Goal: Information Seeking & Learning: Learn about a topic

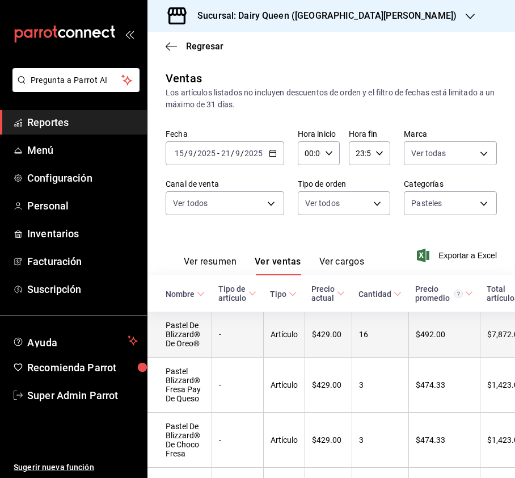
scroll to position [100, 0]
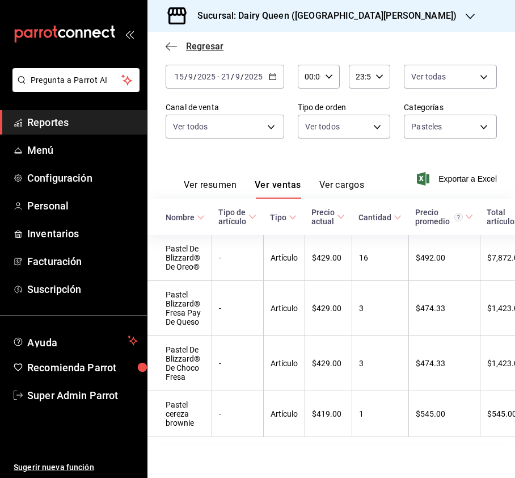
click at [169, 48] on icon "button" at bounding box center [171, 46] width 11 height 10
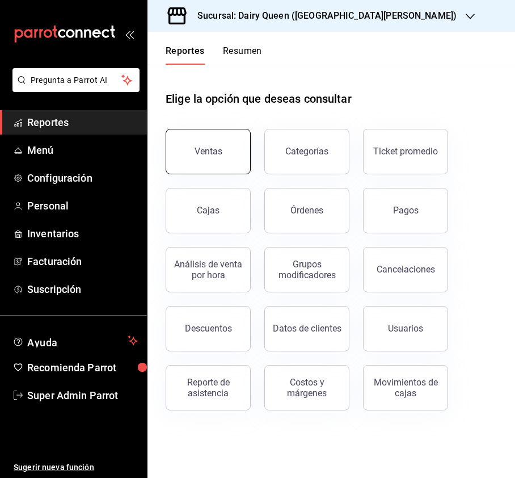
click at [221, 161] on button "Ventas" at bounding box center [208, 151] width 85 height 45
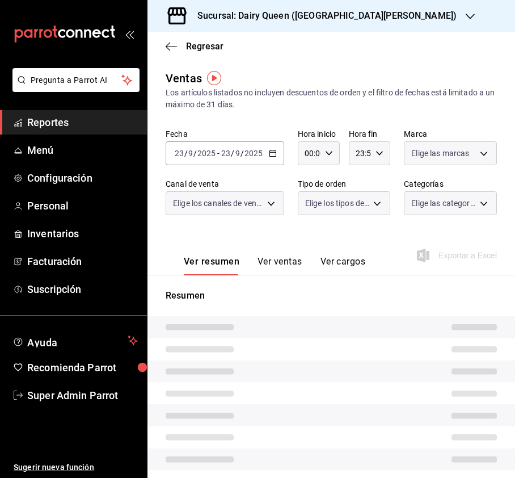
click at [412, 22] on div "Sucursal: Dairy Queen ([GEOGRAPHIC_DATA][PERSON_NAME])" at bounding box center [318, 16] width 323 height 32
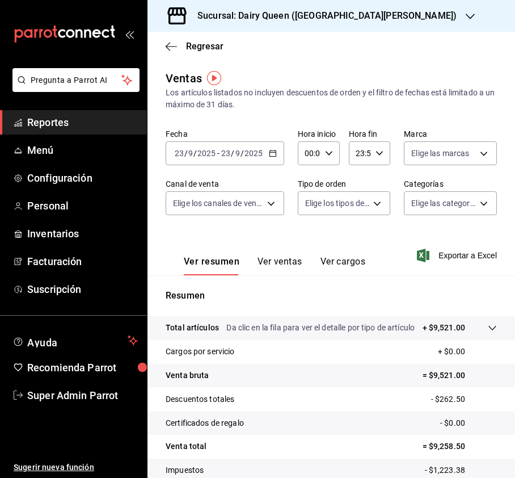
click at [380, 20] on h3 "Sucursal: Dairy Queen ([GEOGRAPHIC_DATA][PERSON_NAME])" at bounding box center [322, 16] width 268 height 14
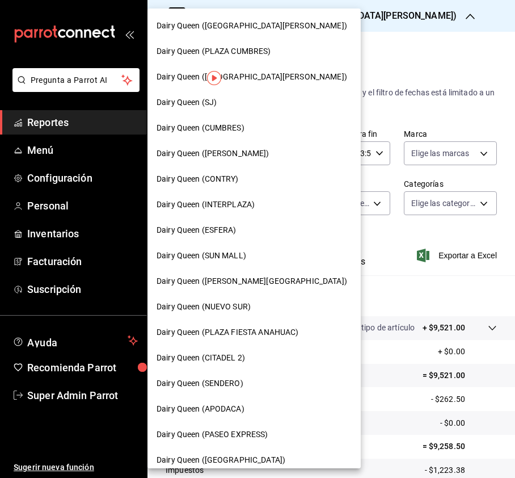
click at [262, 54] on span "Dairy Queen (PLAZA CUMBRES)" at bounding box center [214, 51] width 115 height 12
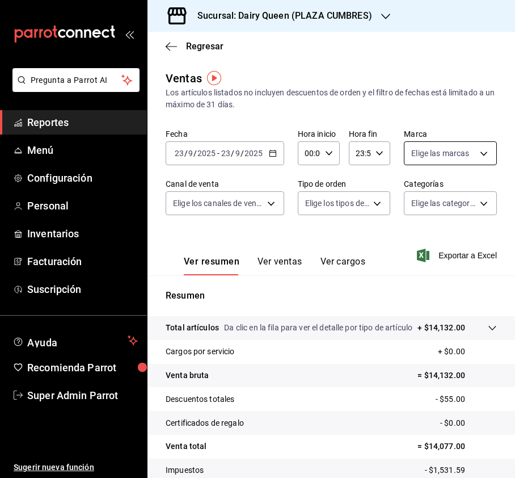
click at [467, 158] on body "Pregunta a Parrot AI Reportes Menú Configuración Personal Inventarios Facturaci…" at bounding box center [257, 239] width 515 height 478
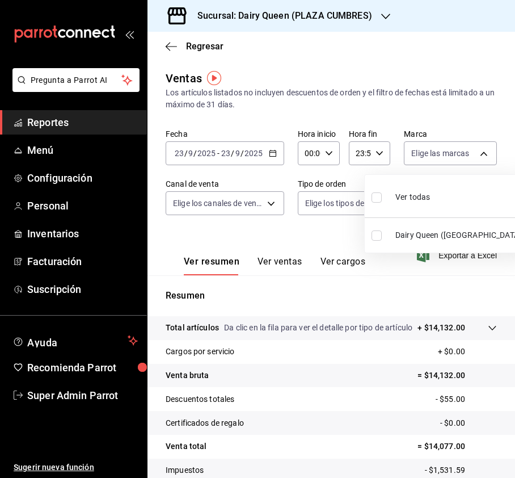
click at [380, 194] on input "checkbox" at bounding box center [377, 197] width 10 height 10
checkbox input "true"
type input "2906a3a6-6152-42e9-8498-3983eeb3f0c8"
checkbox input "true"
click at [267, 207] on div at bounding box center [257, 239] width 515 height 478
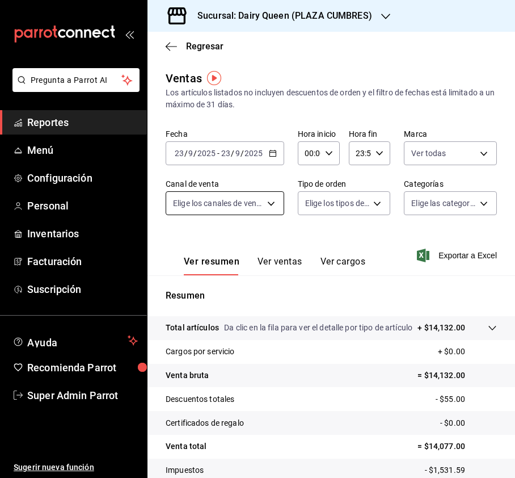
click at [274, 208] on body "Pregunta a Parrot AI Reportes Menú Configuración Personal Inventarios Facturaci…" at bounding box center [257, 239] width 515 height 478
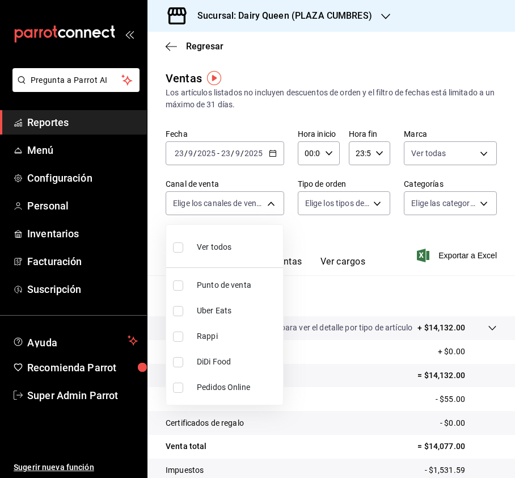
click at [182, 242] on input "checkbox" at bounding box center [178, 247] width 10 height 10
checkbox input "true"
type input "PARROT,UBER_EATS,RAPPI,DIDI_FOOD,ONLINE"
checkbox input "true"
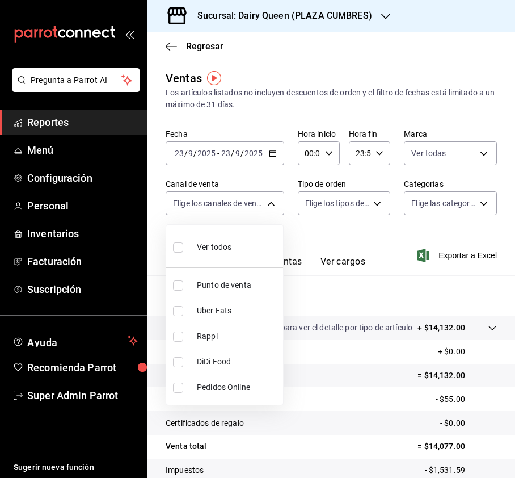
checkbox input "true"
click at [341, 207] on div at bounding box center [257, 239] width 515 height 478
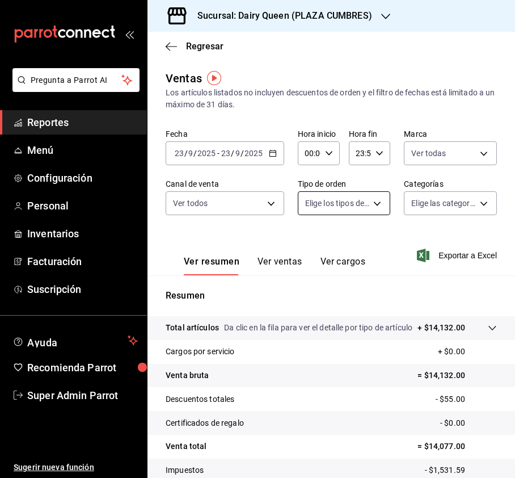
click at [371, 205] on body "Pregunta a Parrot AI Reportes Menú Configuración Personal Inventarios Facturaci…" at bounding box center [257, 239] width 515 height 478
click at [309, 244] on input "checkbox" at bounding box center [310, 247] width 10 height 10
checkbox input "true"
type input "2b5bb7e2-fbed-43ef-8161-fb1d4ad29e0e,EXTERNAL"
checkbox input "true"
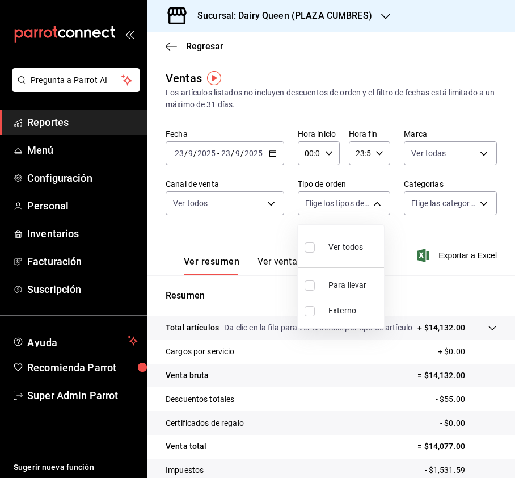
checkbox input "true"
click at [426, 205] on div at bounding box center [257, 239] width 515 height 478
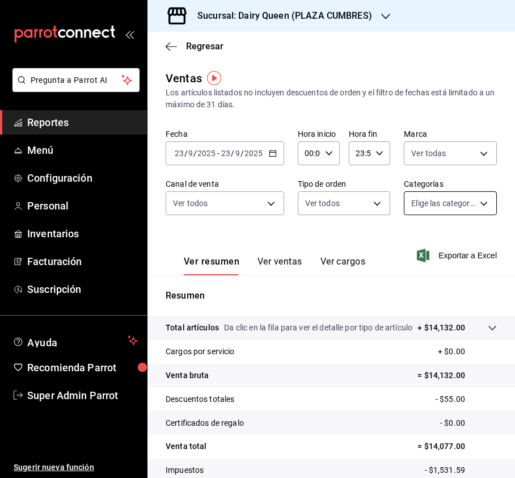
click at [447, 204] on body "Pregunta a Parrot AI Reportes Menú Configuración Personal Inventarios Facturaci…" at bounding box center [257, 239] width 515 height 478
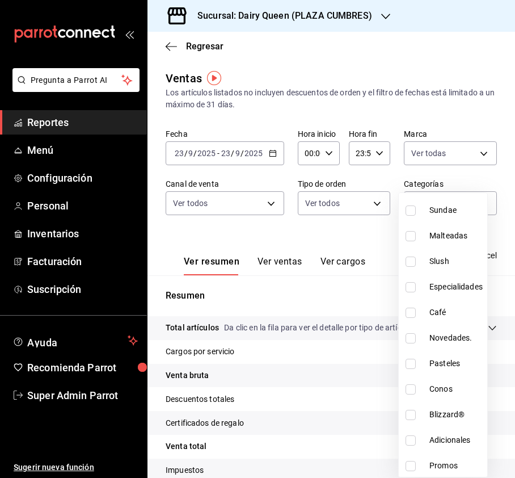
scroll to position [139, 0]
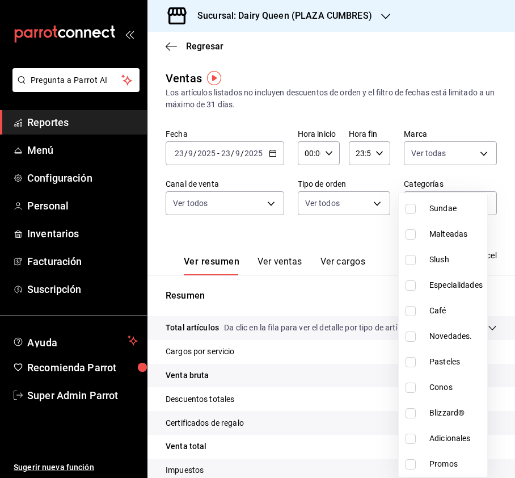
click at [411, 363] on input "checkbox" at bounding box center [411, 362] width 10 height 10
checkbox input "true"
type input "a3789876-30bb-40a7-8450-7762d46ae9ed"
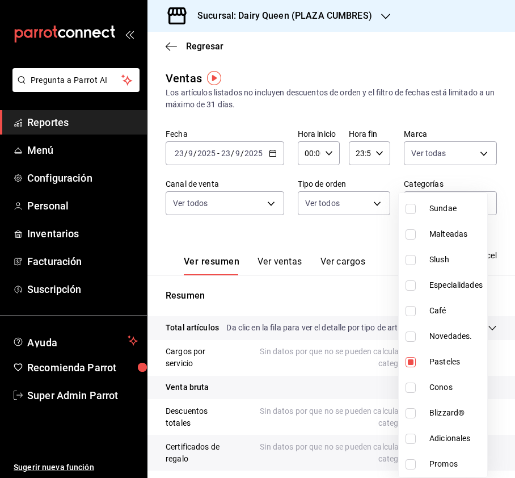
click at [345, 220] on div at bounding box center [257, 239] width 515 height 478
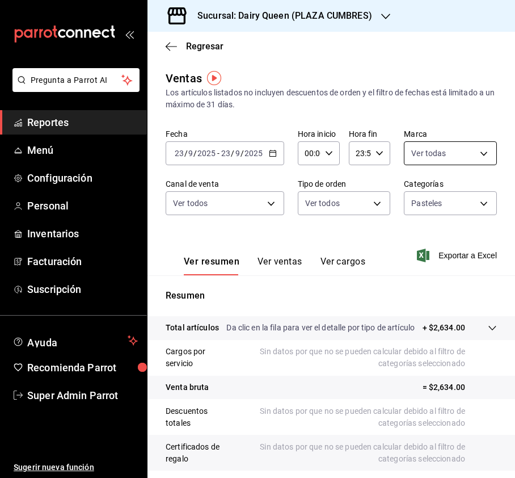
click at [447, 154] on body "Pregunta a Parrot AI Reportes Menú Configuración Personal Inventarios Facturaci…" at bounding box center [257, 239] width 515 height 478
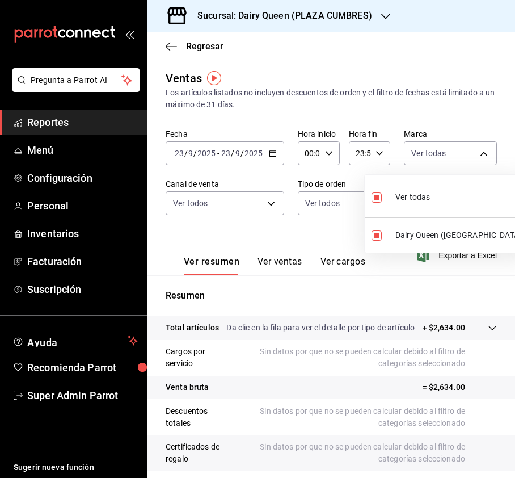
click at [257, 209] on div at bounding box center [257, 239] width 515 height 478
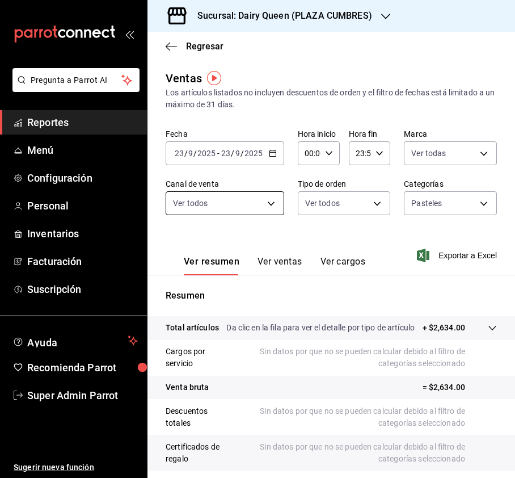
click at [268, 202] on body "Pregunta a Parrot AI Reportes Menú Configuración Personal Inventarios Facturaci…" at bounding box center [257, 239] width 515 height 478
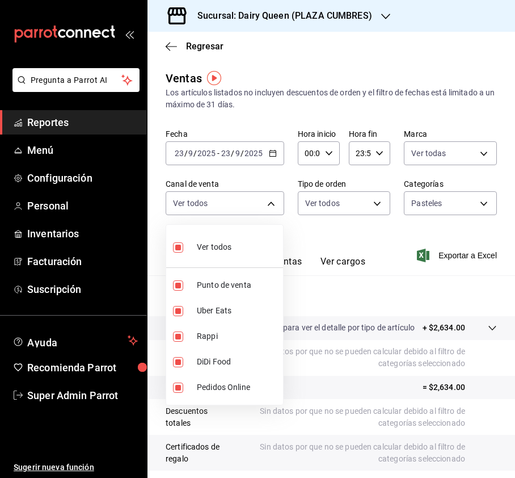
click at [348, 207] on div at bounding box center [257, 239] width 515 height 478
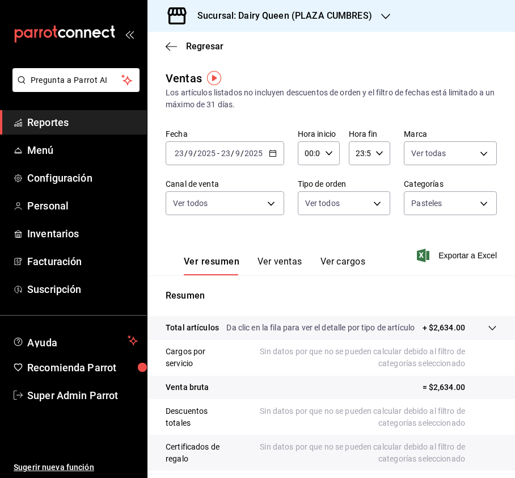
click at [204, 155] on input "2025" at bounding box center [206, 153] width 19 height 9
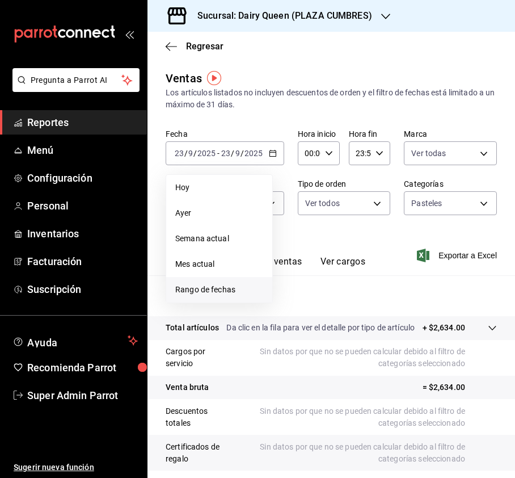
click at [216, 287] on span "Rango de fechas" at bounding box center [219, 290] width 88 height 12
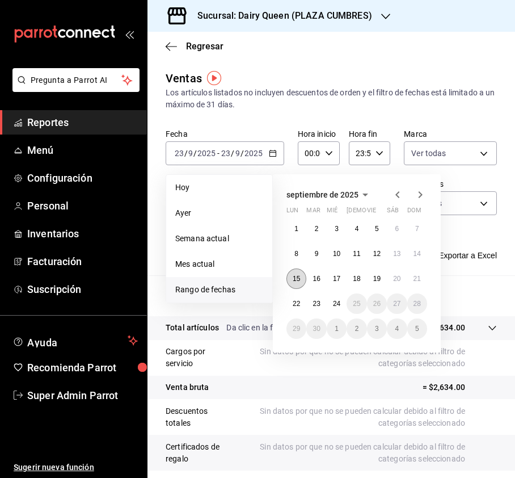
click at [304, 276] on button "15" at bounding box center [297, 278] width 20 height 20
click at [417, 270] on button "21" at bounding box center [417, 278] width 20 height 20
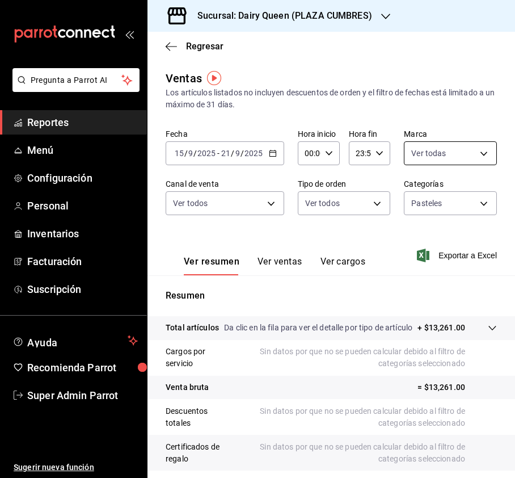
click at [471, 157] on body "Pregunta a Parrot AI Reportes Menú Configuración Personal Inventarios Facturaci…" at bounding box center [257, 239] width 515 height 478
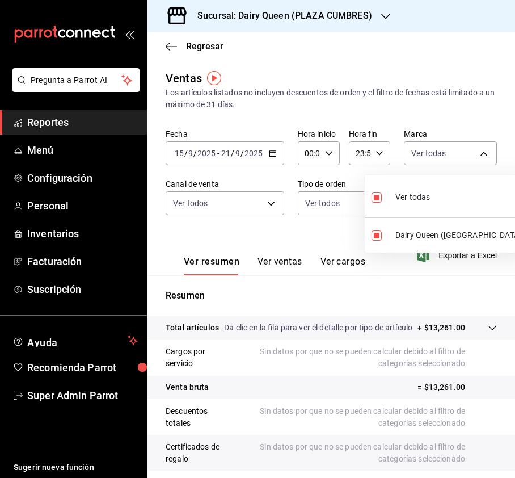
click at [200, 204] on div at bounding box center [257, 239] width 515 height 478
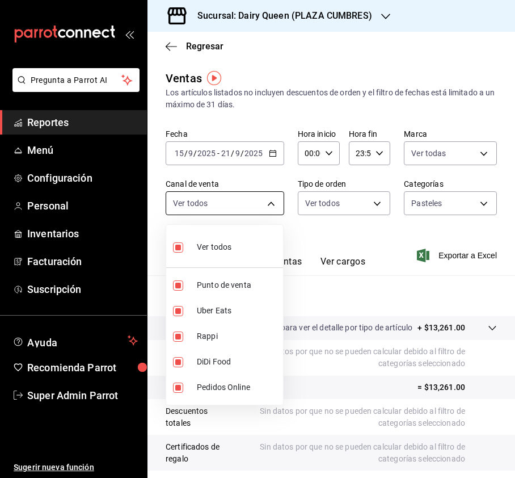
click at [280, 203] on body "Pregunta a Parrot AI Reportes Menú Configuración Personal Inventarios Facturaci…" at bounding box center [257, 239] width 515 height 478
click at [375, 201] on div at bounding box center [257, 239] width 515 height 478
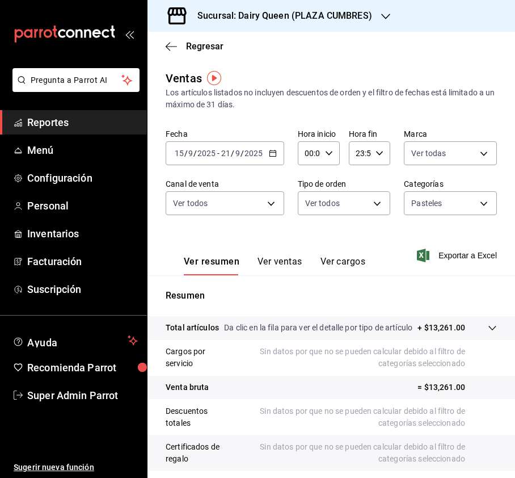
click at [375, 201] on body "Pregunta a Parrot AI Reportes Menú Configuración Personal Inventarios Facturaci…" at bounding box center [257, 239] width 515 height 478
click at [439, 203] on div at bounding box center [257, 239] width 515 height 478
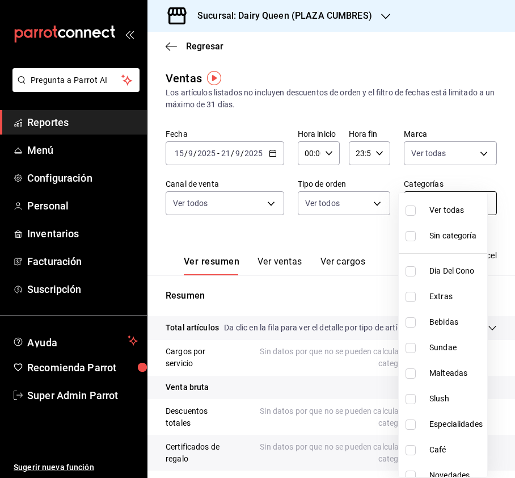
click at [465, 203] on body "Pregunta a Parrot AI Reportes Menú Configuración Personal Inventarios Facturaci…" at bounding box center [257, 239] width 515 height 478
click at [489, 92] on div at bounding box center [257, 239] width 515 height 478
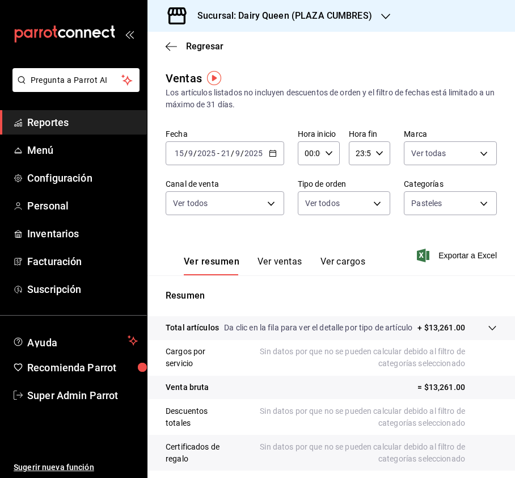
click at [273, 254] on div "Ver resumen Ver ventas Ver cargos" at bounding box center [266, 258] width 200 height 33
click at [272, 259] on button "Ver ventas" at bounding box center [280, 265] width 45 height 19
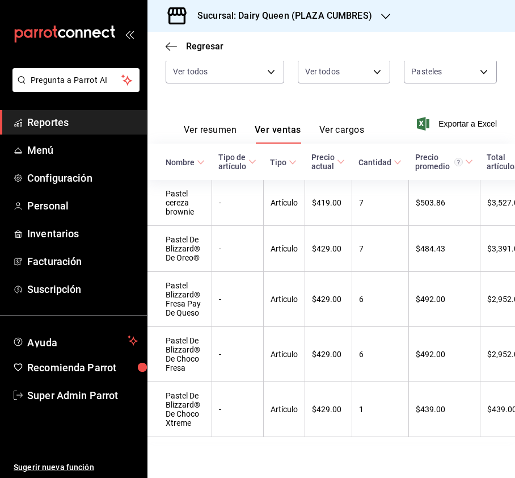
scroll to position [159, 0]
click at [293, 18] on h3 "Sucursal: Dairy Queen (PLAZA CUMBRES)" at bounding box center [280, 16] width 184 height 14
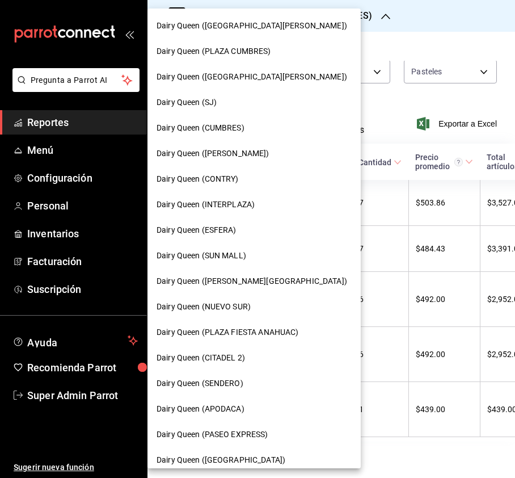
click at [253, 360] on div "Dairy Queen (CITADEL 2)" at bounding box center [254, 358] width 195 height 12
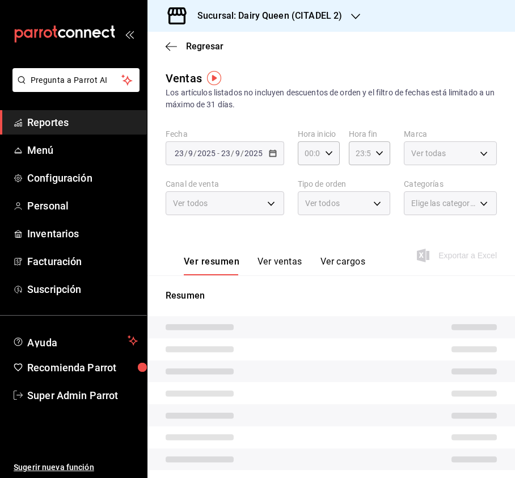
click at [455, 160] on div "Ver todas" at bounding box center [450, 153] width 93 height 24
click at [472, 151] on body "Pregunta a Parrot AI Reportes Menú Configuración Personal Inventarios Facturaci…" at bounding box center [257, 239] width 515 height 478
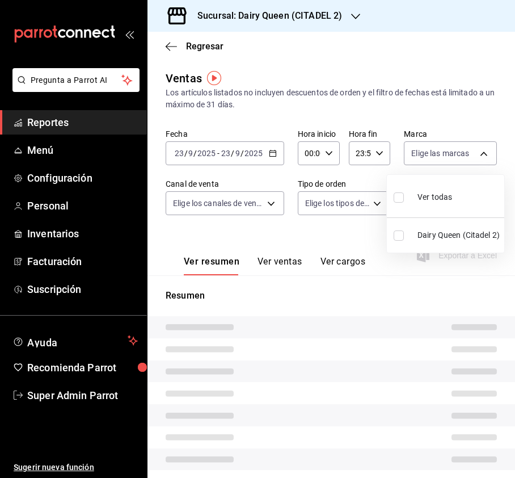
click at [400, 196] on ul "Ver todas Dairy Queen (Citadel 2)" at bounding box center [445, 214] width 117 height 78
type input "PARROT,UBER_EATS,RAPPI,DIDI_FOOD,ONLINE"
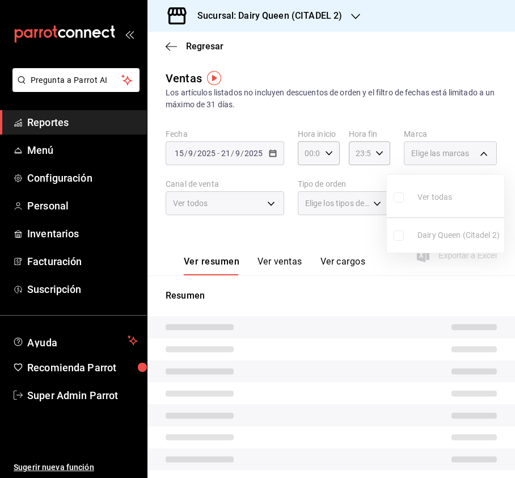
click at [401, 200] on ul "Ver todas Dairy Queen (Citadel 2)" at bounding box center [445, 214] width 117 height 78
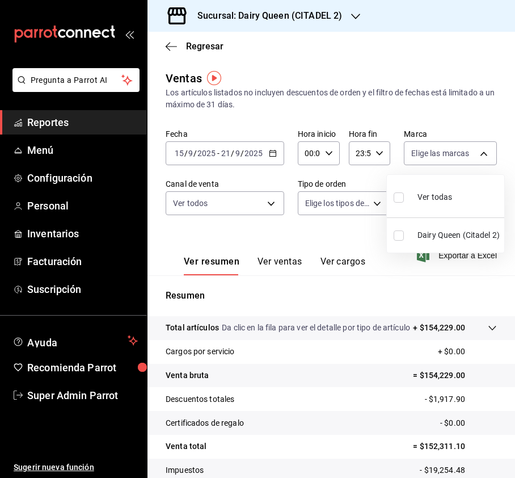
click at [400, 198] on input "checkbox" at bounding box center [399, 197] width 10 height 10
checkbox input "true"
type input "46a49bae-68f0-4af3-ab5e-cf2706fa2939"
checkbox input "true"
click at [244, 225] on div at bounding box center [257, 239] width 515 height 478
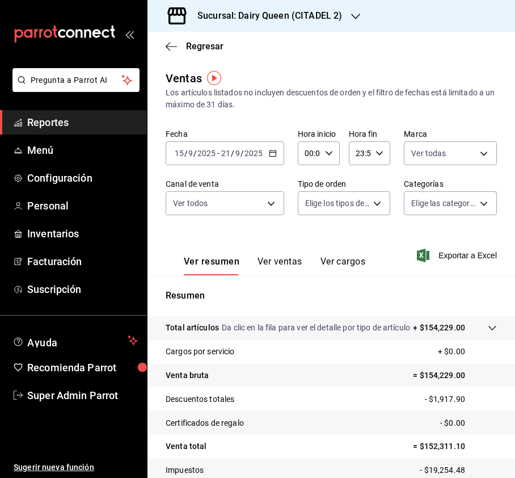
click at [275, 200] on body "Pregunta a Parrot AI Reportes Menú Configuración Personal Inventarios Facturaci…" at bounding box center [257, 239] width 515 height 478
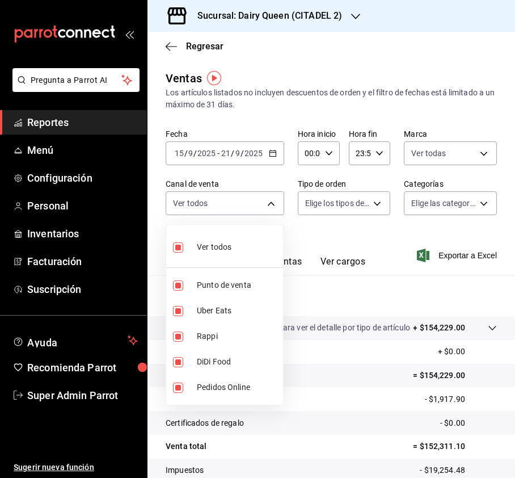
click at [363, 202] on div at bounding box center [257, 239] width 515 height 478
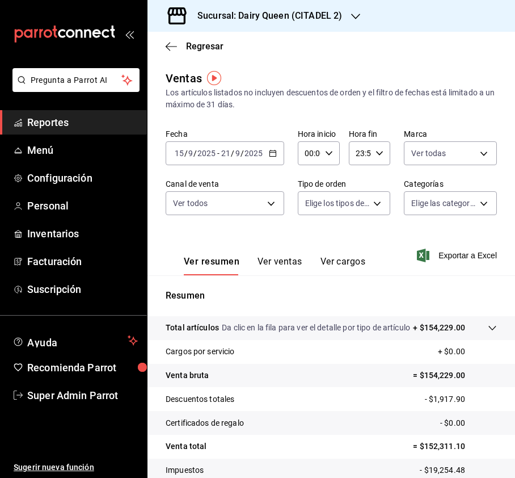
click at [372, 200] on body "Pregunta a Parrot AI Reportes Menú Configuración Personal Inventarios Facturaci…" at bounding box center [257, 239] width 515 height 478
click at [312, 250] on input "checkbox" at bounding box center [310, 247] width 10 height 10
checkbox input "true"
type input "fa048357-2254-475b-9b6a-0d369a5c3652,EXTERNAL"
checkbox input "true"
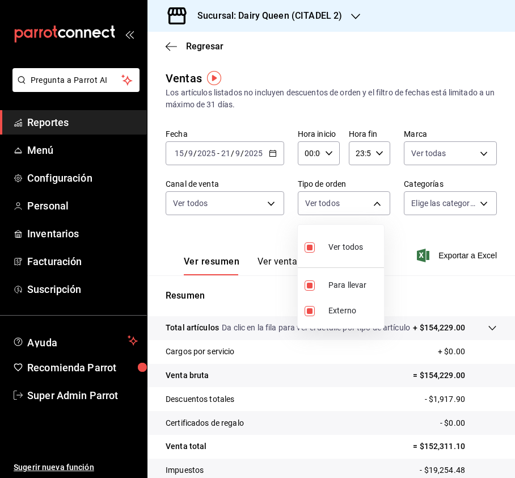
checkbox input "true"
click at [457, 194] on div at bounding box center [257, 239] width 515 height 478
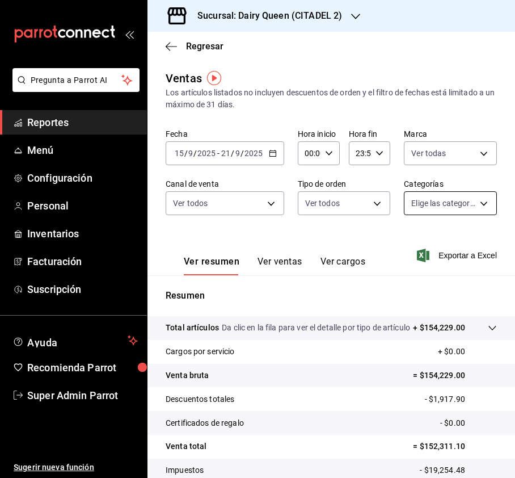
click at [468, 201] on body "Pregunta a Parrot AI Reportes Menú Configuración Personal Inventarios Facturaci…" at bounding box center [257, 239] width 515 height 478
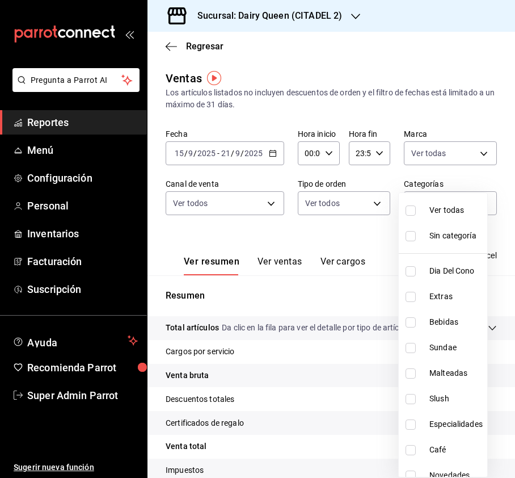
click at [412, 445] on input "checkbox" at bounding box center [411, 450] width 10 height 10
checkbox input "true"
type input "9e34d6a8-f3f6-43f9-898f-cba793303883"
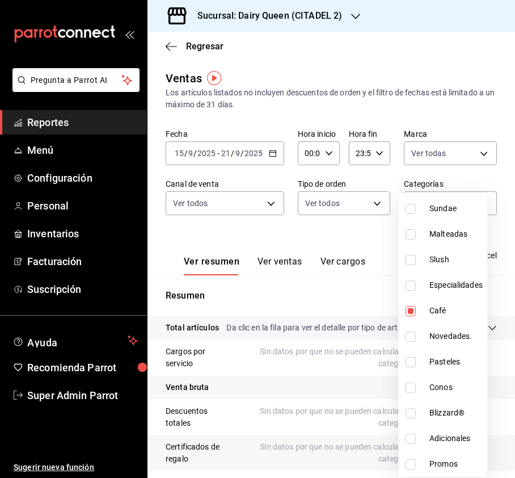
click at [406, 360] on input "checkbox" at bounding box center [411, 362] width 10 height 10
checkbox input "true"
type input "9e34d6a8-f3f6-43f9-898f-cba793303883,dba504cd-0b9b-45e7-b643-e191a970609f"
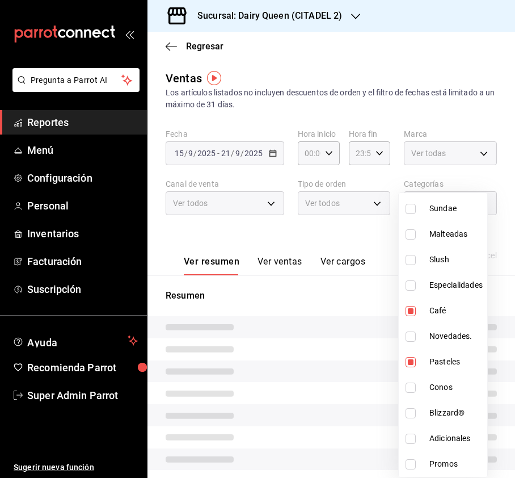
click at [414, 310] on input "checkbox" at bounding box center [411, 311] width 10 height 10
checkbox input "false"
type input "dba504cd-0b9b-45e7-b643-e191a970609f"
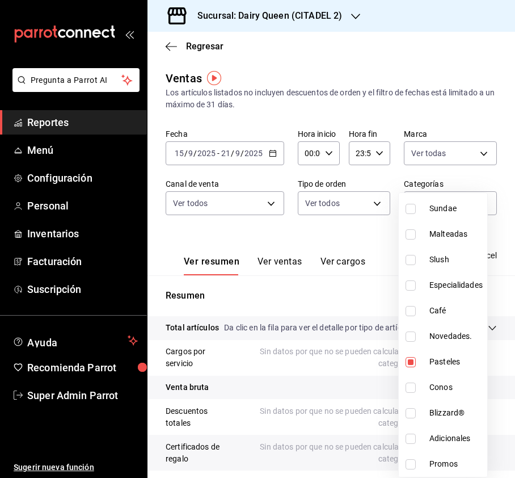
click at [491, 141] on div at bounding box center [257, 239] width 515 height 478
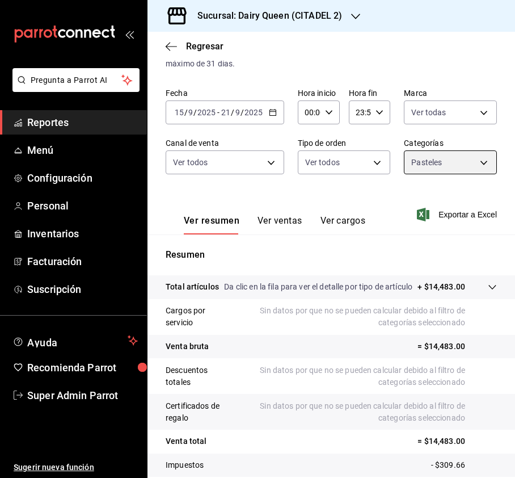
scroll to position [125, 0]
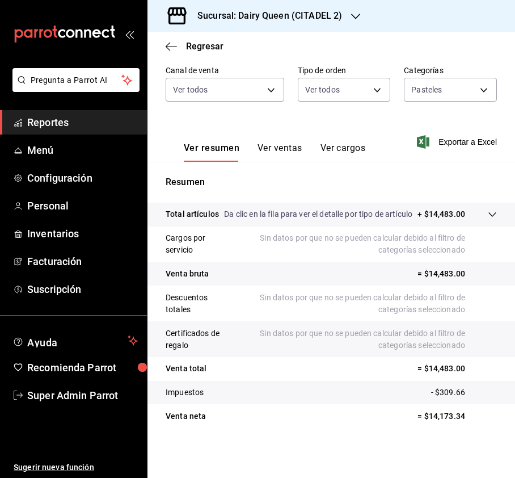
click at [282, 142] on button "Ver ventas" at bounding box center [280, 151] width 45 height 19
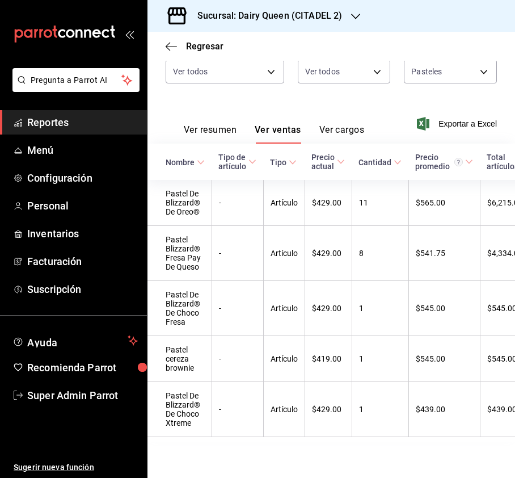
scroll to position [159, 0]
click at [341, 17] on div "Sucursal: Dairy Queen (CITADEL 2)" at bounding box center [261, 16] width 208 height 32
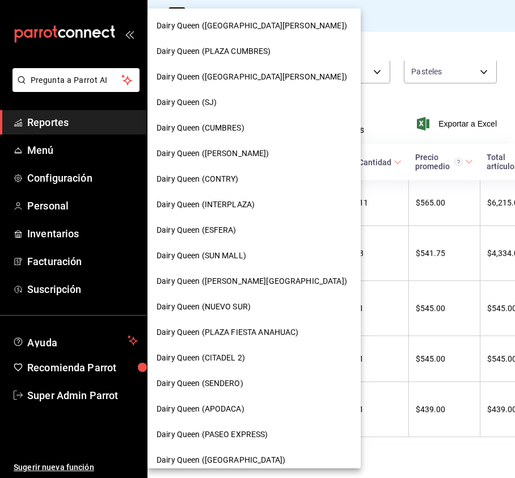
click at [267, 322] on div "Dairy Queen (PLAZA FIESTA ANAHUAC)" at bounding box center [254, 333] width 213 height 26
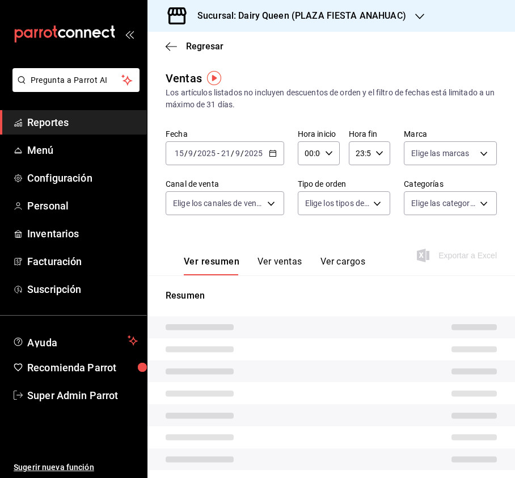
type input "PARROT,UBER_EATS,RAPPI,DIDI_FOOD,ONLINE"
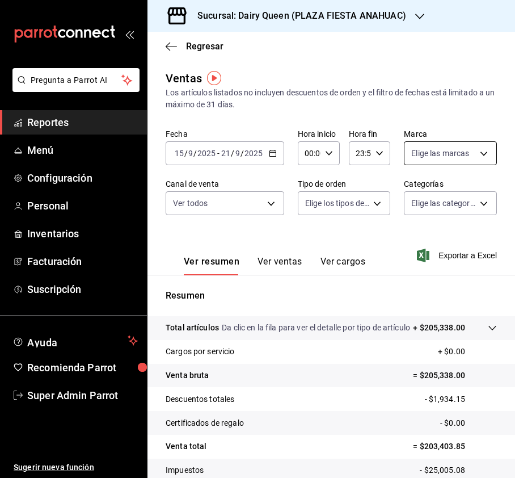
click at [455, 164] on body "Pregunta a Parrot AI Reportes Menú Configuración Personal Inventarios Facturaci…" at bounding box center [257, 239] width 515 height 478
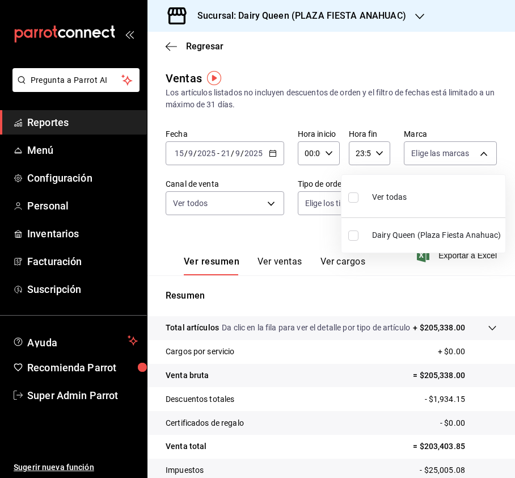
click at [353, 196] on input "checkbox" at bounding box center [353, 197] width 10 height 10
checkbox input "true"
type input "2ba56991-2537-4ce4-9a53-b05853e5a6f5"
checkbox input "true"
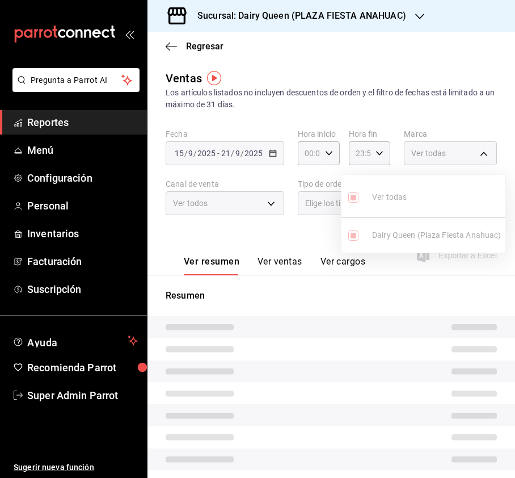
click at [234, 205] on div at bounding box center [257, 239] width 515 height 478
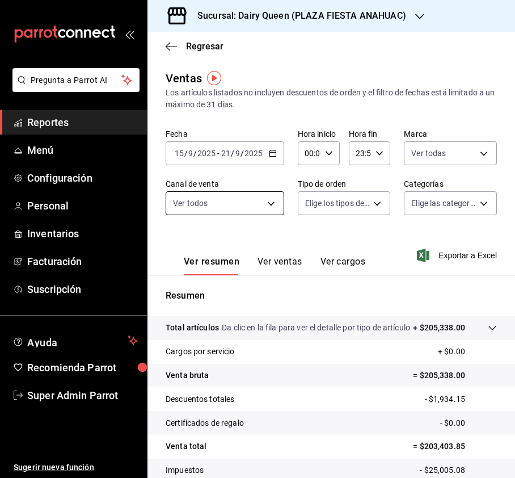
click at [259, 202] on body "Pregunta a Parrot AI Reportes Menú Configuración Personal Inventarios Facturaci…" at bounding box center [257, 239] width 515 height 478
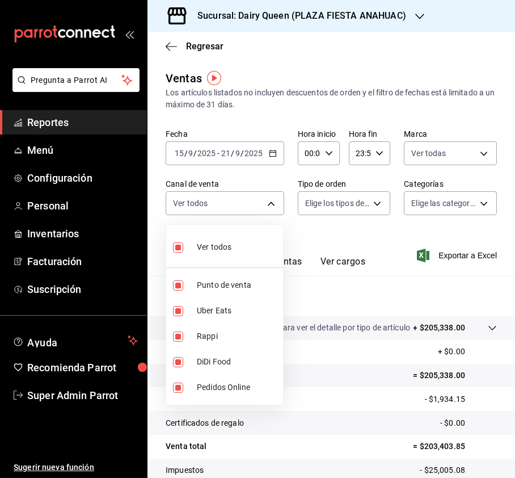
click at [332, 207] on div at bounding box center [257, 239] width 515 height 478
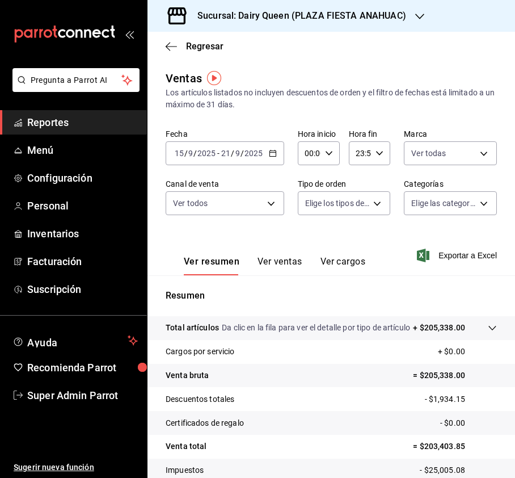
click at [343, 205] on body "Pregunta a Parrot AI Reportes Menú Configuración Personal Inventarios Facturaci…" at bounding box center [257, 239] width 515 height 478
click at [311, 246] on input "checkbox" at bounding box center [310, 247] width 10 height 10
checkbox input "true"
type input "f2460895-5a9e-40cd-9cc7-ecdb6b7f5913,EXTERNAL"
checkbox input "true"
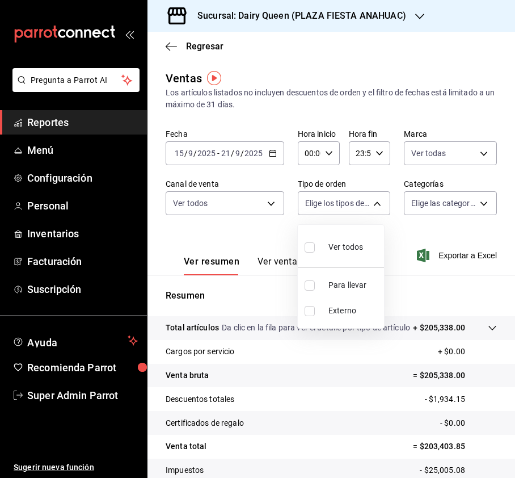
checkbox input "true"
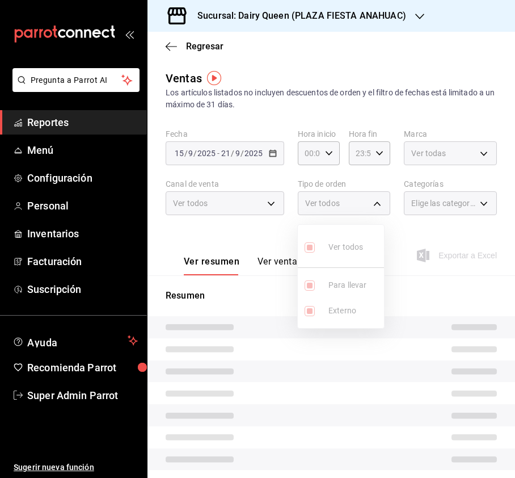
click at [402, 205] on div at bounding box center [257, 239] width 515 height 478
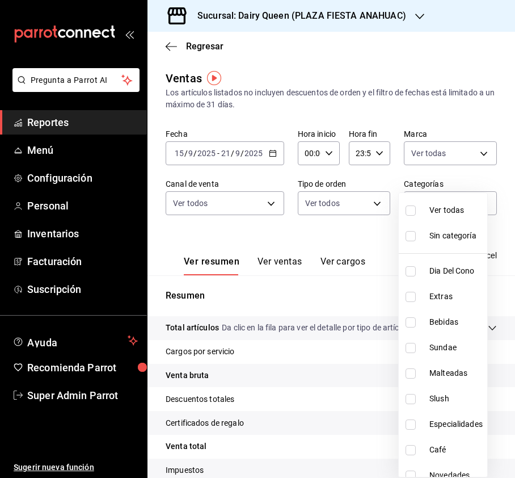
click at [432, 201] on body "Pregunta a Parrot AI Reportes Menú Configuración Personal Inventarios Facturaci…" at bounding box center [257, 239] width 515 height 478
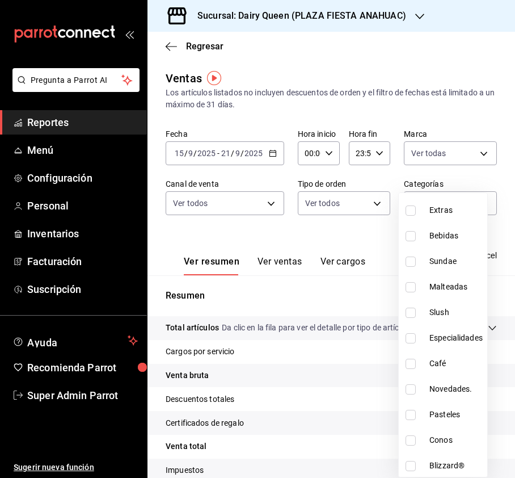
scroll to position [139, 0]
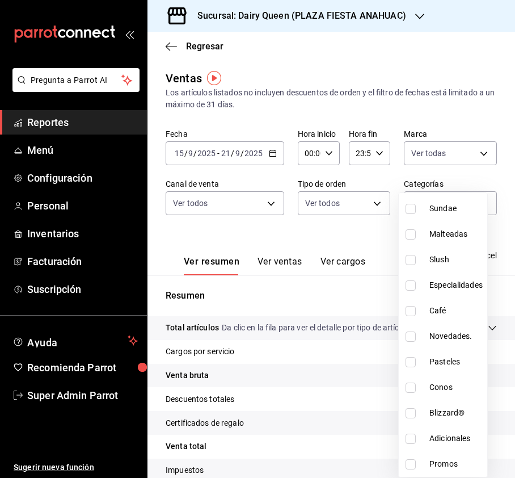
click at [413, 362] on input "checkbox" at bounding box center [411, 362] width 10 height 10
checkbox input "true"
type input "940ee5c2-ea32-4991-89a4-6e60ce0f6134"
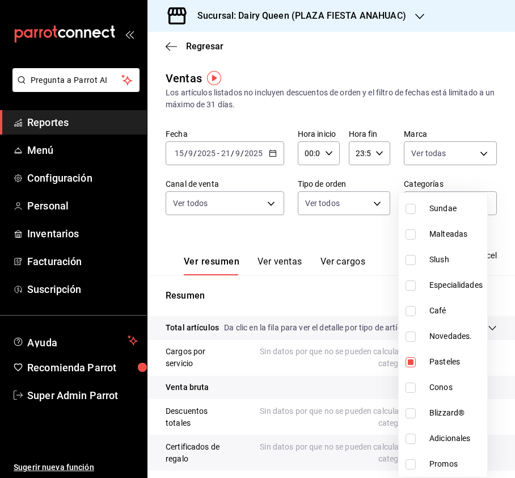
click at [493, 64] on div at bounding box center [257, 239] width 515 height 478
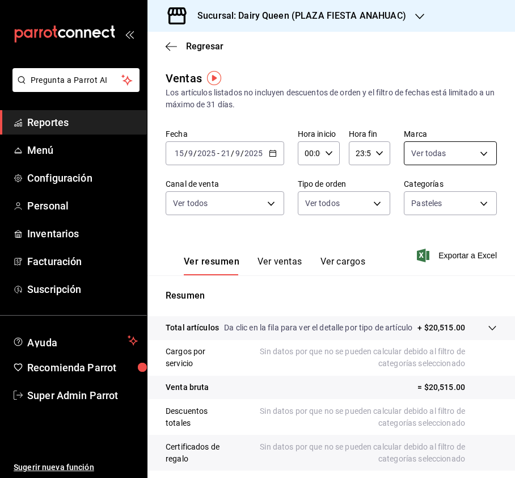
click at [443, 156] on body "Pregunta a Parrot AI Reportes Menú Configuración Personal Inventarios Facturaci…" at bounding box center [257, 239] width 515 height 478
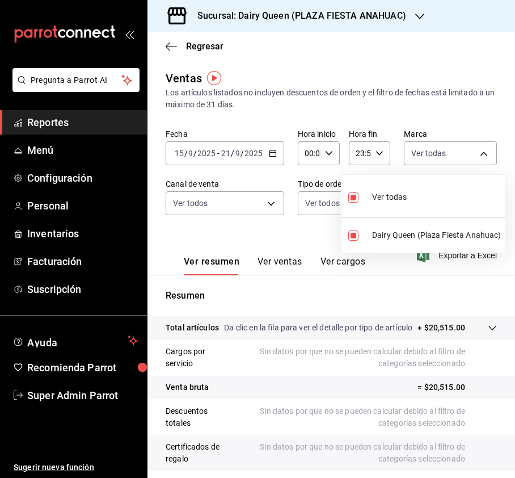
click at [223, 202] on div at bounding box center [257, 239] width 515 height 478
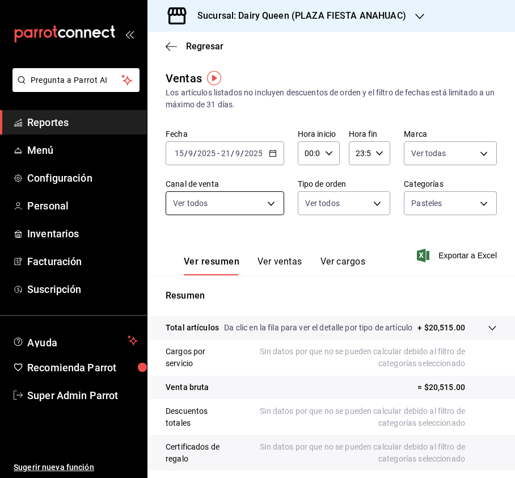
click at [253, 204] on body "Pregunta a Parrot AI Reportes Menú Configuración Personal Inventarios Facturaci…" at bounding box center [257, 239] width 515 height 478
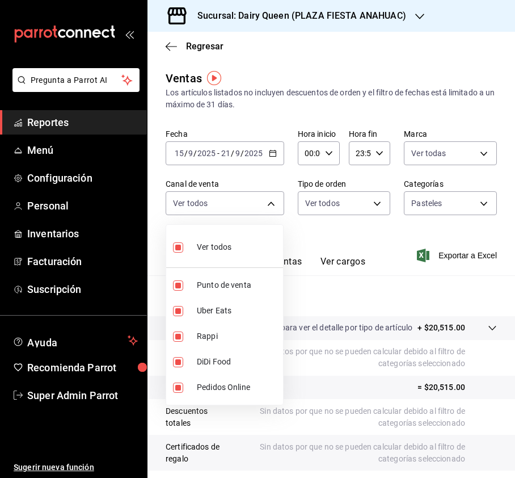
click at [443, 83] on div at bounding box center [257, 239] width 515 height 478
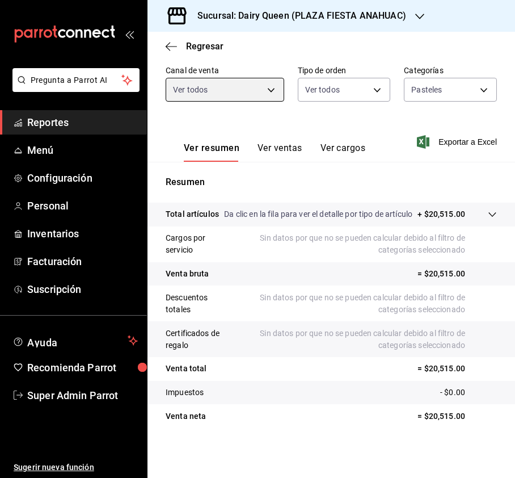
scroll to position [125, 0]
click at [287, 142] on button "Ver ventas" at bounding box center [280, 151] width 45 height 19
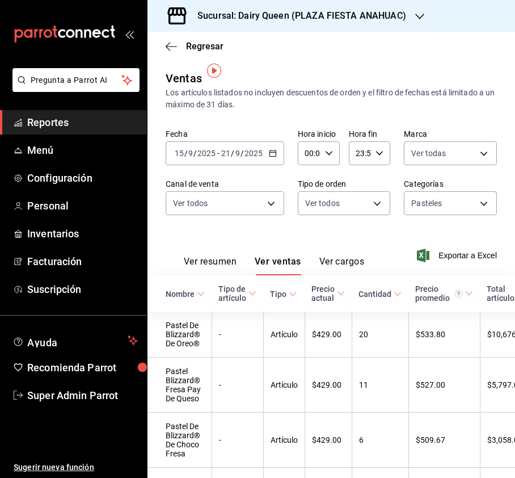
scroll to position [100, 0]
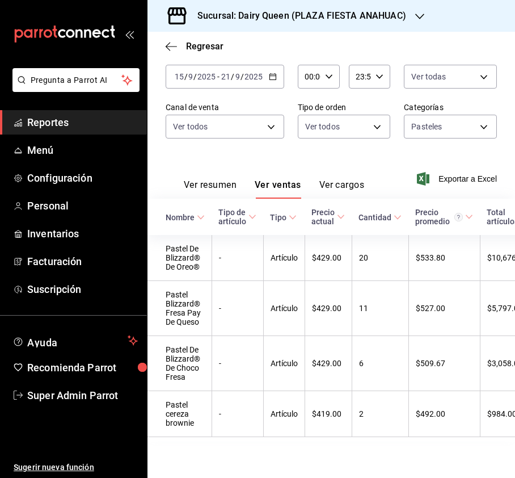
click at [403, 14] on h3 "Sucursal: Dairy Queen (PLAZA FIESTA ANAHUAC)" at bounding box center [297, 16] width 218 height 14
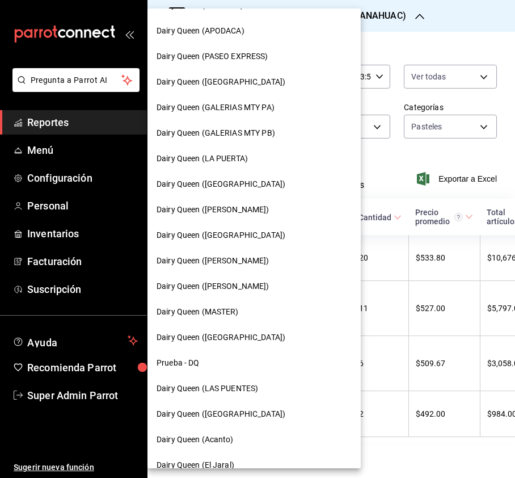
scroll to position [392, 0]
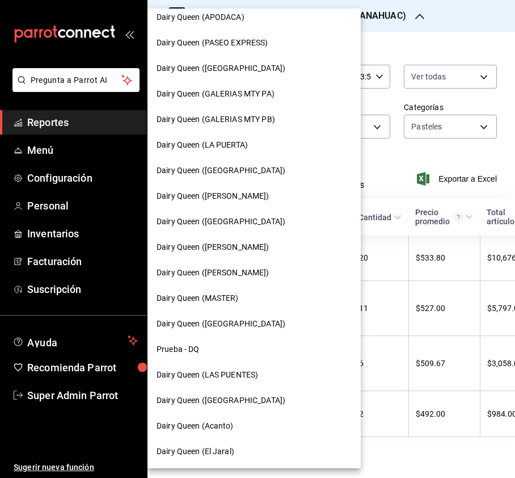
click at [260, 405] on div "Dairy Queen ([GEOGRAPHIC_DATA])" at bounding box center [254, 400] width 195 height 12
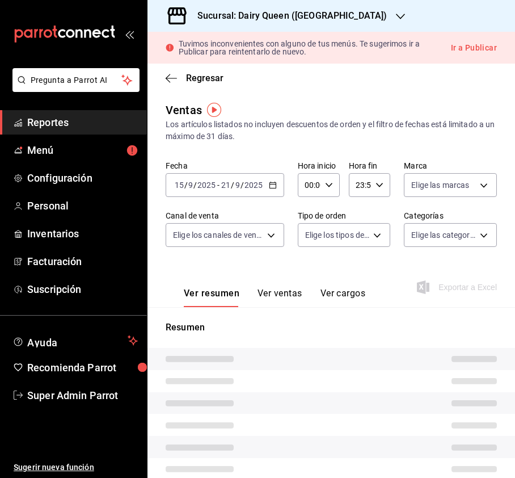
type input "PARROT,UBER_EATS,RAPPI,DIDI_FOOD,ONLINE"
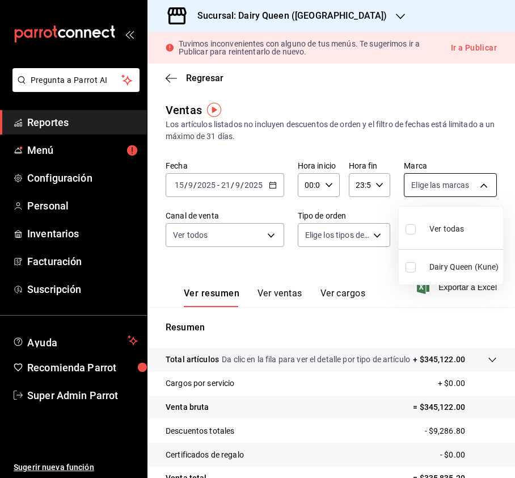
click at [427, 175] on body "Pregunta a Parrot AI Reportes Menú Configuración Personal Inventarios Facturaci…" at bounding box center [257, 239] width 515 height 478
click at [409, 230] on input "checkbox" at bounding box center [411, 229] width 10 height 10
checkbox input "true"
type input "4e7ba8f6-35dd-4195-851c-c1d1a9d07a1c"
checkbox input "true"
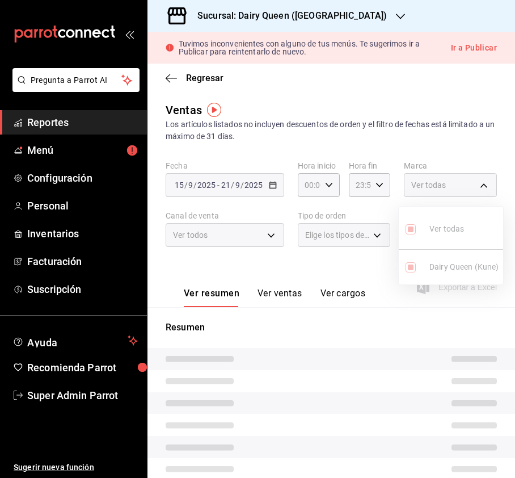
click at [241, 217] on div at bounding box center [257, 239] width 515 height 478
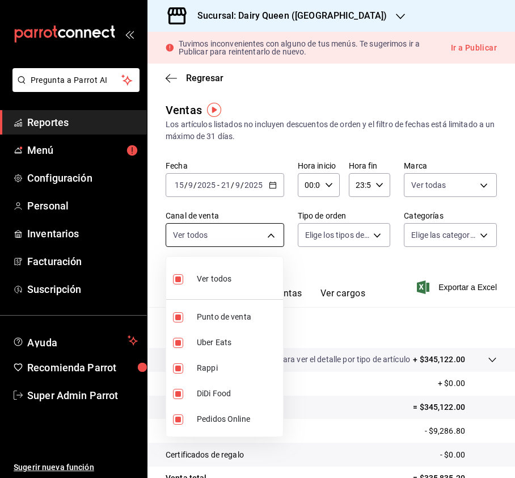
click at [266, 229] on body "Pregunta a Parrot AI Reportes Menú Configuración Personal Inventarios Facturaci…" at bounding box center [257, 239] width 515 height 478
click at [339, 246] on div at bounding box center [257, 239] width 515 height 478
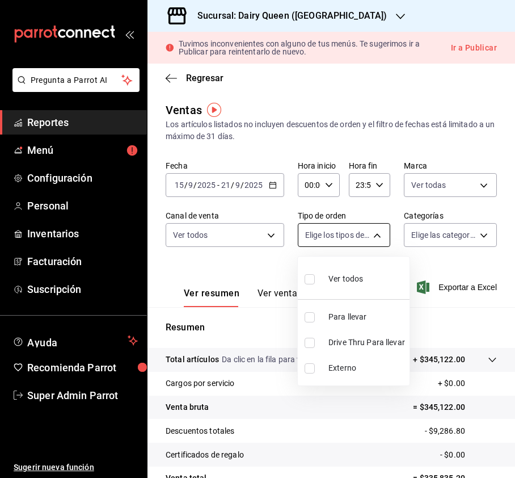
click at [368, 233] on body "Pregunta a Parrot AI Reportes Menú Configuración Personal Inventarios Facturaci…" at bounding box center [257, 239] width 515 height 478
click at [309, 278] on input "checkbox" at bounding box center [310, 279] width 10 height 10
checkbox input "true"
type input "685909ca-f2cc-44c7-ab0a-1687df3b7115,058d66bd-a31d-4e05-9fb6-a2c186437ef1,EXTER…"
checkbox input "true"
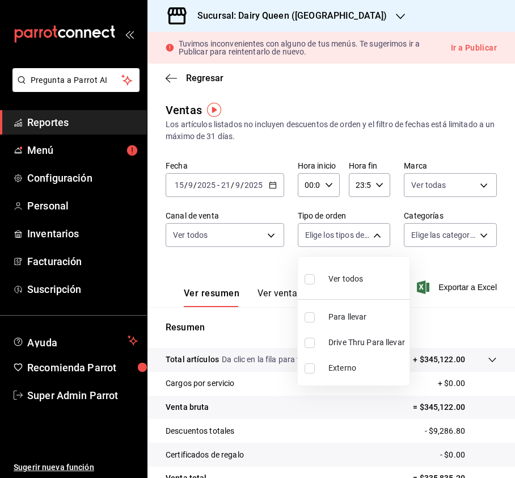
checkbox input "true"
click at [429, 244] on div at bounding box center [257, 239] width 515 height 478
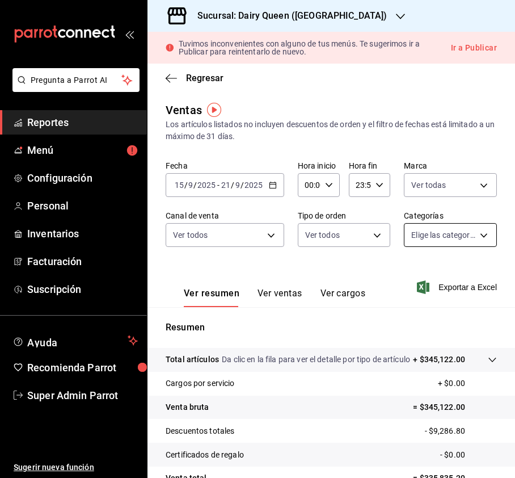
click at [476, 233] on body "Pregunta a Parrot AI Reportes Menú Configuración Personal Inventarios Facturaci…" at bounding box center [257, 239] width 515 height 478
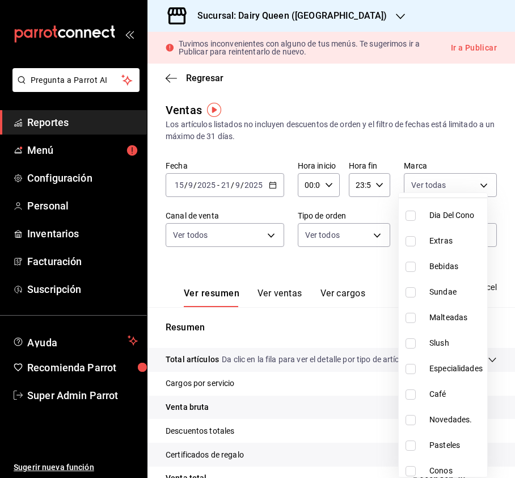
scroll to position [139, 0]
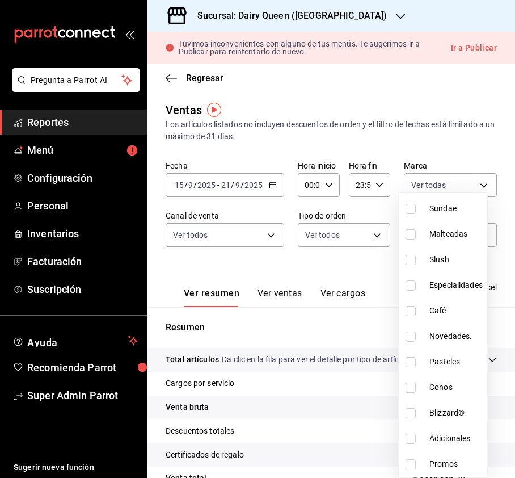
click at [414, 361] on input "checkbox" at bounding box center [411, 362] width 10 height 10
checkbox input "true"
type input "1fd8a379-c1a4-4d17-8750-9d5c43b57d8b"
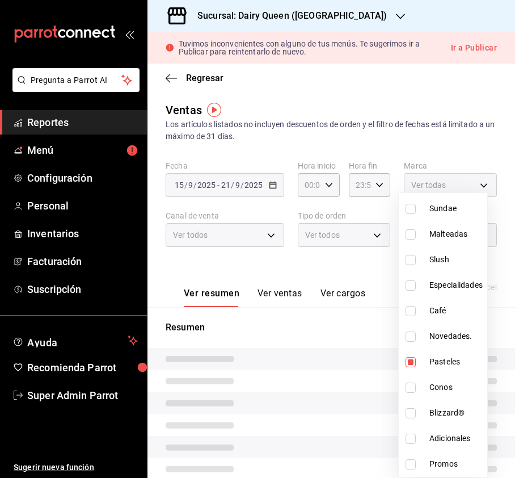
drag, startPoint x: 346, startPoint y: 272, endPoint x: 351, endPoint y: 268, distance: 6.0
click at [346, 272] on div at bounding box center [257, 239] width 515 height 478
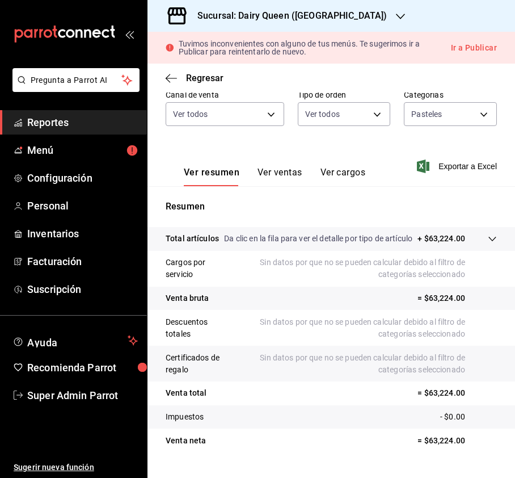
scroll to position [137, 0]
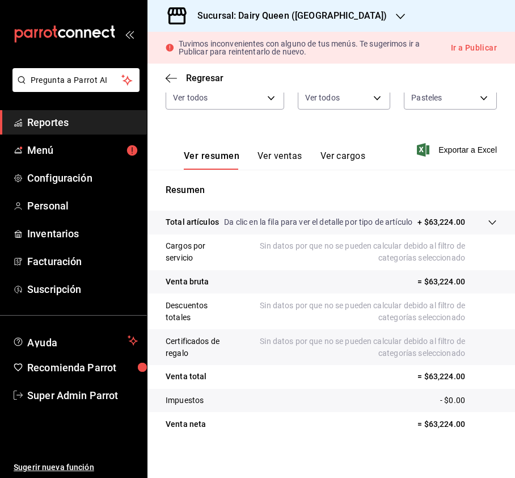
click at [281, 149] on div "Ver resumen Ver ventas Ver cargos" at bounding box center [266, 153] width 200 height 33
click at [277, 153] on button "Ver ventas" at bounding box center [280, 159] width 45 height 19
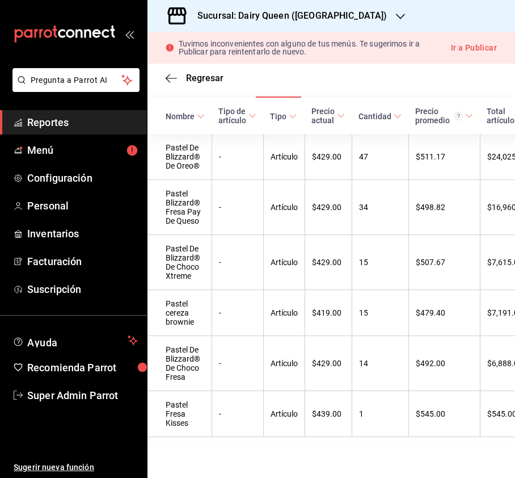
scroll to position [237, 0]
click at [330, 10] on h3 "Sucursal: Dairy Queen ([GEOGRAPHIC_DATA])" at bounding box center [287, 16] width 199 height 14
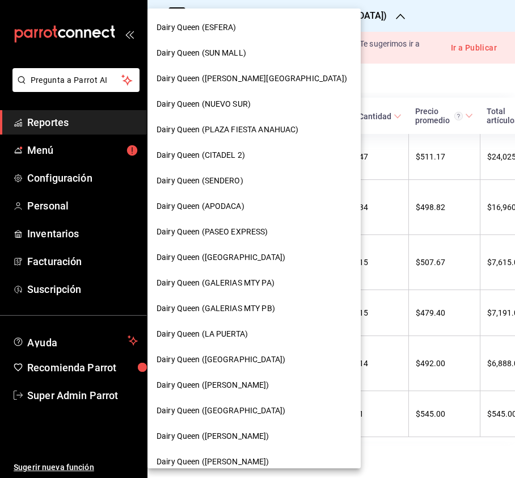
scroll to position [227, 0]
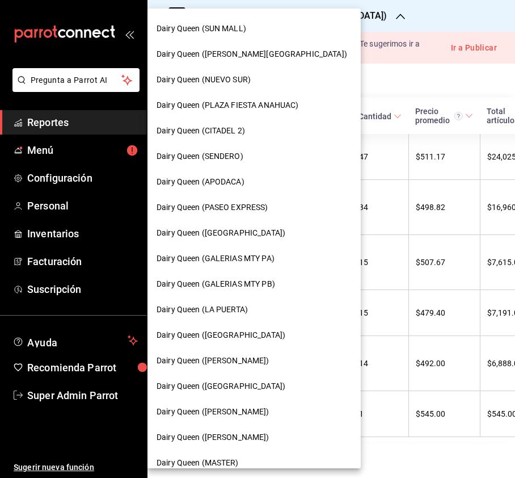
click at [261, 302] on div "Dairy Queen (LA PUERTA)" at bounding box center [254, 310] width 213 height 26
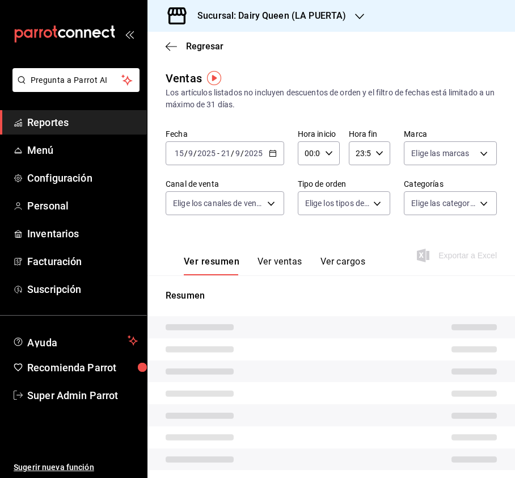
type input "PARROT,UBER_EATS,RAPPI,DIDI_FOOD,ONLINE"
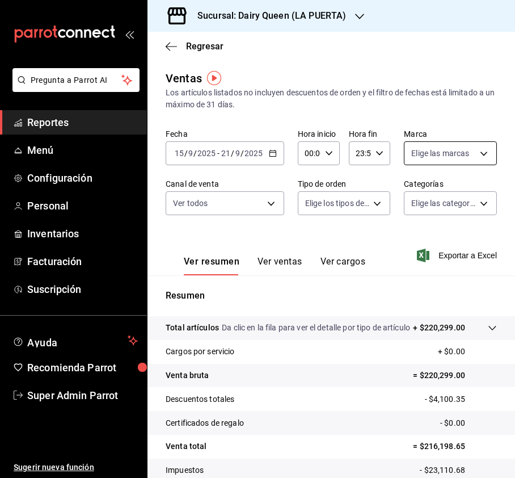
click at [464, 146] on body "Pregunta a Parrot AI Reportes Menú Configuración Personal Inventarios Facturaci…" at bounding box center [257, 239] width 515 height 478
click at [475, 157] on div at bounding box center [257, 239] width 515 height 478
click at [476, 157] on div "Ver todas Dairy Queen (La Puerta)" at bounding box center [257, 239] width 515 height 478
click at [453, 150] on body "Pregunta a Parrot AI Reportes Menú Configuración Personal Inventarios Facturaci…" at bounding box center [257, 239] width 515 height 478
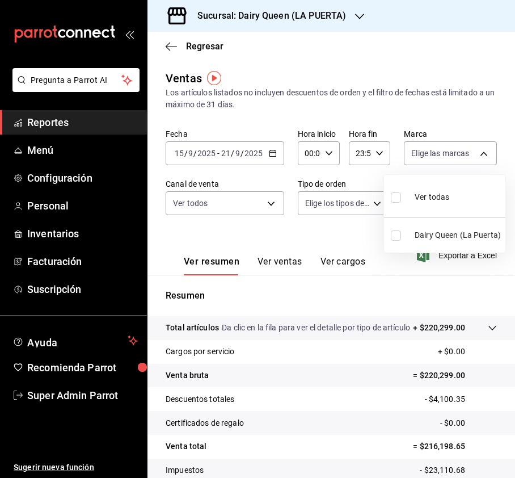
click at [397, 203] on label at bounding box center [398, 197] width 15 height 16
click at [397, 203] on input "checkbox" at bounding box center [396, 197] width 10 height 10
checkbox input "false"
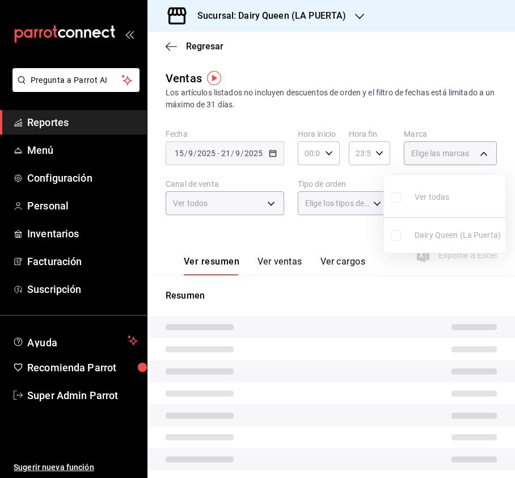
checkbox input "false"
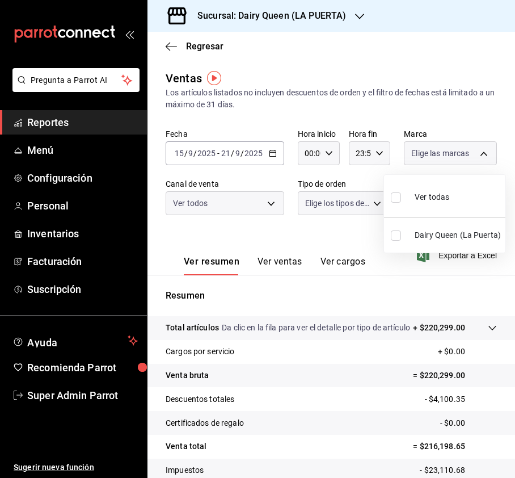
click at [397, 197] on input "checkbox" at bounding box center [396, 197] width 10 height 10
checkbox input "true"
type input "38905903-e02f-4eca-a265-bb872b531692"
checkbox input "true"
drag, startPoint x: 296, startPoint y: 211, endPoint x: 272, endPoint y: 203, distance: 24.8
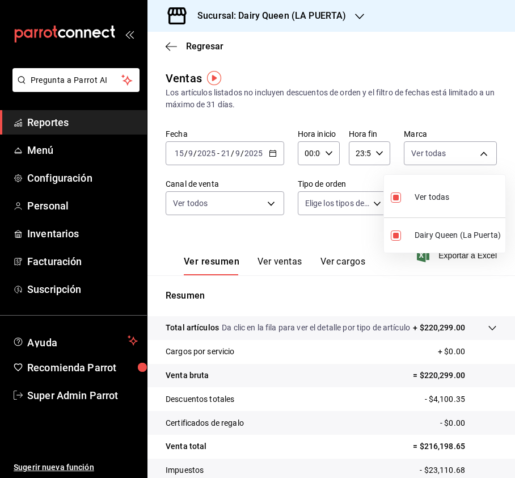
click at [295, 211] on div at bounding box center [257, 239] width 515 height 478
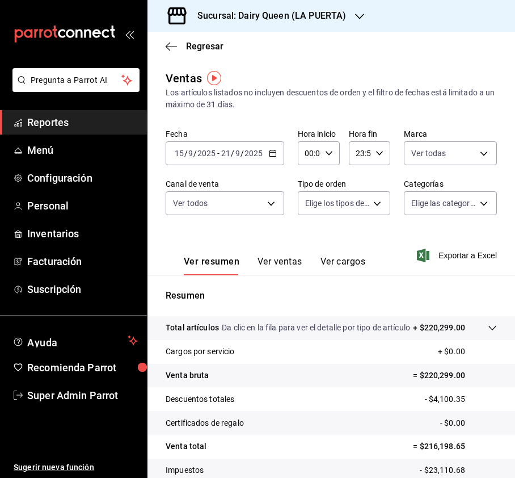
click at [272, 203] on div at bounding box center [257, 239] width 515 height 478
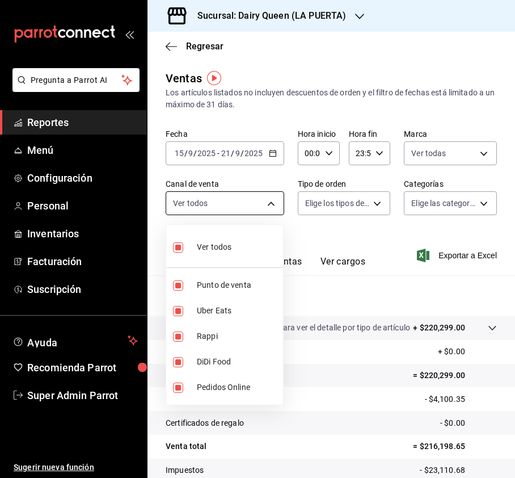
click at [273, 204] on body "Pregunta a Parrot AI Reportes Menú Configuración Personal Inventarios Facturaci…" at bounding box center [257, 239] width 515 height 478
click at [387, 200] on div at bounding box center [257, 239] width 515 height 478
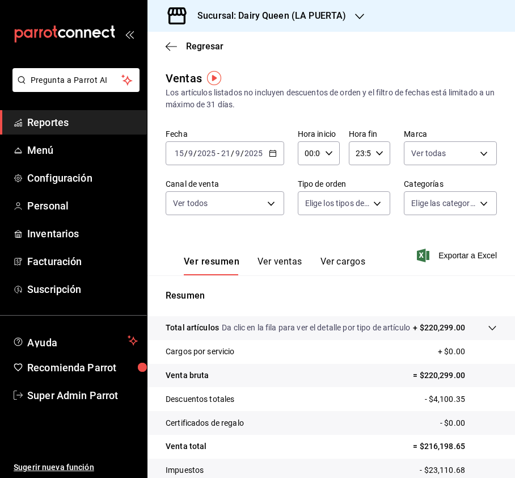
click at [367, 200] on body "Pregunta a Parrot AI Reportes Menú Configuración Personal Inventarios Facturaci…" at bounding box center [257, 239] width 515 height 478
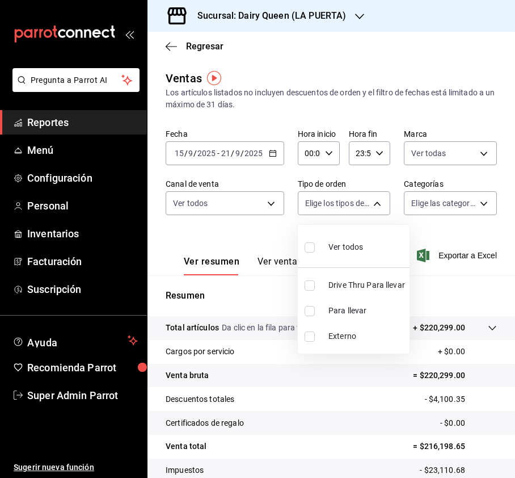
click at [308, 248] on input "checkbox" at bounding box center [310, 247] width 10 height 10
checkbox input "true"
type input "7990ceb5-6a15-4f0e-aa24-be972649f55b,610e80ef-9d38-4f15-9f84-1c929a079ed7,EXTER…"
checkbox input "true"
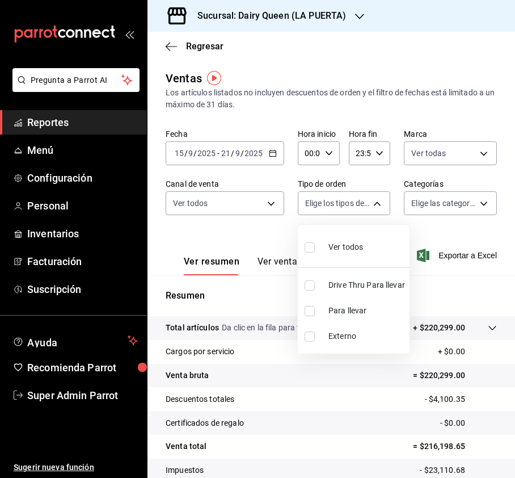
checkbox input "true"
click at [468, 203] on div at bounding box center [257, 239] width 515 height 478
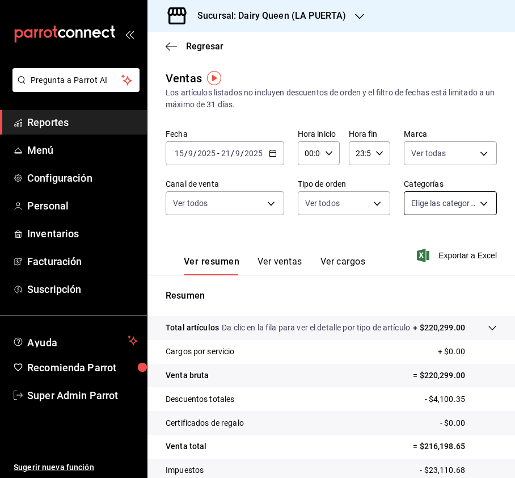
click at [473, 205] on body "Pregunta a Parrot AI Reportes Menú Configuración Personal Inventarios Facturaci…" at bounding box center [257, 239] width 515 height 478
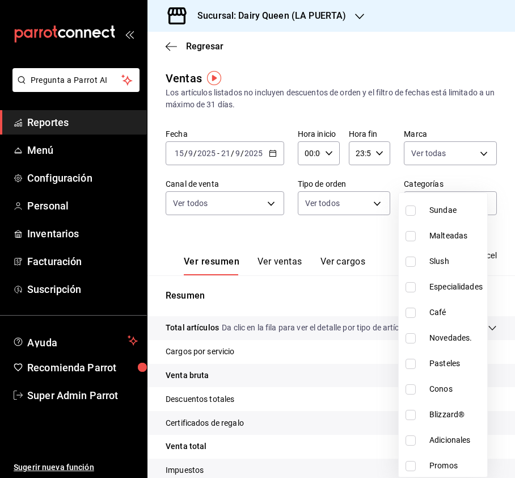
scroll to position [139, 0]
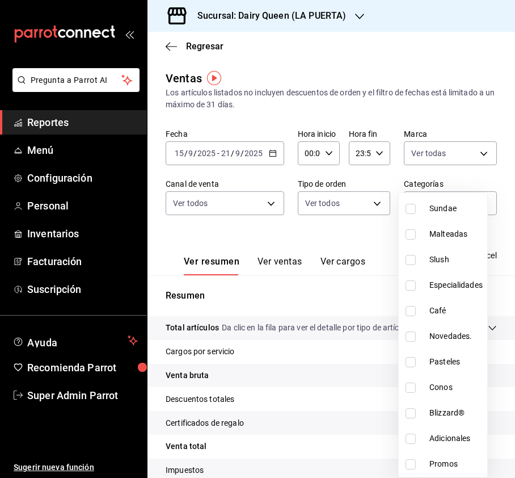
click at [407, 364] on input "checkbox" at bounding box center [411, 362] width 10 height 10
checkbox input "true"
type input "ddc89114-6966-40f2-bd68-db43ad2c641e"
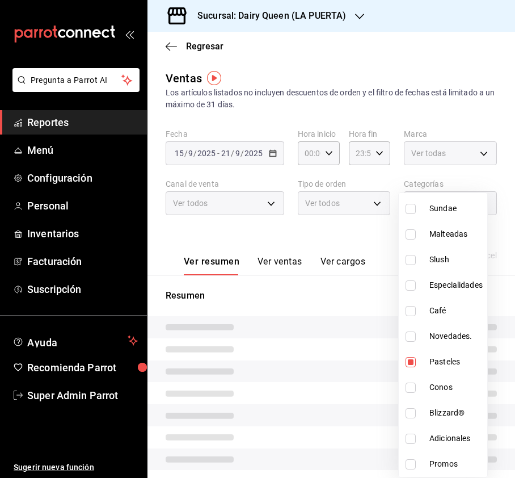
click at [480, 107] on div at bounding box center [257, 239] width 515 height 478
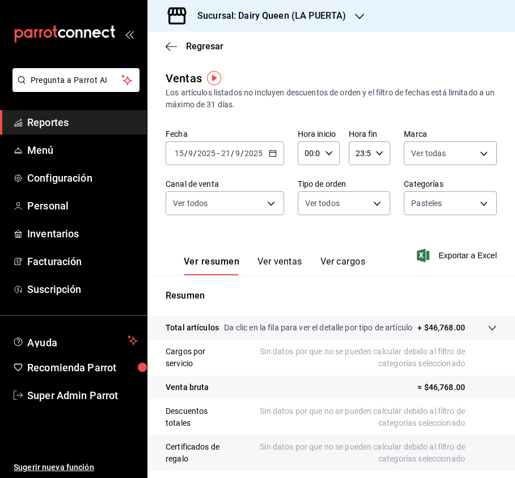
click at [272, 257] on button "Ver ventas" at bounding box center [280, 265] width 45 height 19
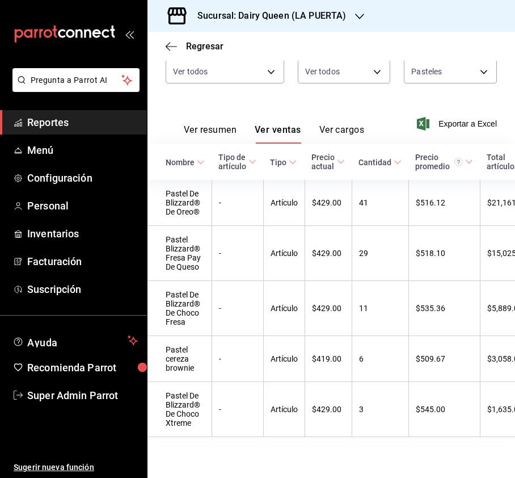
scroll to position [159, 0]
click at [314, 16] on h3 "Sucursal: Dairy Queen (LA PUERTA)" at bounding box center [267, 16] width 158 height 14
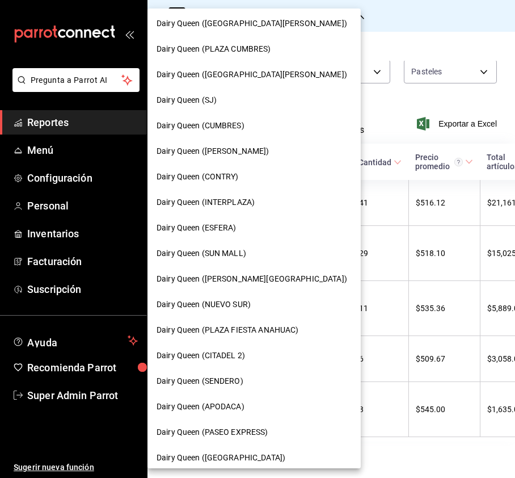
scroll to position [0, 0]
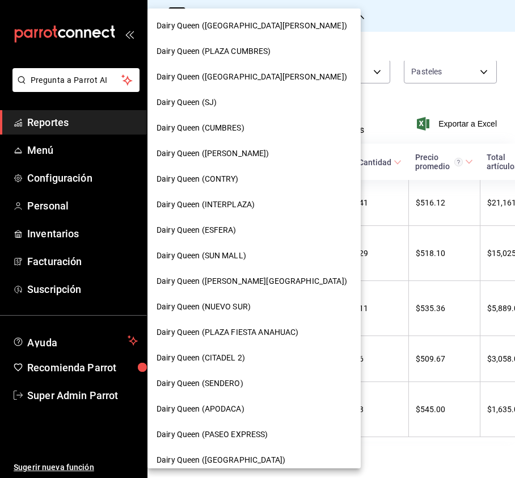
click at [254, 275] on div "Dairy Queen ([PERSON_NAME][GEOGRAPHIC_DATA])" at bounding box center [254, 281] width 195 height 12
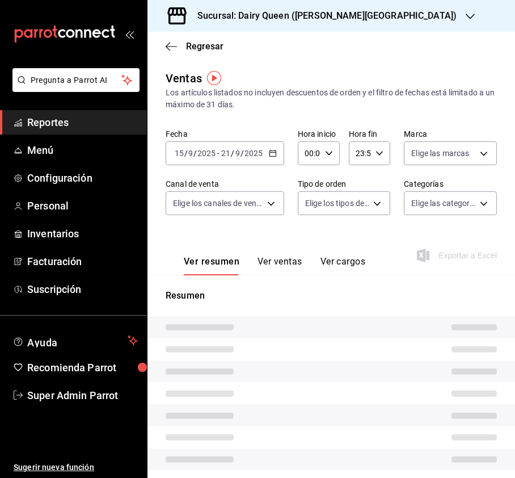
type input "PARROT,UBER_EATS,RAPPI,DIDI_FOOD,ONLINE"
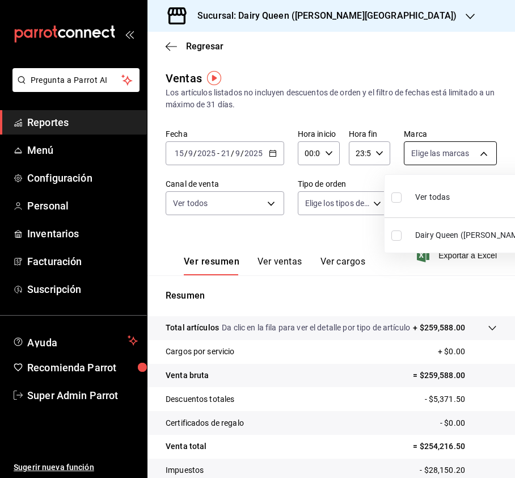
click at [462, 157] on body "Pregunta a Parrot AI Reportes Menú Configuración Personal Inventarios Facturaci…" at bounding box center [257, 239] width 515 height 478
click at [389, 195] on li "Ver todas" at bounding box center [498, 195] width 226 height 33
type input "23631c36-085f-4f08-b1e8-19877edc4420"
checkbox input "true"
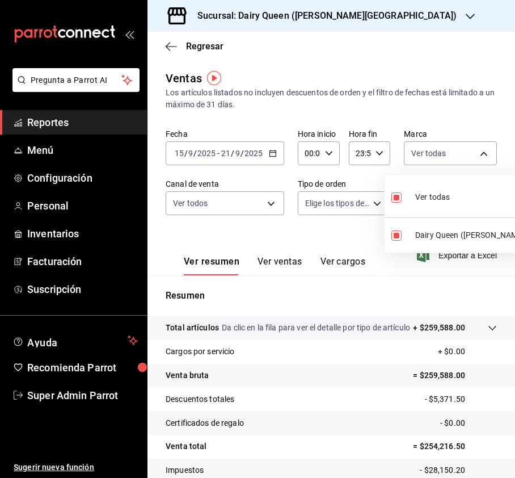
click at [253, 215] on div at bounding box center [257, 239] width 515 height 478
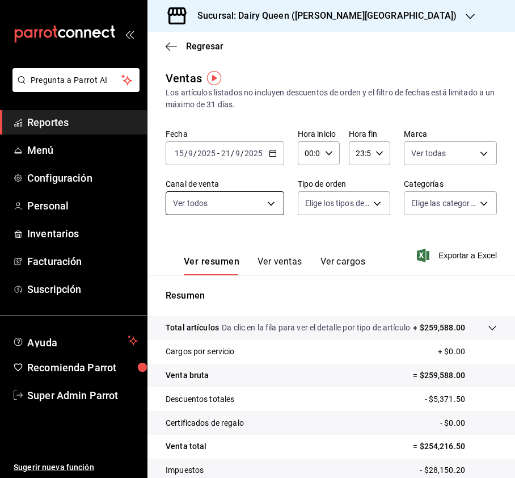
click at [253, 198] on body "Pregunta a Parrot AI Reportes Menú Configuración Personal Inventarios Facturaci…" at bounding box center [257, 239] width 515 height 478
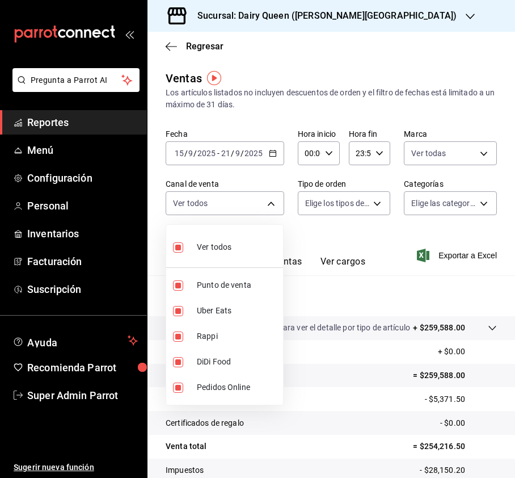
click at [461, 141] on div at bounding box center [257, 239] width 515 height 478
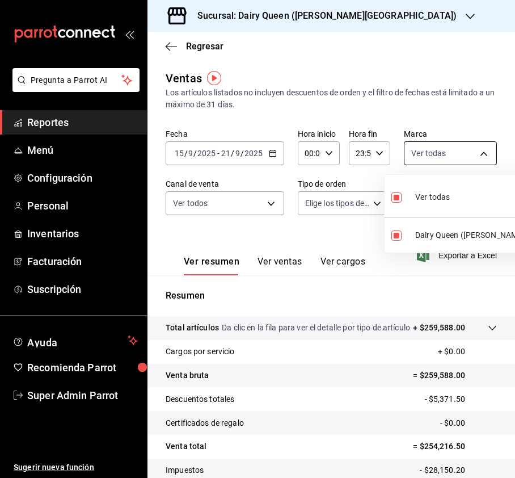
click at [479, 159] on body "Pregunta a Parrot AI Reportes Menú Configuración Personal Inventarios Facturaci…" at bounding box center [257, 239] width 515 height 478
click at [337, 214] on div at bounding box center [257, 239] width 515 height 478
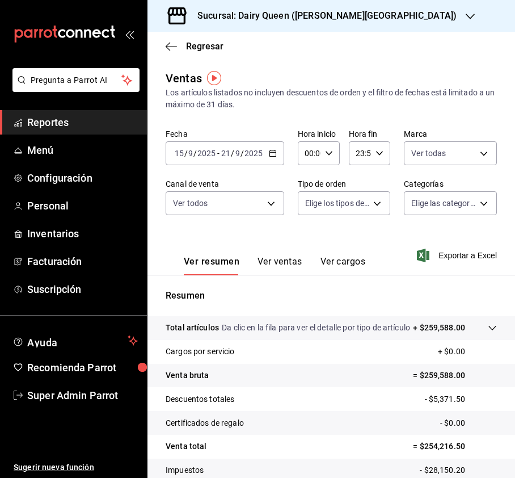
click at [375, 200] on body "Pregunta a Parrot AI Reportes Menú Configuración Personal Inventarios Facturaci…" at bounding box center [257, 239] width 515 height 478
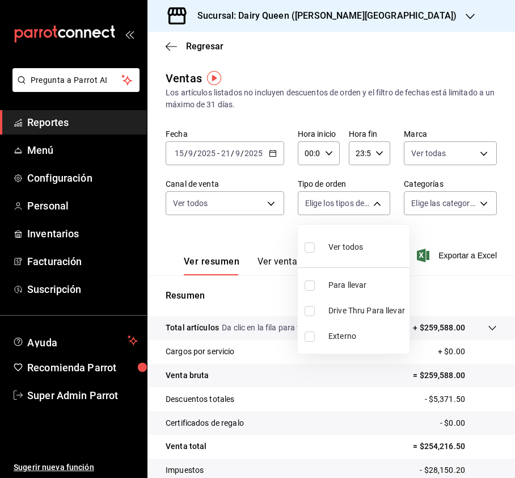
drag, startPoint x: 309, startPoint y: 250, endPoint x: 348, endPoint y: 237, distance: 41.1
click at [312, 251] on input "checkbox" at bounding box center [310, 247] width 10 height 10
checkbox input "true"
type input "02f80432-8c93-4815-88e4-fecc71e99687,357f4187-da00-4db5-84bf-3ed577da27a4,EXTER…"
checkbox input "true"
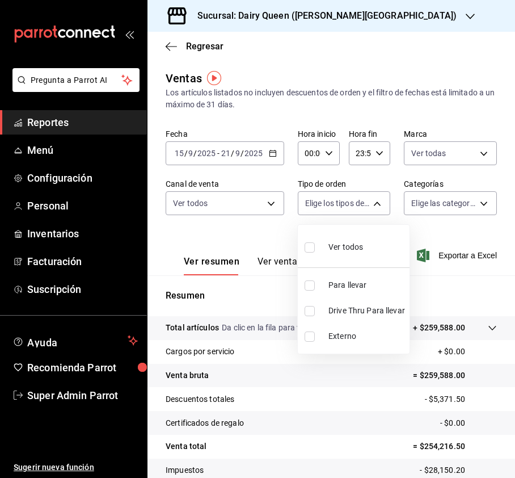
checkbox input "true"
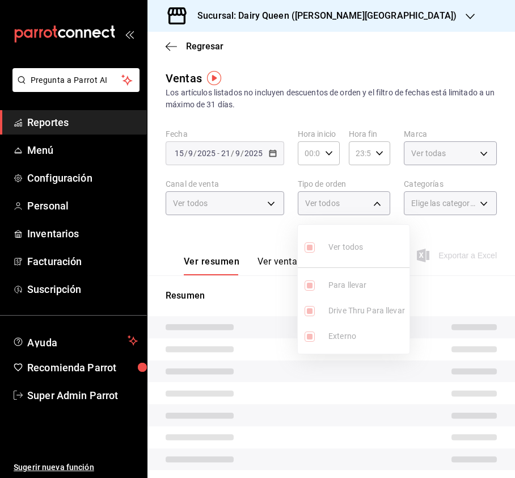
click at [466, 201] on div at bounding box center [257, 239] width 515 height 478
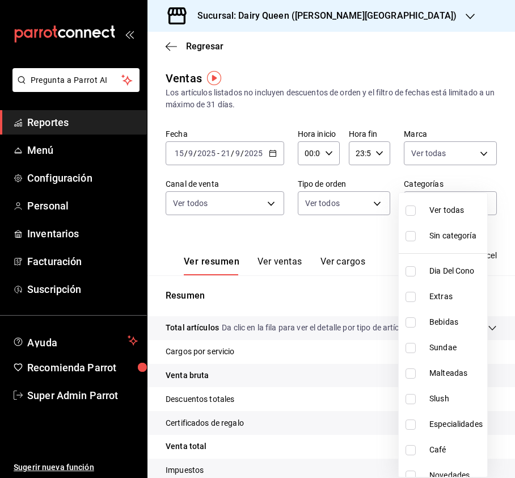
drag, startPoint x: 468, startPoint y: 201, endPoint x: 464, endPoint y: 211, distance: 11.2
click at [470, 202] on body "Pregunta a Parrot AI Reportes Menú Configuración Personal Inventarios Facturaci…" at bounding box center [257, 239] width 515 height 478
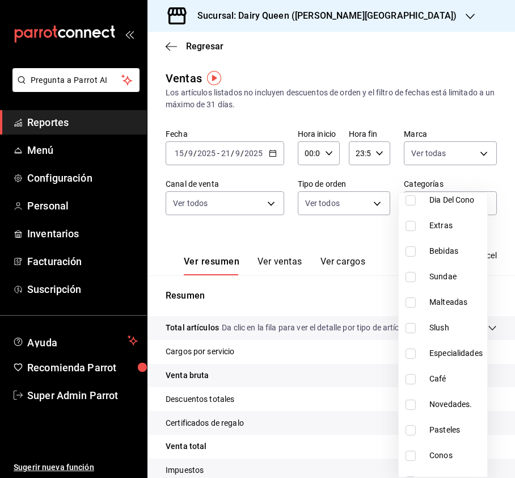
scroll to position [139, 0]
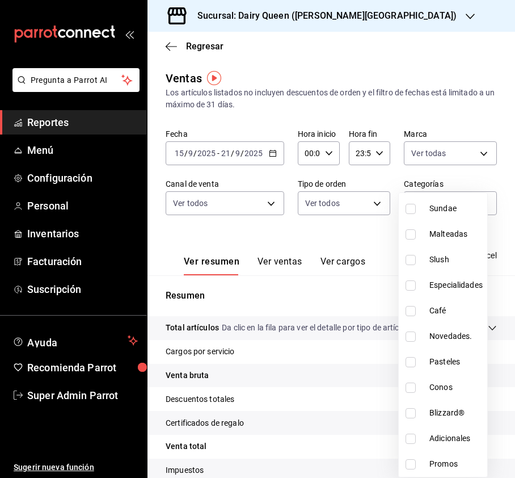
click at [410, 361] on input "checkbox" at bounding box center [411, 362] width 10 height 10
checkbox input "true"
type input "221f6d03-04b4-4f28-bbc6-f2e7be932fdc"
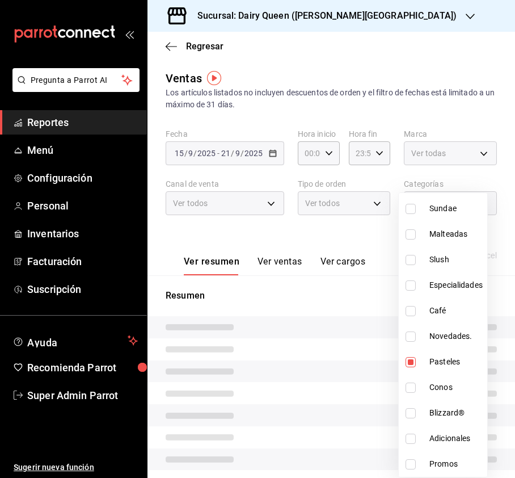
click at [282, 262] on div at bounding box center [257, 239] width 515 height 478
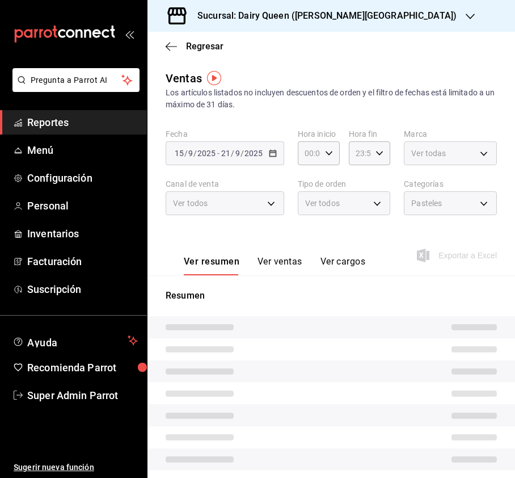
click at [282, 262] on button "Ver ventas" at bounding box center [280, 265] width 45 height 19
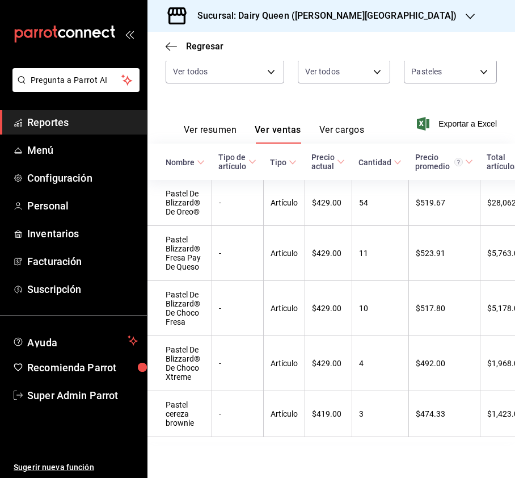
scroll to position [159, 0]
click at [310, 14] on h3 "Sucursal: Dairy Queen ([PERSON_NAME][GEOGRAPHIC_DATA])" at bounding box center [322, 16] width 268 height 14
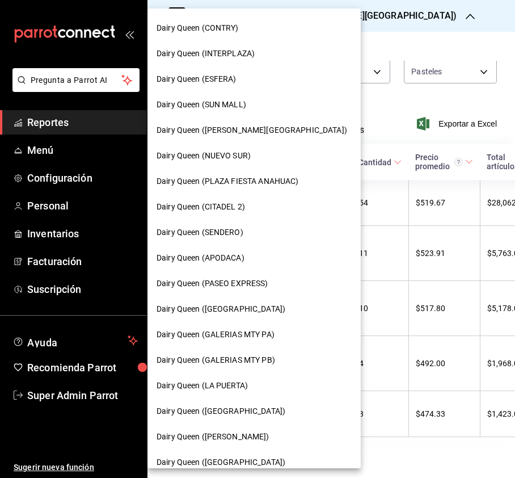
scroll to position [227, 0]
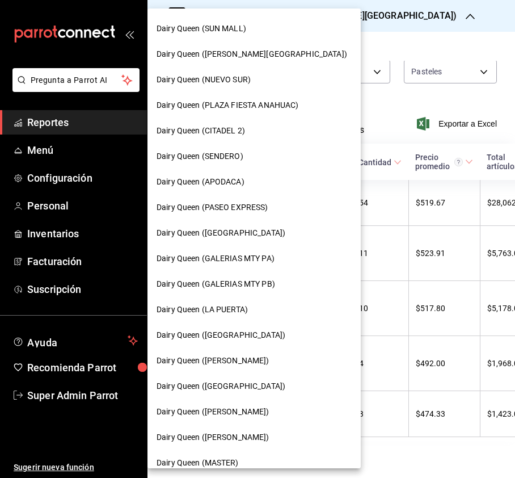
click at [278, 286] on div "Dairy Queen (GALERIAS MTY PB)" at bounding box center [254, 284] width 195 height 12
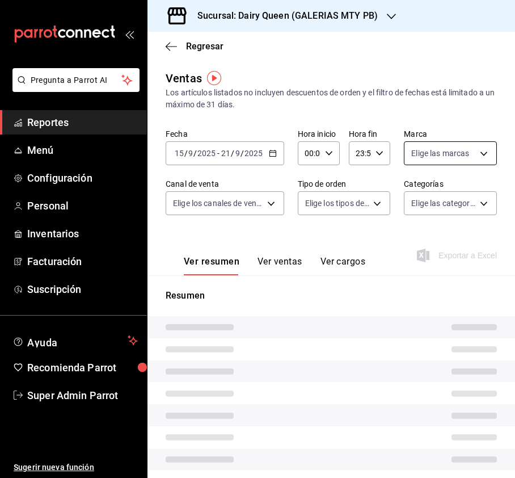
type input "PARROT,UBER_EATS,RAPPI,DIDI_FOOD,ONLINE"
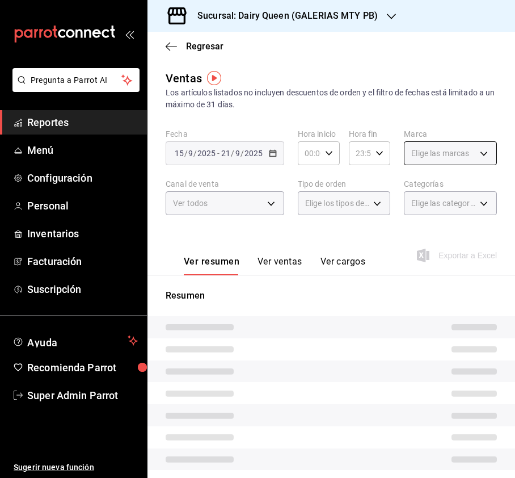
click at [453, 161] on div "Elige las marcas" at bounding box center [450, 153] width 93 height 24
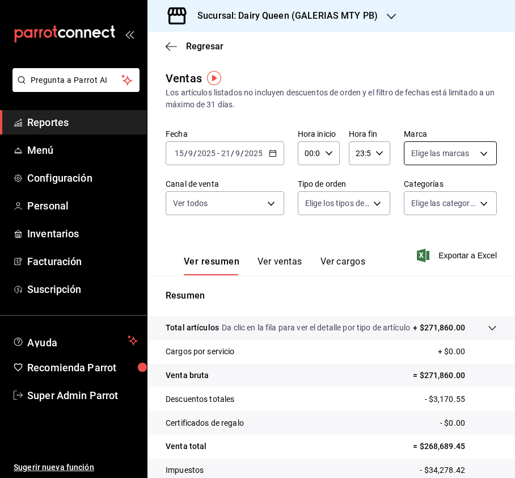
click at [472, 157] on body "Pregunta a Parrot AI Reportes Menú Configuración Personal Inventarios Facturaci…" at bounding box center [257, 239] width 515 height 478
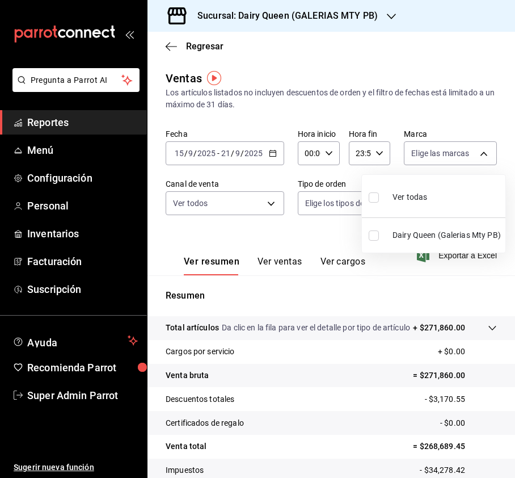
click at [372, 200] on input "checkbox" at bounding box center [374, 197] width 10 height 10
checkbox input "true"
click at [268, 197] on div at bounding box center [257, 239] width 515 height 478
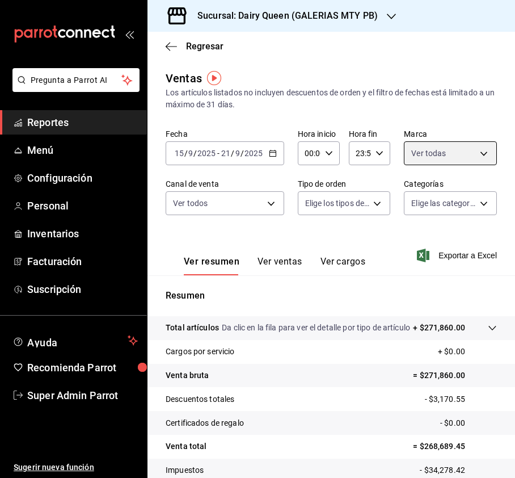
type input "871c92c3-e47e-4724-9e25-98c8886dac47"
checkbox input "true"
click at [272, 205] on div at bounding box center [257, 239] width 515 height 478
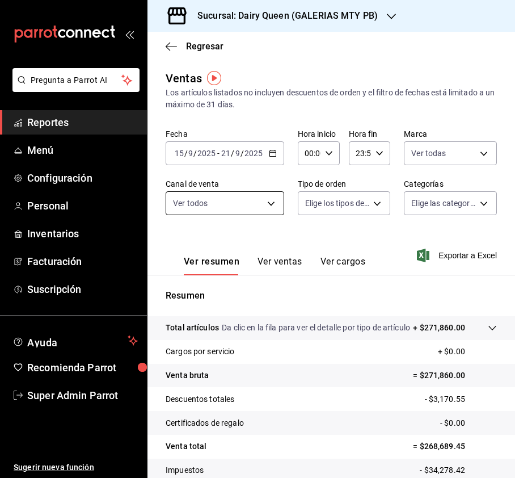
click at [280, 208] on body "Pregunta a Parrot AI Reportes Menú Configuración Personal Inventarios Facturaci…" at bounding box center [257, 239] width 515 height 478
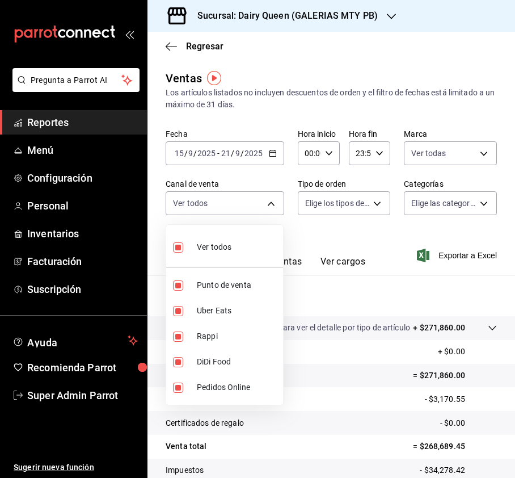
click at [336, 199] on div at bounding box center [257, 239] width 515 height 478
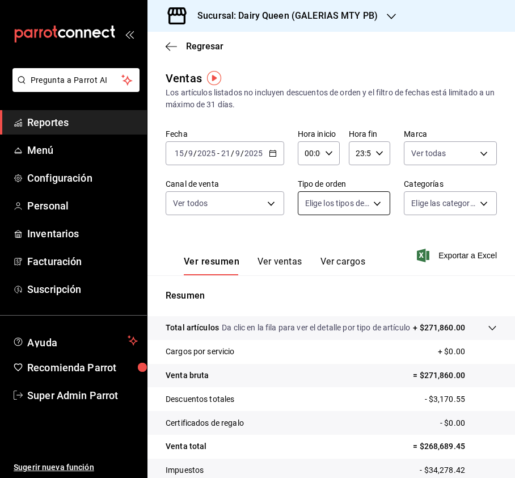
click at [368, 202] on body "Pregunta a Parrot AI Reportes Menú Configuración Personal Inventarios Facturaci…" at bounding box center [257, 239] width 515 height 478
click at [309, 249] on input "checkbox" at bounding box center [310, 247] width 10 height 10
checkbox input "true"
type input "75a33b77-adfc-40b5-836f-85dd4cde19ba,EXTERNAL"
checkbox input "true"
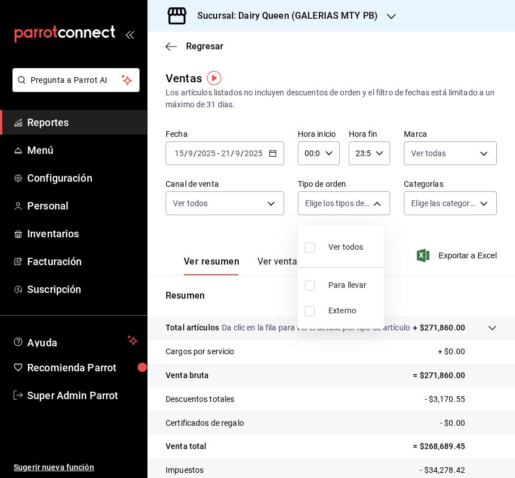
checkbox input "true"
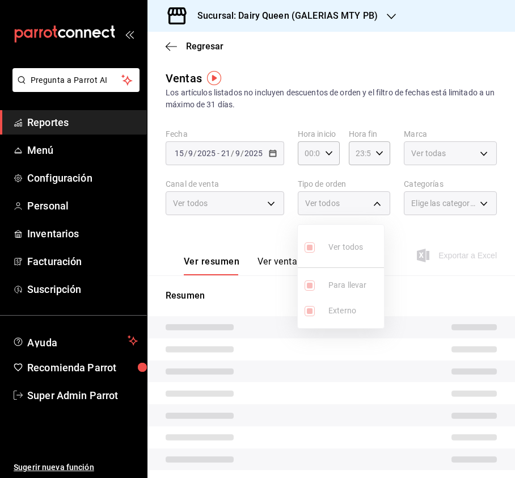
click at [460, 207] on div at bounding box center [257, 239] width 515 height 478
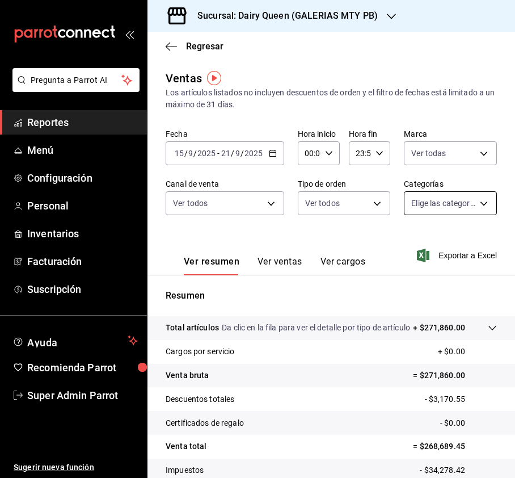
click at [478, 202] on body "Pregunta a Parrot AI Reportes Menú Configuración Personal Inventarios Facturaci…" at bounding box center [257, 239] width 515 height 478
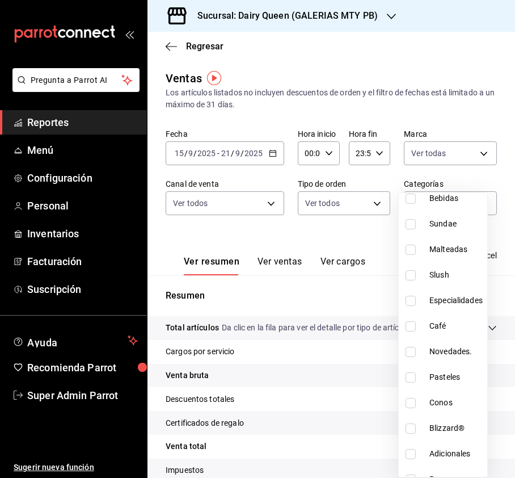
scroll to position [139, 0]
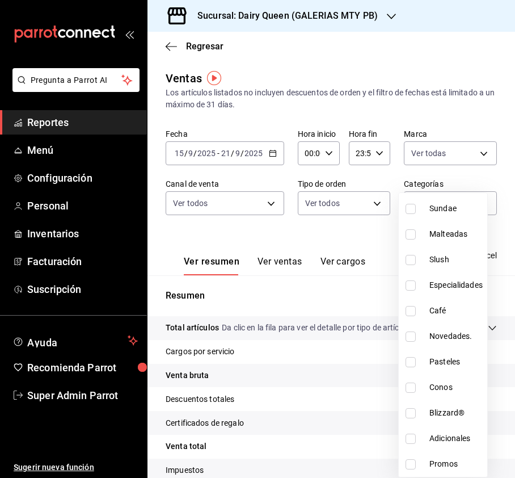
click at [409, 361] on input "checkbox" at bounding box center [411, 362] width 10 height 10
checkbox input "true"
type input "cedcea8e-17e9-42b2-ba88-fda6992ac40f"
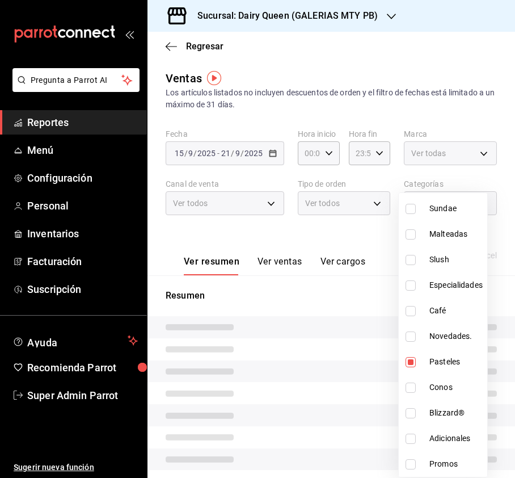
click at [487, 124] on div at bounding box center [257, 239] width 515 height 478
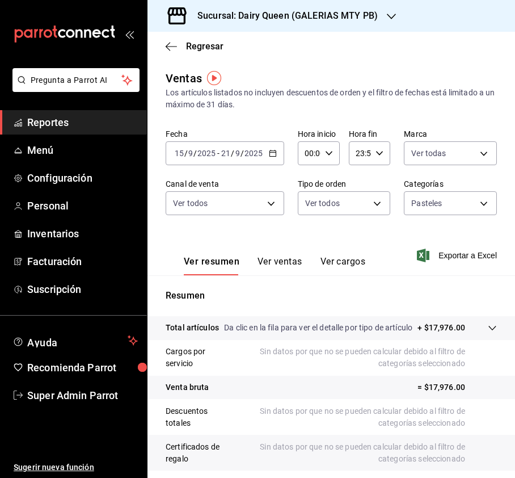
click at [274, 262] on button "Ver ventas" at bounding box center [280, 265] width 45 height 19
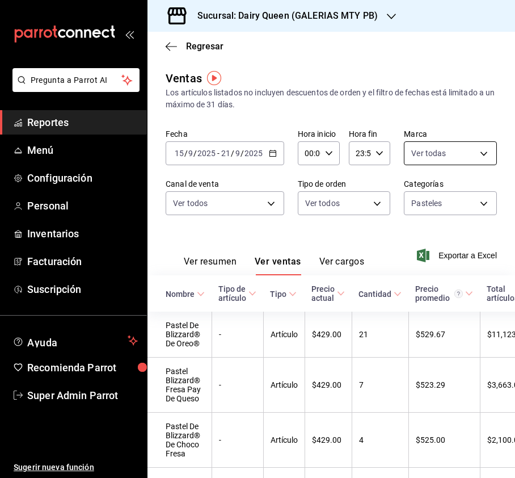
click at [461, 156] on body "Pregunta a Parrot AI Reportes Menú Configuración Personal Inventarios Facturaci…" at bounding box center [257, 239] width 515 height 478
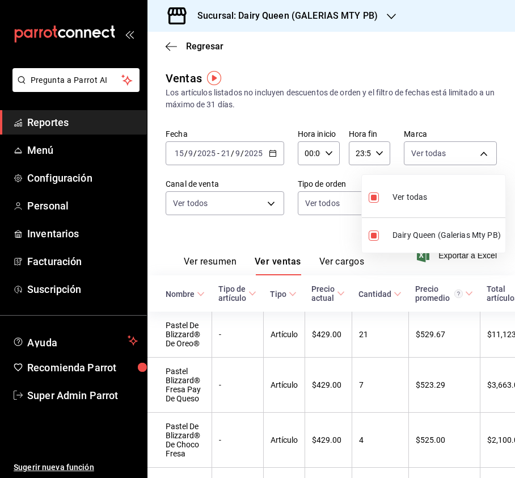
click at [243, 196] on div at bounding box center [257, 239] width 515 height 478
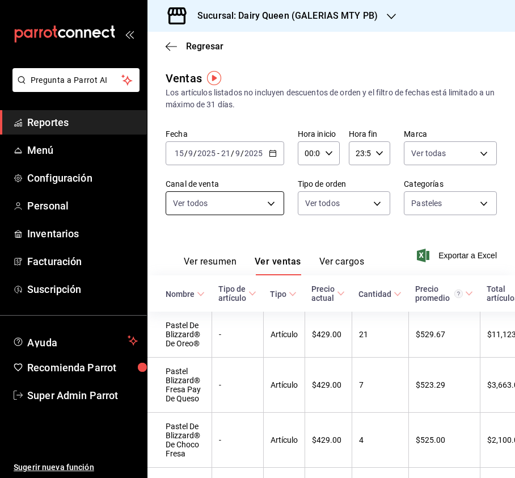
click at [261, 200] on body "Pregunta a Parrot AI Reportes Menú Configuración Personal Inventarios Facturaci…" at bounding box center [257, 239] width 515 height 478
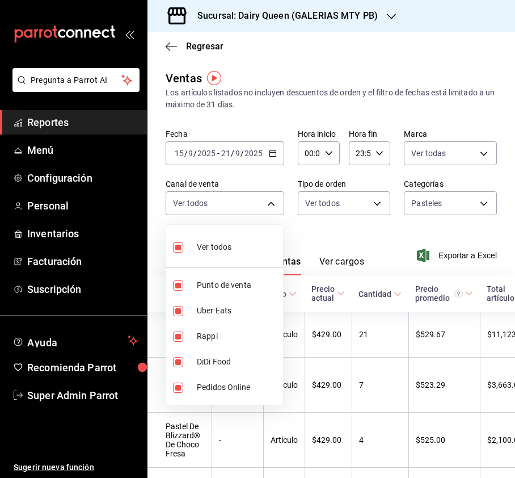
click at [341, 200] on div at bounding box center [257, 239] width 515 height 478
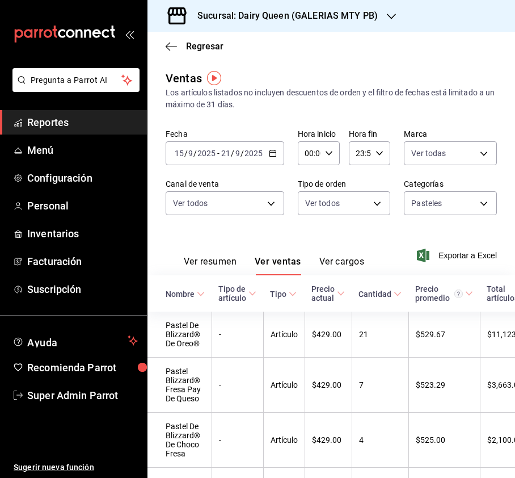
click at [377, 205] on body "Pregunta a Parrot AI Reportes Menú Configuración Personal Inventarios Facturaci…" at bounding box center [257, 239] width 515 height 478
click at [471, 198] on div at bounding box center [257, 239] width 515 height 478
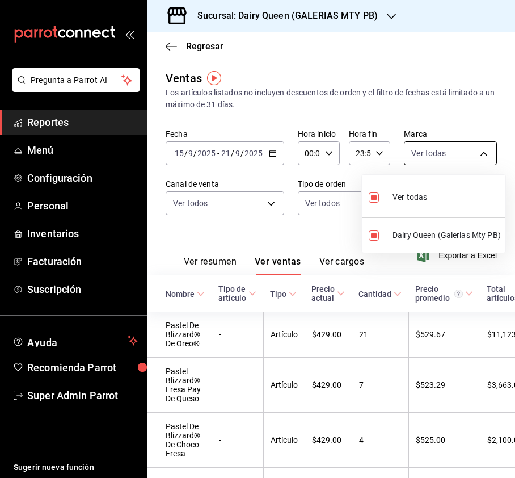
click at [414, 156] on body "Pregunta a Parrot AI Reportes Menú Configuración Personal Inventarios Facturaci…" at bounding box center [257, 239] width 515 height 478
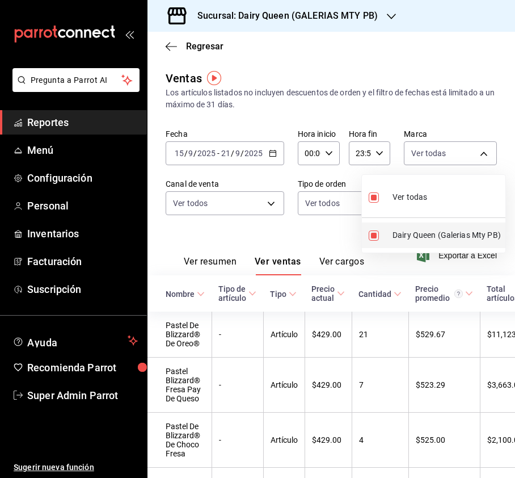
drag, startPoint x: 508, startPoint y: 182, endPoint x: 503, endPoint y: 233, distance: 51.4
click at [503, 233] on div "Ver todas Dairy Queen (Galerias Mty PB)" at bounding box center [257, 239] width 515 height 478
drag, startPoint x: 511, startPoint y: 198, endPoint x: 497, endPoint y: 250, distance: 53.4
click at [497, 250] on div "Ver todas Dairy Queen (Galerias Mty PB)" at bounding box center [257, 239] width 515 height 478
click at [485, 121] on div at bounding box center [257, 239] width 515 height 478
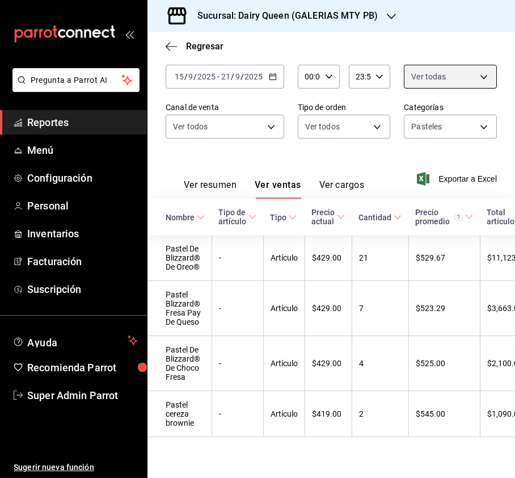
scroll to position [100, 0]
click at [387, 12] on icon "button" at bounding box center [391, 16] width 9 height 9
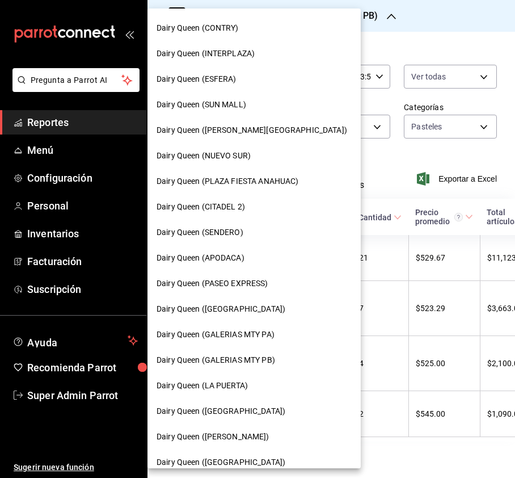
scroll to position [227, 0]
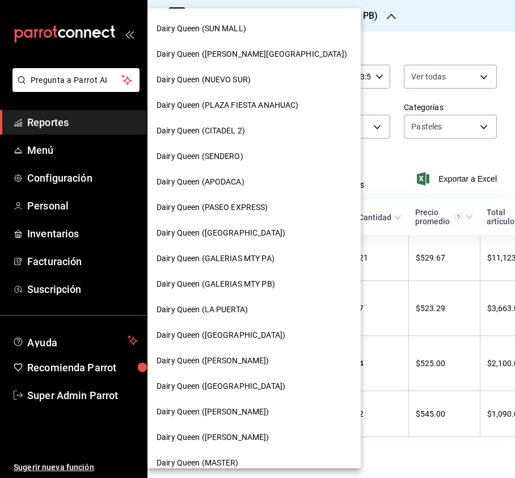
click at [257, 242] on div "Dairy Queen ([GEOGRAPHIC_DATA])" at bounding box center [254, 233] width 213 height 26
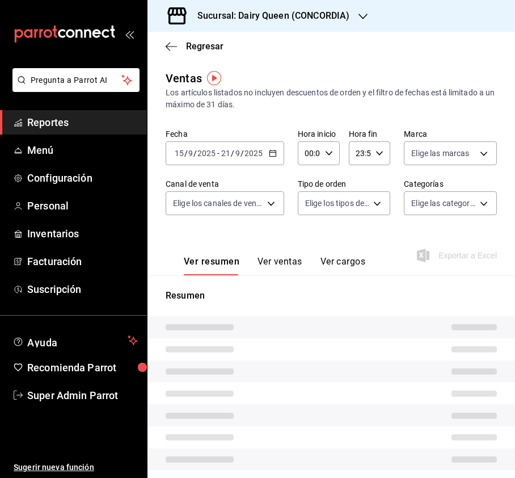
type input "PARROT,UBER_EATS,RAPPI,DIDI_FOOD,ONLINE"
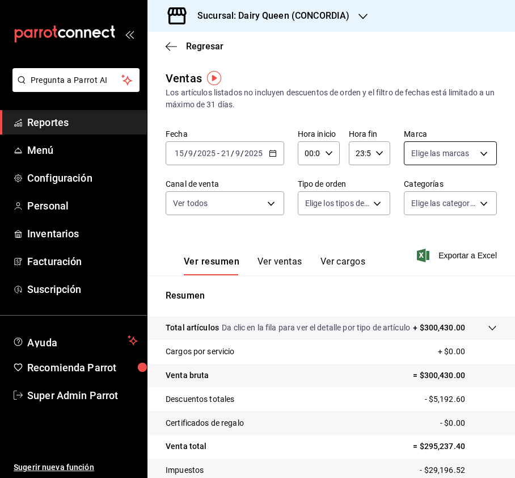
click at [465, 149] on body "Pregunta a Parrot AI Reportes Menú Configuración Personal Inventarios Facturaci…" at bounding box center [257, 239] width 515 height 478
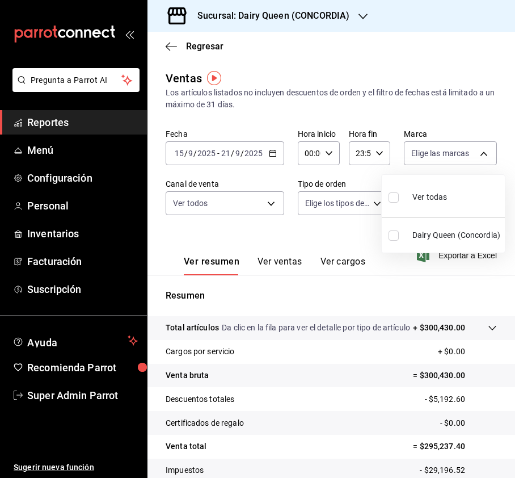
click at [393, 200] on input "checkbox" at bounding box center [394, 197] width 10 height 10
checkbox input "true"
type input "0fc1a996-66b5-4b94-97a2-56158908cf29"
checkbox input "true"
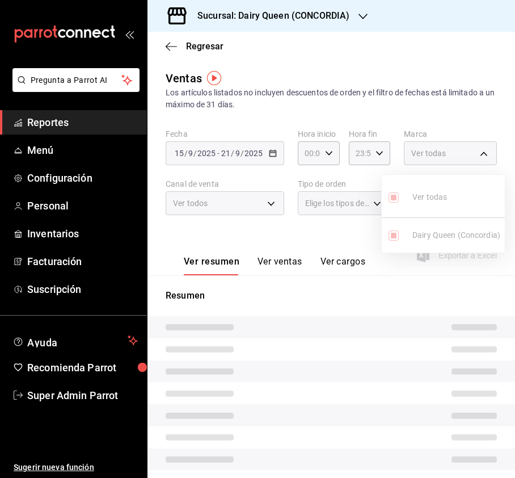
click at [268, 195] on div at bounding box center [257, 239] width 515 height 478
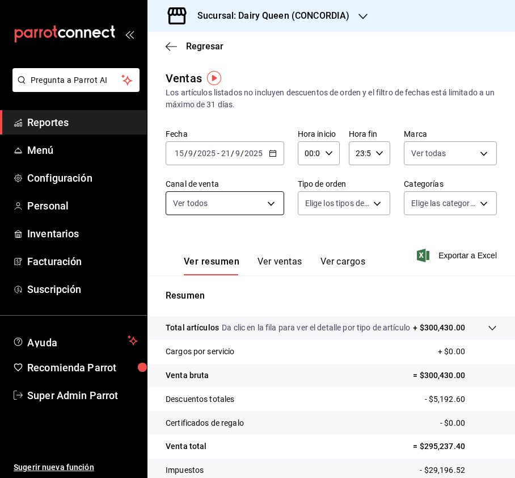
click at [268, 203] on body "Pregunta a Parrot AI Reportes Menú Configuración Personal Inventarios Facturaci…" at bounding box center [257, 239] width 515 height 478
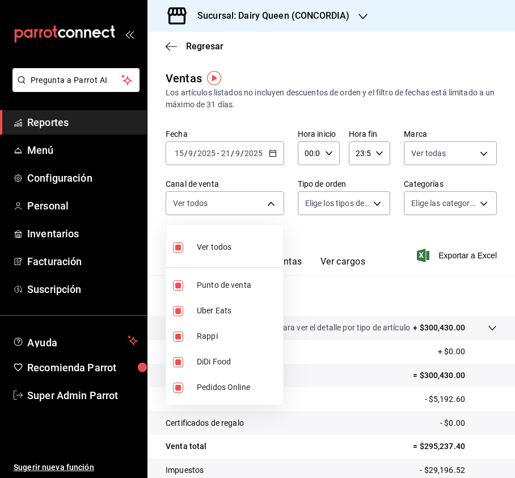
click at [348, 190] on div at bounding box center [257, 239] width 515 height 478
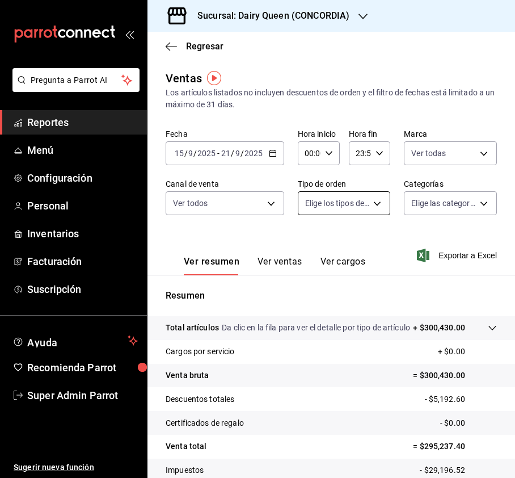
click at [364, 201] on body "Pregunta a Parrot AI Reportes Menú Configuración Personal Inventarios Facturaci…" at bounding box center [257, 239] width 515 height 478
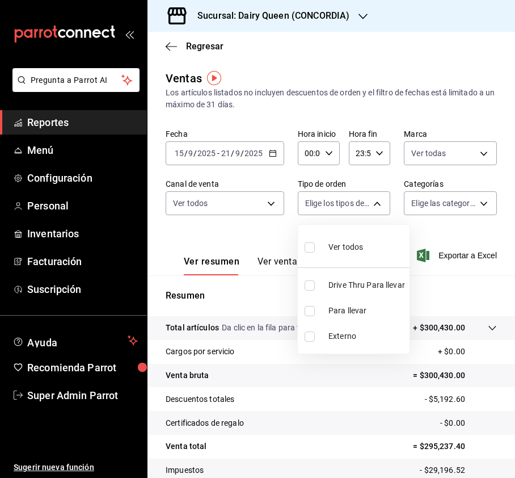
click at [310, 246] on input "checkbox" at bounding box center [310, 247] width 10 height 10
checkbox input "true"
type input "0e7e9d83-7c40-4762-a941-b125d9edb7ef,293d8817-d02e-4f7a-9667-977835069751,EXTER…"
checkbox input "true"
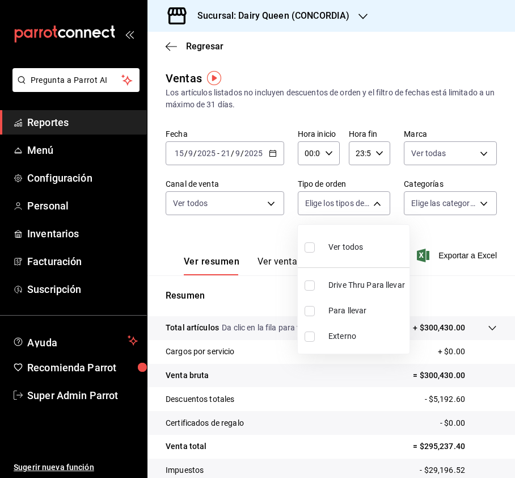
checkbox input "true"
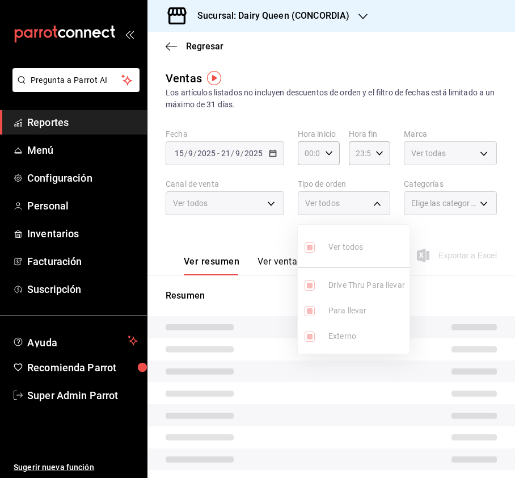
click at [478, 203] on div at bounding box center [257, 239] width 515 height 478
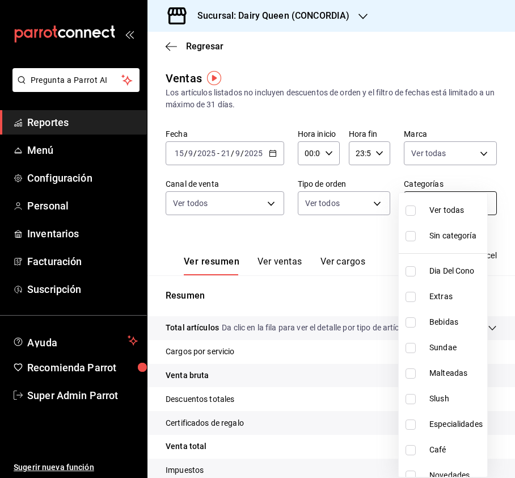
click at [468, 201] on body "Pregunta a Parrot AI Reportes Menú Configuración Personal Inventarios Facturaci…" at bounding box center [257, 239] width 515 height 478
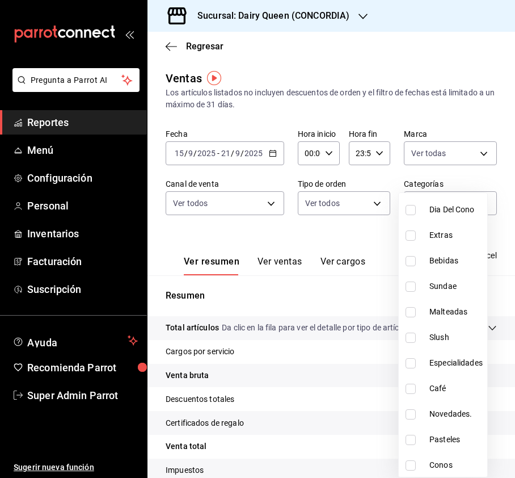
scroll to position [139, 0]
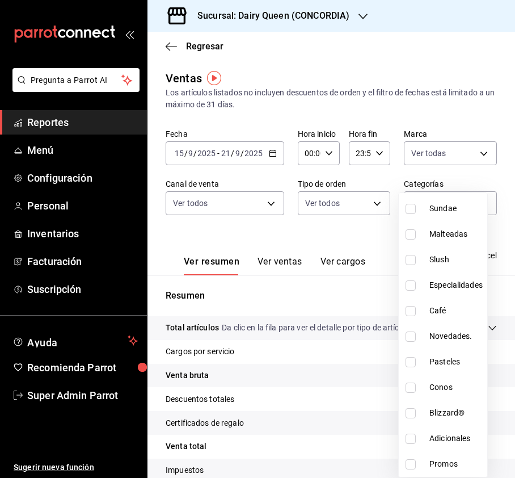
click at [410, 364] on input "checkbox" at bounding box center [411, 362] width 10 height 10
checkbox input "true"
type input "6b45e727-62c7-4a74-9c87-6ee3a332cfd3"
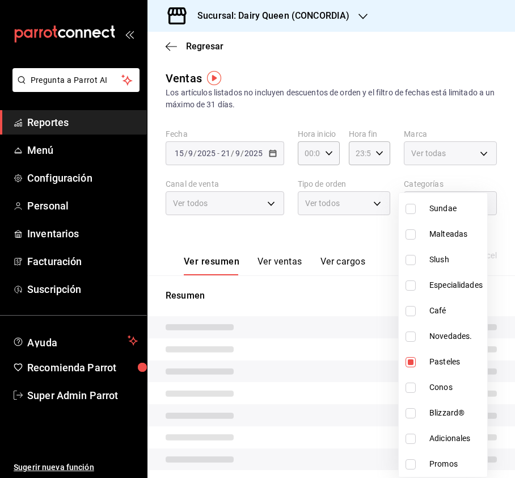
click at [378, 234] on div at bounding box center [257, 239] width 515 height 478
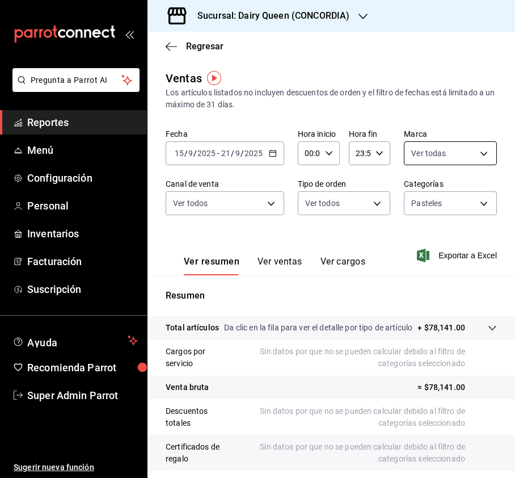
click at [468, 157] on body "Pregunta a Parrot AI Reportes Menú Configuración Personal Inventarios Facturaci…" at bounding box center [257, 239] width 515 height 478
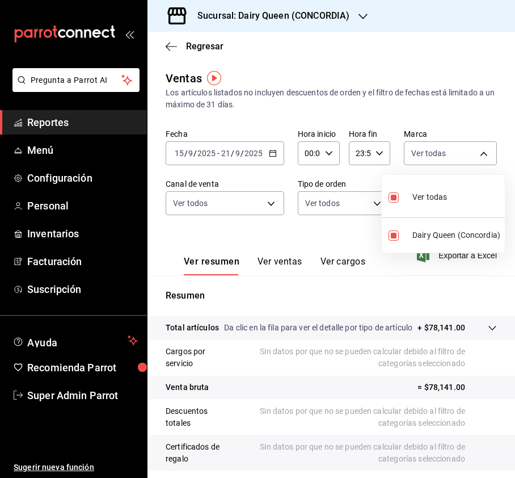
drag, startPoint x: 229, startPoint y: 204, endPoint x: 242, endPoint y: 208, distance: 12.9
click at [228, 205] on div at bounding box center [257, 239] width 515 height 478
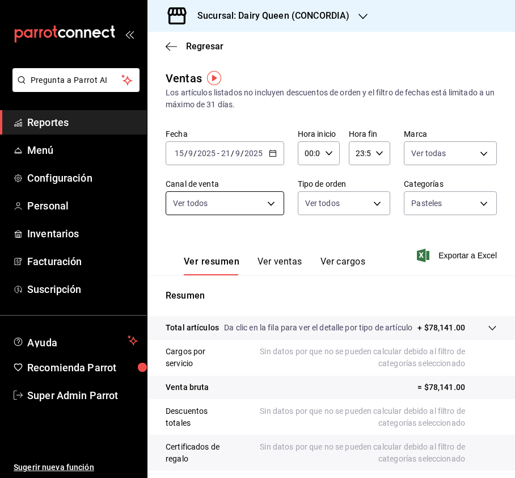
click at [268, 210] on body "Pregunta a Parrot AI Reportes Menú Configuración Personal Inventarios Facturaci…" at bounding box center [257, 239] width 515 height 478
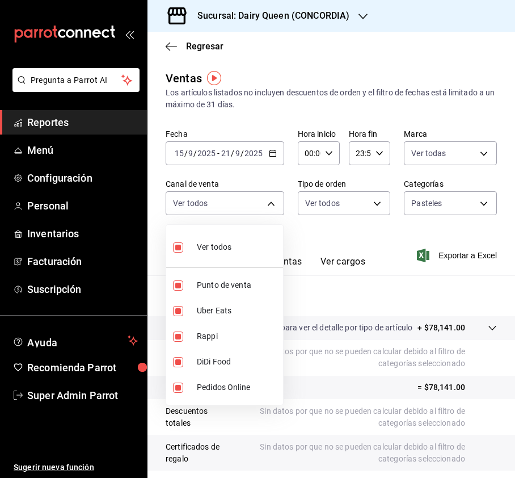
click at [350, 205] on div at bounding box center [257, 239] width 515 height 478
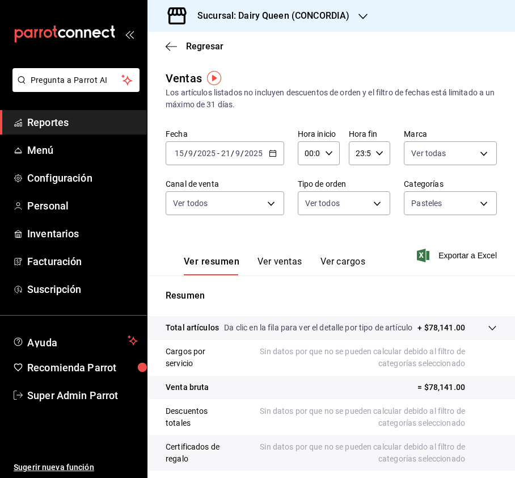
click at [376, 208] on body "Pregunta a Parrot AI Reportes Menú Configuración Personal Inventarios Facturaci…" at bounding box center [257, 239] width 515 height 478
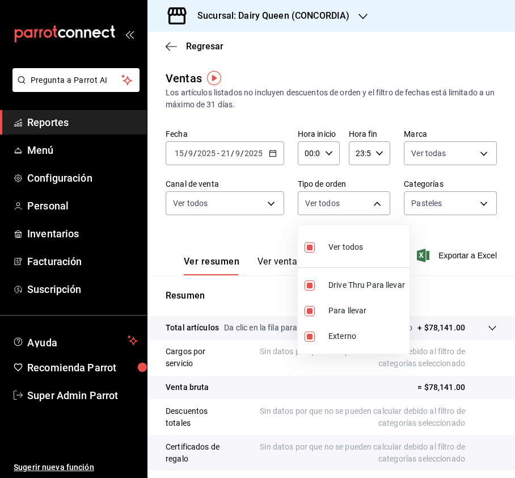
click at [456, 218] on div at bounding box center [257, 239] width 515 height 478
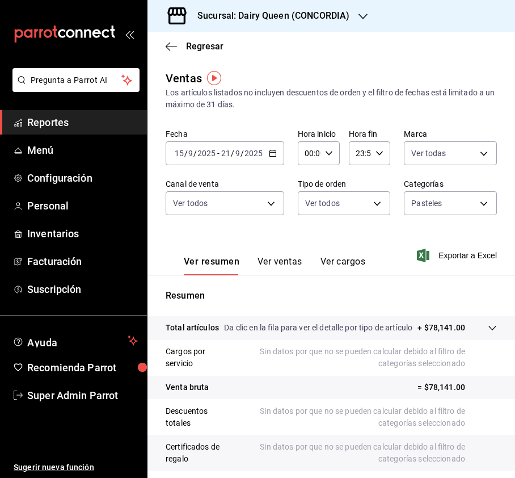
click at [471, 203] on body "Pregunta a Parrot AI Reportes Menú Configuración Personal Inventarios Facturaci…" at bounding box center [257, 239] width 515 height 478
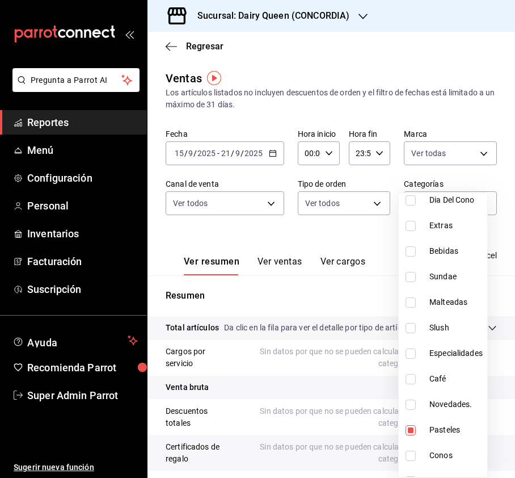
scroll to position [139, 0]
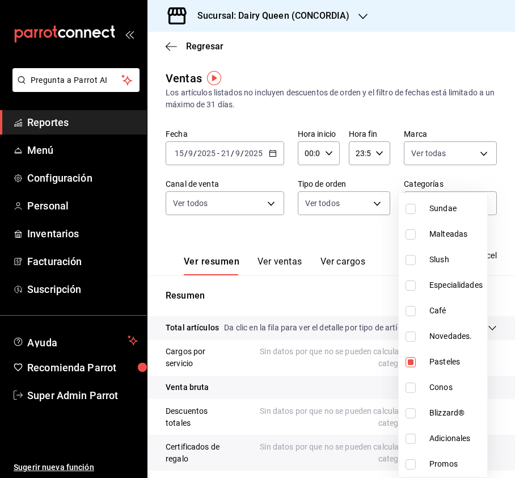
click at [291, 242] on div at bounding box center [257, 239] width 515 height 478
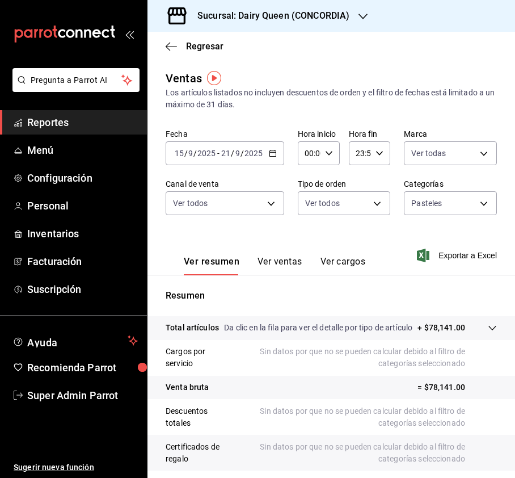
drag, startPoint x: 274, startPoint y: 267, endPoint x: 280, endPoint y: 272, distance: 8.9
click at [287, 262] on button "Ver ventas" at bounding box center [280, 265] width 45 height 19
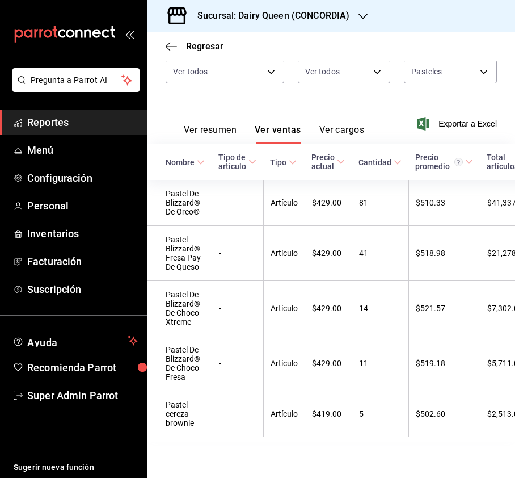
scroll to position [159, 0]
click at [346, 16] on h3 "Sucursal: Dairy Queen (CONCORDIA)" at bounding box center [268, 16] width 161 height 14
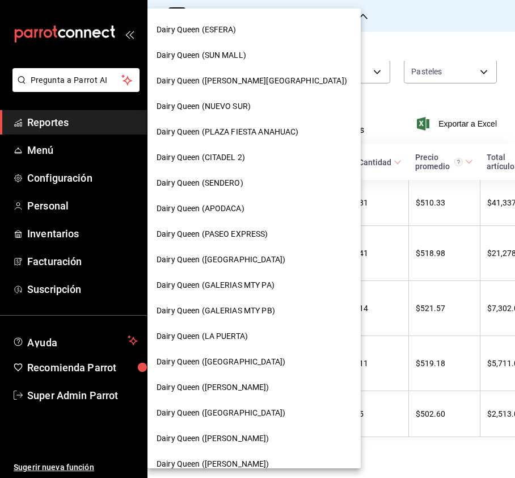
scroll to position [227, 0]
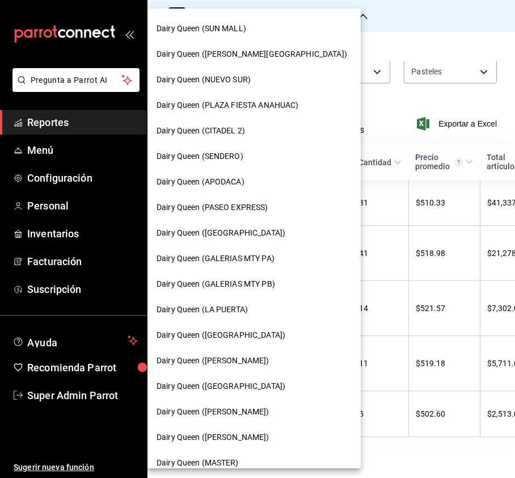
click at [286, 261] on div "Dairy Queen (GALERIAS MTY PA)" at bounding box center [254, 259] width 195 height 12
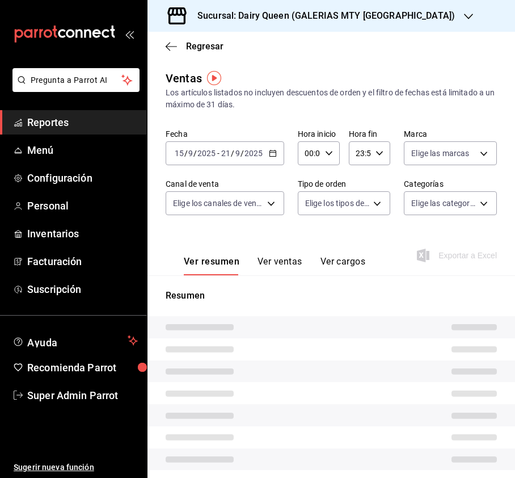
type input "PARROT,UBER_EATS,RAPPI,DIDI_FOOD,ONLINE"
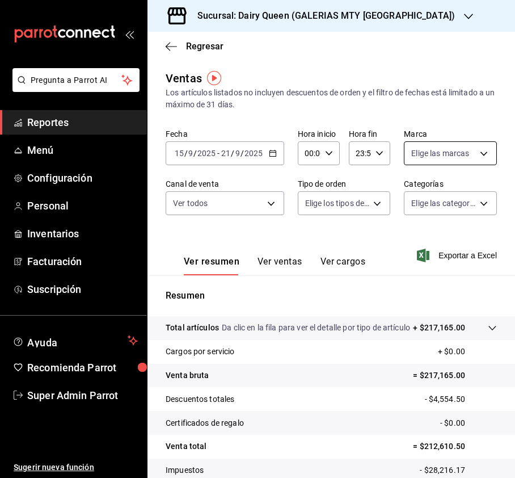
click at [425, 156] on body "Pregunta a Parrot AI Reportes Menú Configuración Personal Inventarios Facturaci…" at bounding box center [257, 239] width 515 height 478
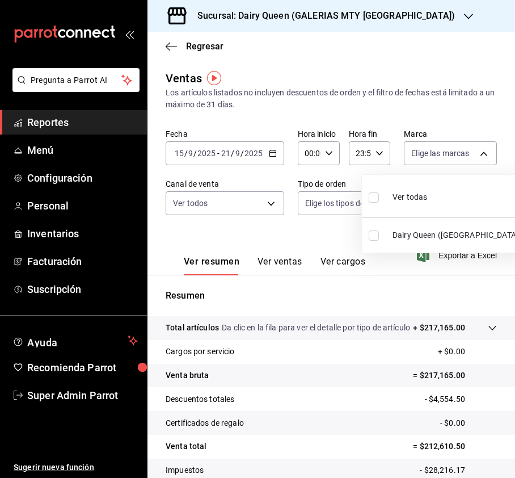
click at [373, 187] on div "Ver todas" at bounding box center [398, 196] width 58 height 24
type input "5094044f-c045-4c06-987a-08ccc3c1385d"
checkbox input "true"
click at [276, 205] on div at bounding box center [257, 239] width 515 height 478
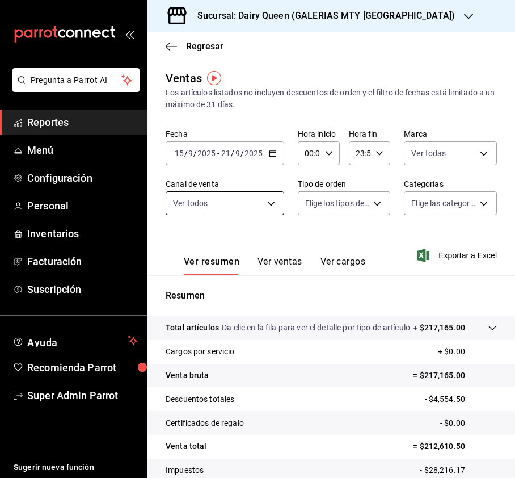
click at [275, 205] on body "Pregunta a Parrot AI Reportes Menú Configuración Personal Inventarios Facturaci…" at bounding box center [257, 239] width 515 height 478
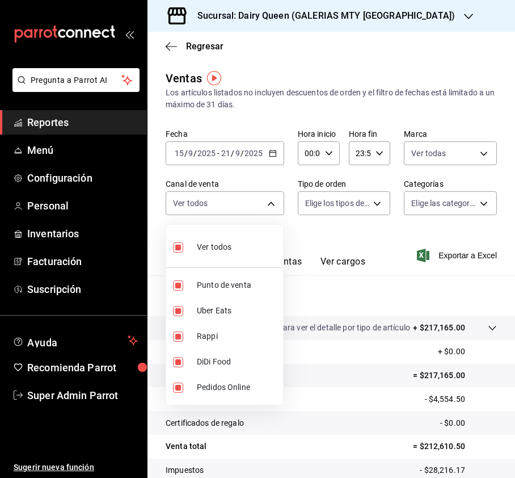
click at [352, 180] on div at bounding box center [257, 239] width 515 height 478
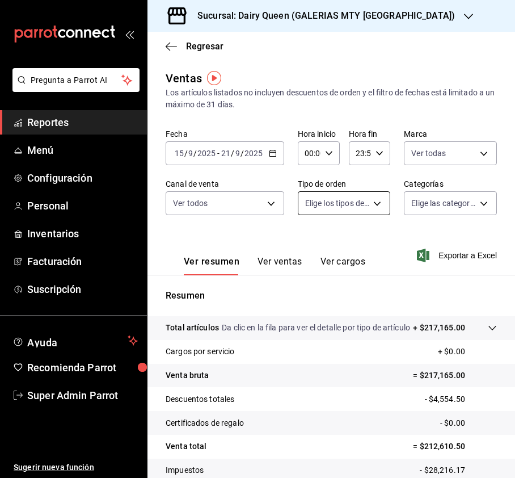
click at [362, 203] on body "Pregunta a Parrot AI Reportes Menú Configuración Personal Inventarios Facturaci…" at bounding box center [257, 239] width 515 height 478
click at [309, 250] on input "checkbox" at bounding box center [310, 247] width 10 height 10
checkbox input "true"
type input "19d1acb5-9096-4a02-b34d-186fafe35249,EXTERNAL"
checkbox input "true"
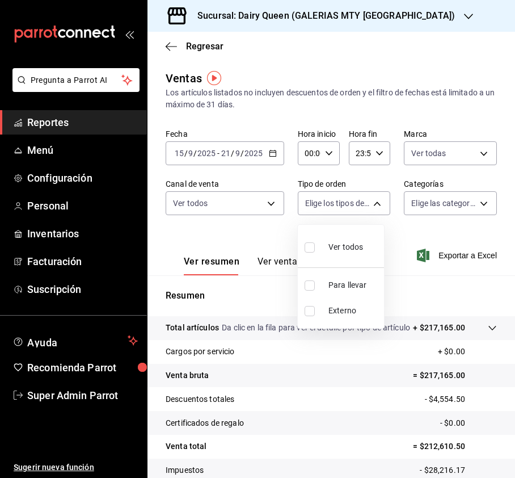
checkbox input "true"
click at [434, 213] on div at bounding box center [257, 239] width 515 height 478
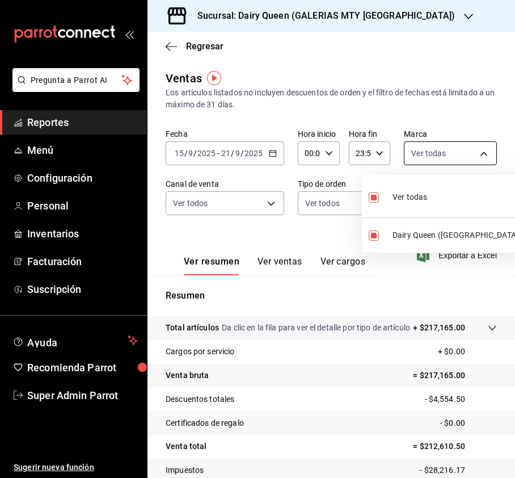
click at [446, 155] on body "Pregunta a Parrot AI Reportes Menú Configuración Personal Inventarios Facturaci…" at bounding box center [257, 239] width 515 height 478
click at [333, 212] on div at bounding box center [257, 239] width 515 height 478
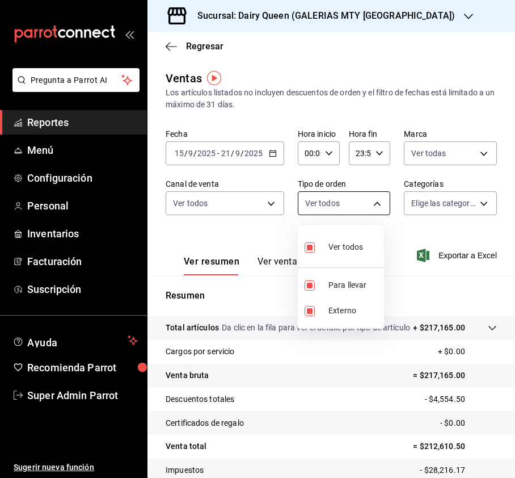
click at [348, 205] on body "Pregunta a Parrot AI Reportes Menú Configuración Personal Inventarios Facturaci…" at bounding box center [257, 239] width 515 height 478
click at [479, 209] on div at bounding box center [257, 239] width 515 height 478
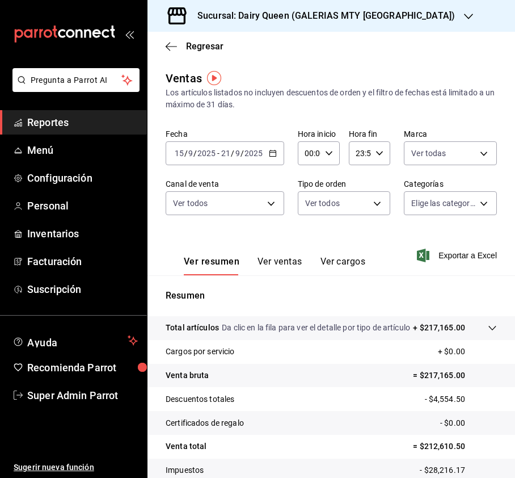
click at [464, 197] on body "Pregunta a Parrot AI Reportes Menú Configuración Personal Inventarios Facturaci…" at bounding box center [257, 239] width 515 height 478
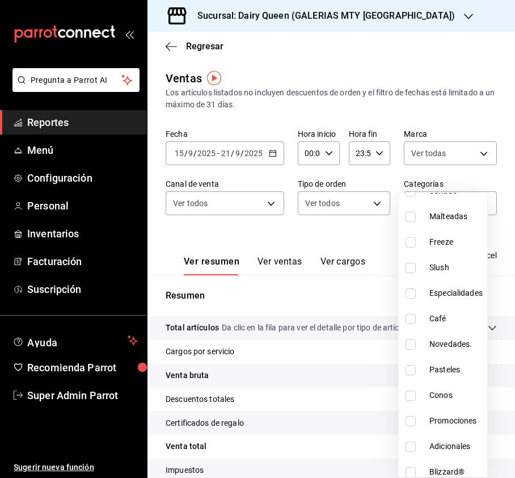
scroll to position [191, 0]
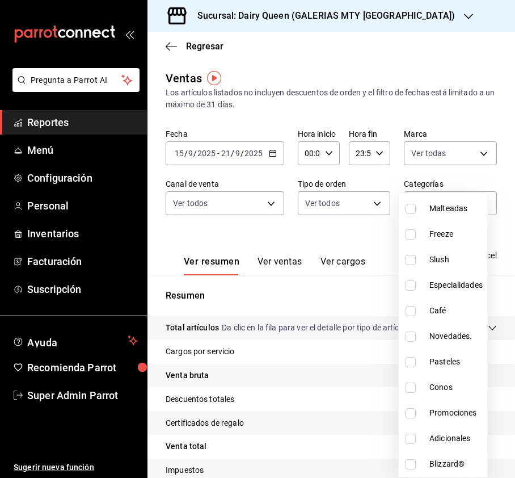
click at [411, 362] on input "checkbox" at bounding box center [411, 362] width 10 height 10
checkbox input "true"
type input "bf106271-3638-47d7-99a1-677043eff850"
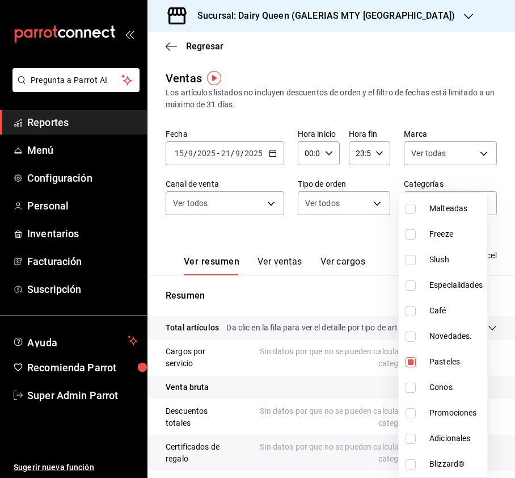
click at [327, 234] on div at bounding box center [257, 239] width 515 height 478
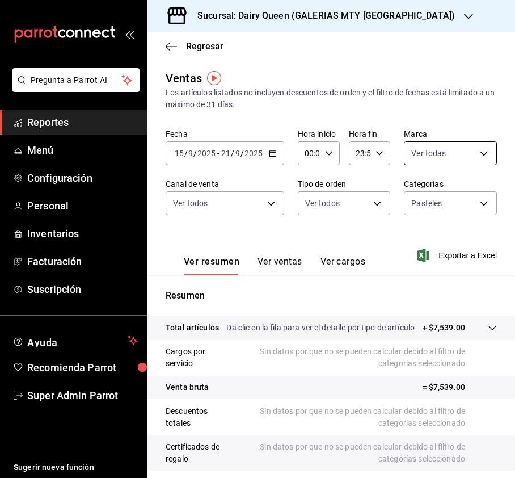
click at [447, 150] on body "Pregunta a Parrot AI Reportes Menú Configuración Personal Inventarios Facturaci…" at bounding box center [257, 239] width 515 height 478
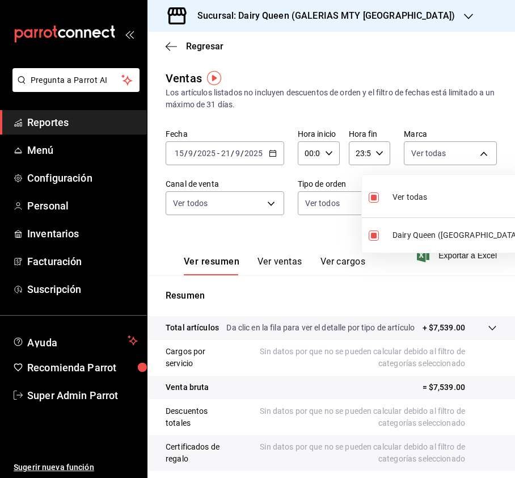
click at [303, 225] on div at bounding box center [257, 239] width 515 height 478
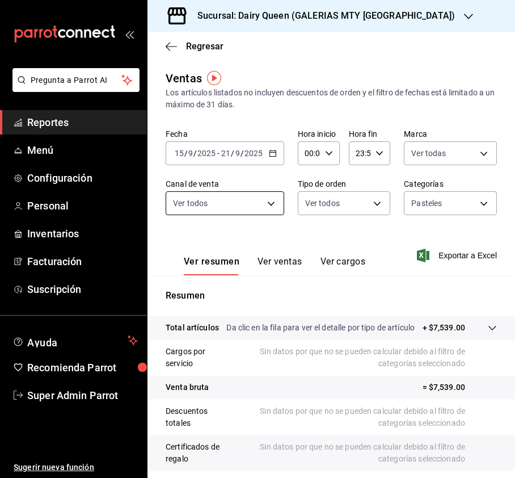
click at [266, 205] on body "Pregunta a Parrot AI Reportes Menú Configuración Personal Inventarios Facturaci…" at bounding box center [257, 239] width 515 height 478
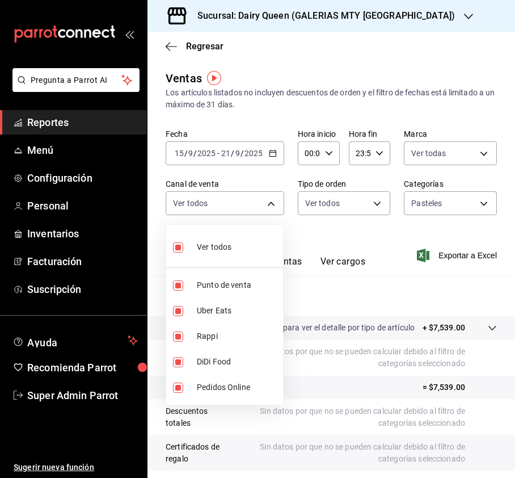
click at [337, 209] on div at bounding box center [257, 239] width 515 height 478
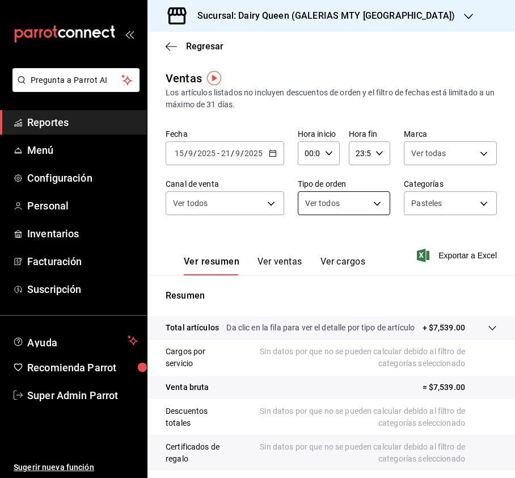
click at [372, 198] on body "Pregunta a Parrot AI Reportes Menú Configuración Personal Inventarios Facturaci…" at bounding box center [257, 239] width 515 height 478
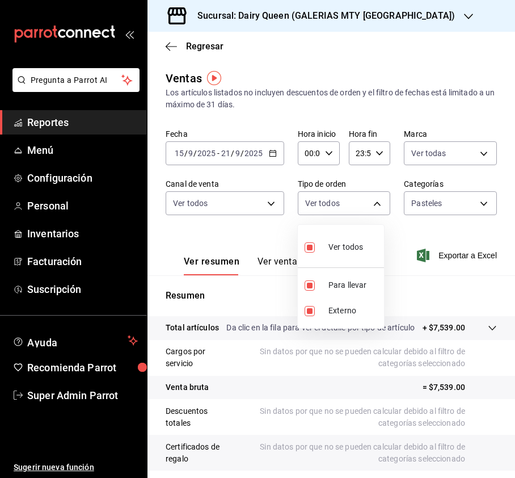
click at [405, 204] on div at bounding box center [257, 239] width 515 height 478
click at [284, 254] on div "Ver resumen Ver ventas Ver cargos" at bounding box center [266, 258] width 200 height 33
click at [293, 257] on button "Ver ventas" at bounding box center [280, 265] width 45 height 19
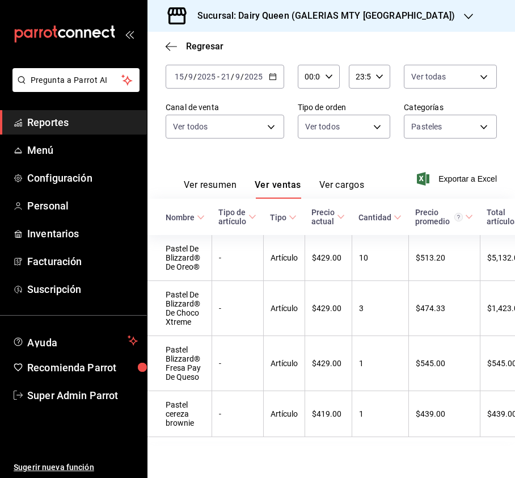
scroll to position [100, 0]
click at [359, 23] on div "Sucursal: Dairy Queen (GALERIAS MTY [GEOGRAPHIC_DATA])" at bounding box center [317, 16] width 321 height 32
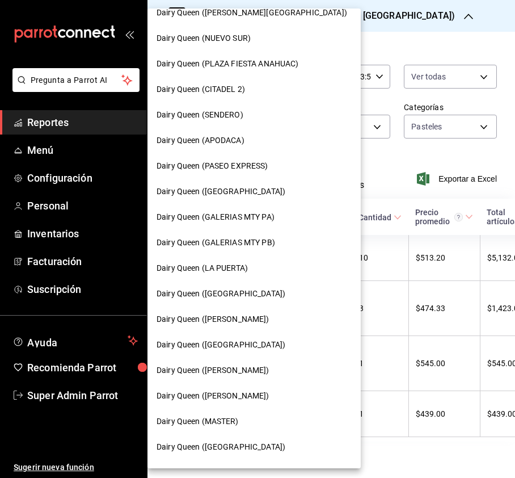
scroll to position [302, 0]
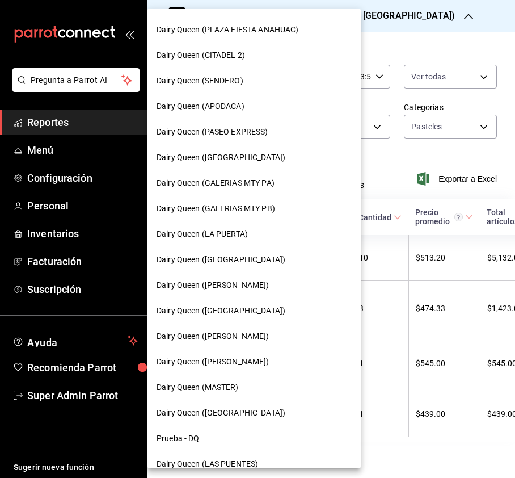
click at [262, 306] on div "Dairy Queen ([GEOGRAPHIC_DATA])" at bounding box center [254, 311] width 195 height 12
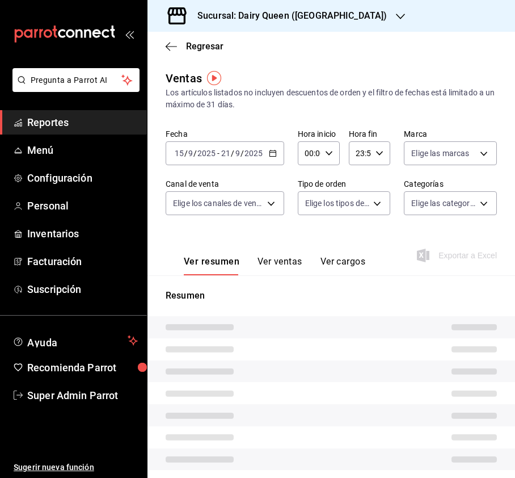
type input "PARROT,UBER_EATS,RAPPI,DIDI_FOOD,ONLINE"
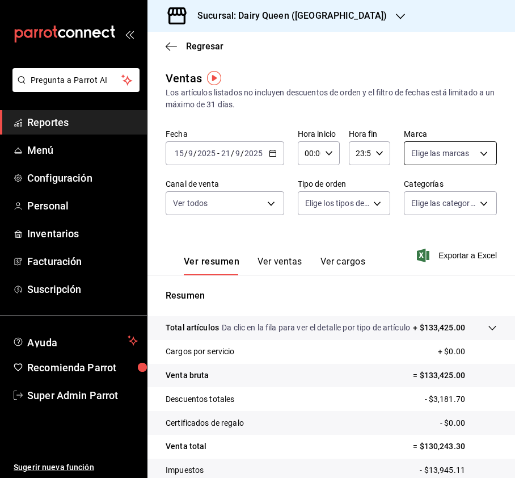
click at [468, 151] on body "Pregunta a Parrot AI Reportes Menú Configuración Personal Inventarios Facturaci…" at bounding box center [257, 239] width 515 height 478
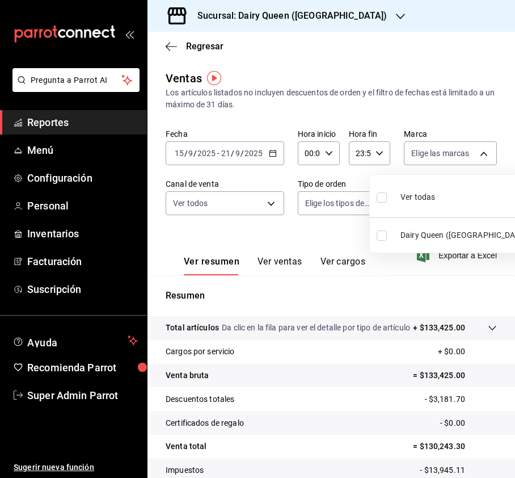
click at [377, 196] on input "checkbox" at bounding box center [382, 197] width 10 height 10
checkbox input "true"
click at [193, 192] on div at bounding box center [257, 239] width 515 height 478
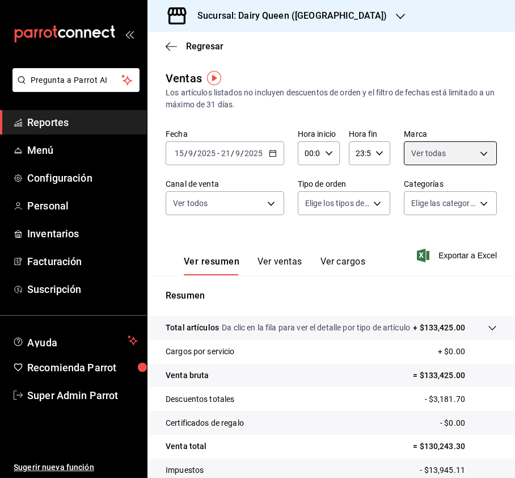
type input "a102e88a-8f9a-41ef-a170-aceb366ec7c4"
checkbox input "true"
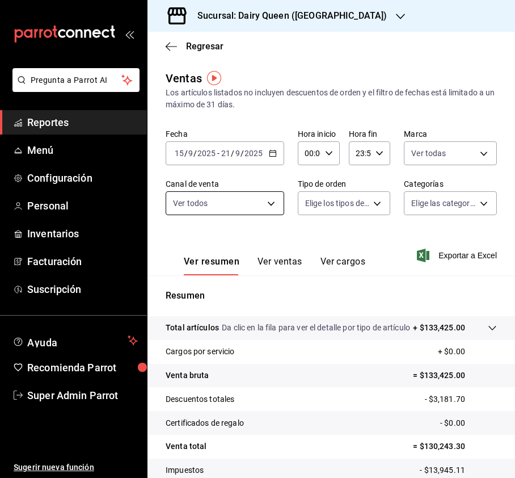
click at [271, 195] on body "Pregunta a Parrot AI Reportes Menú Configuración Personal Inventarios Facturaci…" at bounding box center [257, 239] width 515 height 478
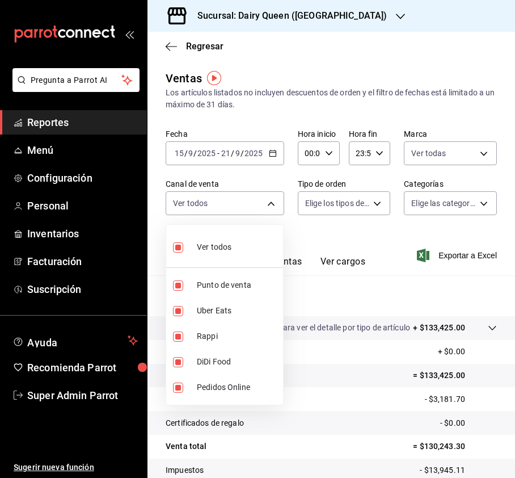
click at [354, 204] on div at bounding box center [257, 239] width 515 height 478
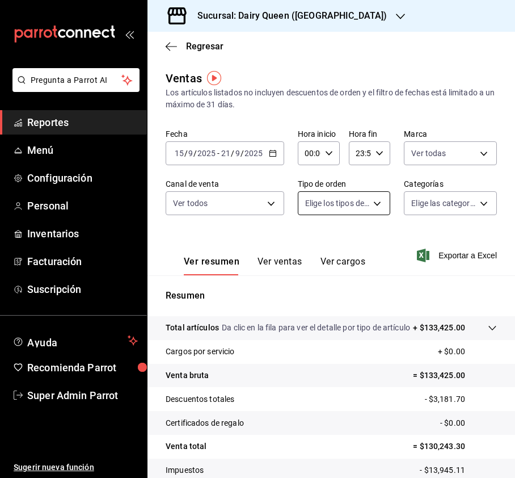
click at [373, 200] on body "Pregunta a Parrot AI Reportes Menú Configuración Personal Inventarios Facturaci…" at bounding box center [257, 239] width 515 height 478
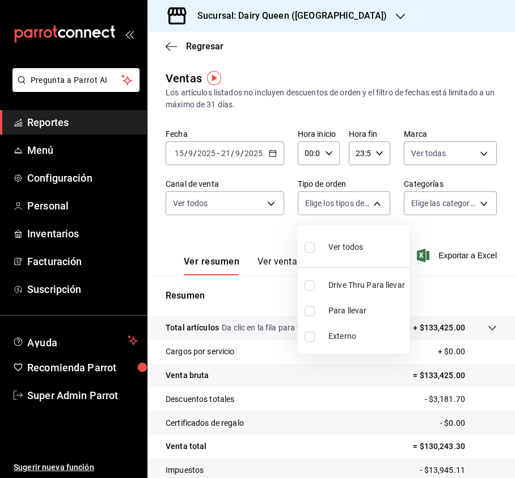
click at [305, 246] on input "checkbox" at bounding box center [310, 247] width 10 height 10
checkbox input "true"
type input "a29d7ea8-eb1d-4a02-a9c6-99068dce2985,a9b18c7a-cf76-42cb-97d7-e840dd952ed7,EXTER…"
checkbox input "true"
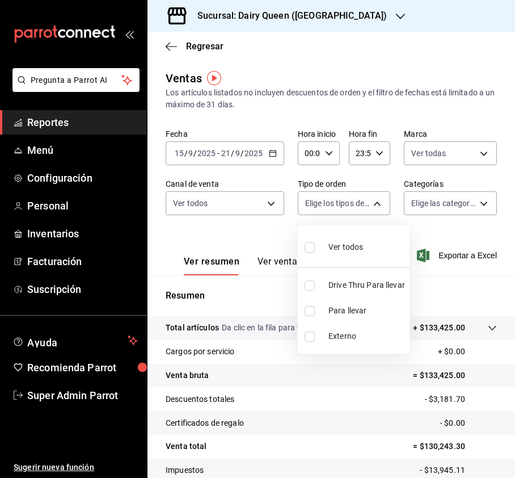
checkbox input "true"
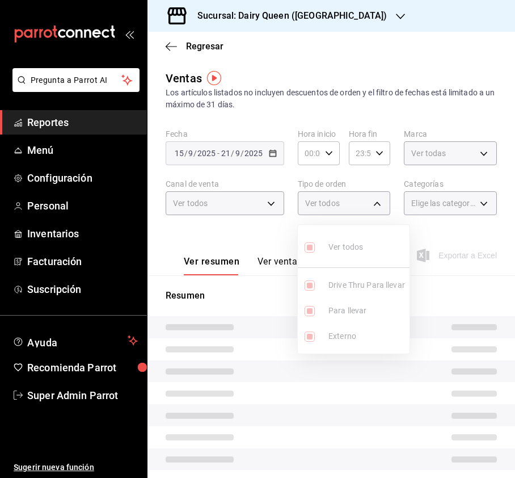
click at [455, 196] on div at bounding box center [257, 239] width 515 height 478
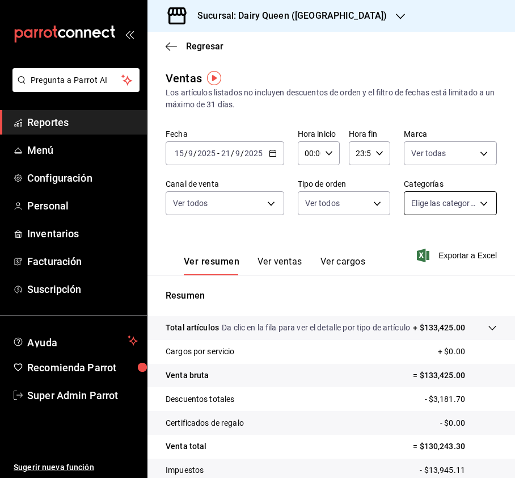
click at [471, 201] on body "Pregunta a Parrot AI Reportes Menú Configuración Personal Inventarios Facturaci…" at bounding box center [257, 239] width 515 height 478
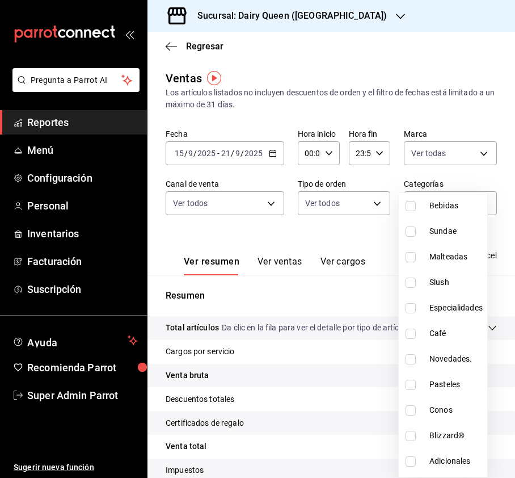
scroll to position [139, 0]
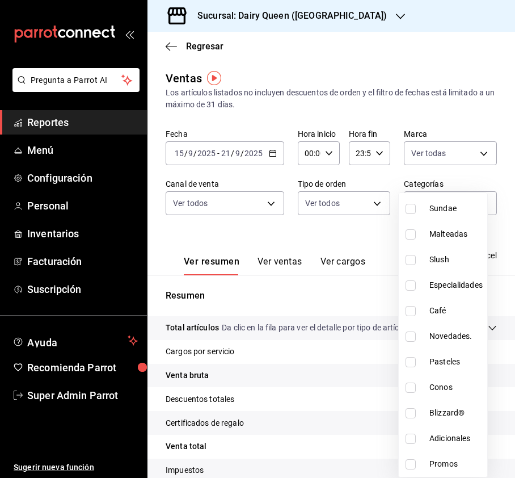
click at [406, 361] on input "checkbox" at bounding box center [411, 362] width 10 height 10
checkbox input "true"
type input "ce4d9aff-20e5-4f59-a9f4-1f8ad25b53b4"
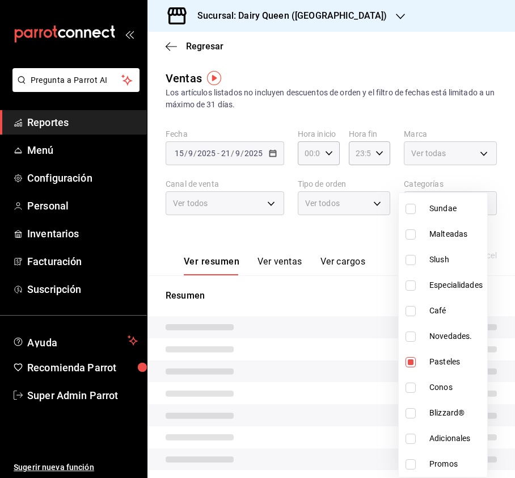
click at [466, 123] on div at bounding box center [257, 239] width 515 height 478
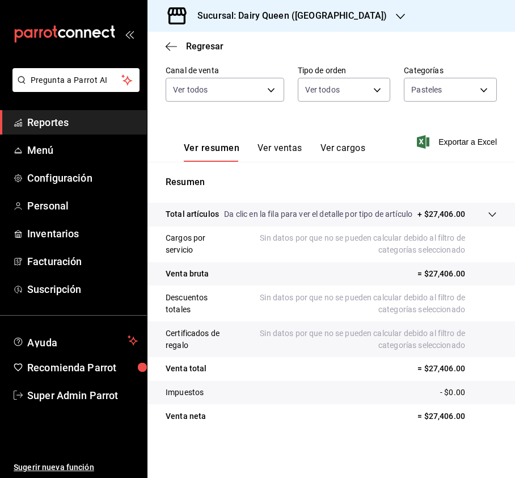
scroll to position [125, 0]
click at [280, 142] on button "Ver ventas" at bounding box center [280, 151] width 45 height 19
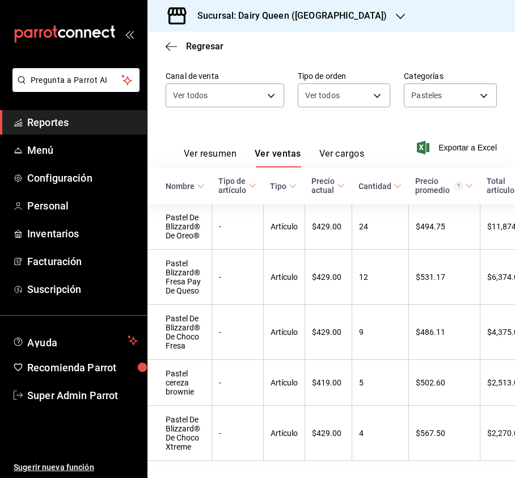
scroll to position [159, 0]
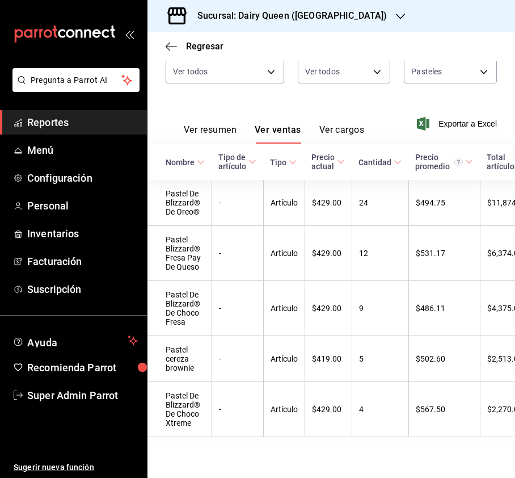
click at [343, 17] on h3 "Sucursal: Dairy Queen ([GEOGRAPHIC_DATA])" at bounding box center [287, 16] width 199 height 14
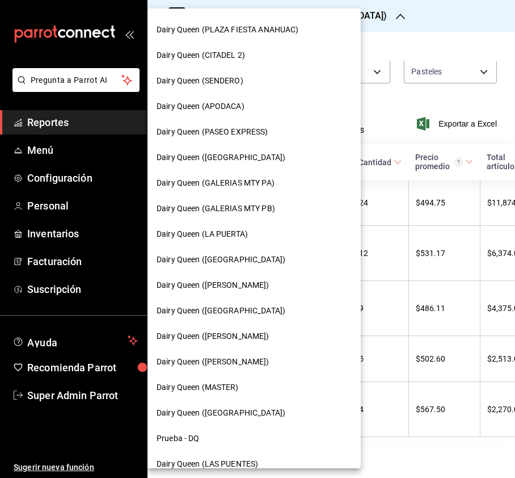
scroll to position [378, 0]
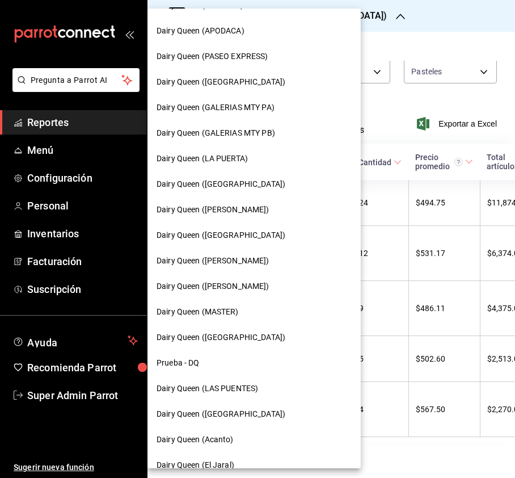
click at [262, 263] on span "Dairy Queen ([PERSON_NAME])" at bounding box center [213, 261] width 113 height 12
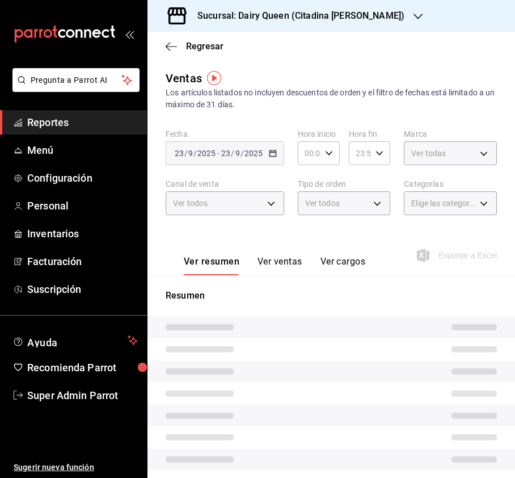
type input "PARROT,UBER_EATS,RAPPI,DIDI_FOOD,ONLINE"
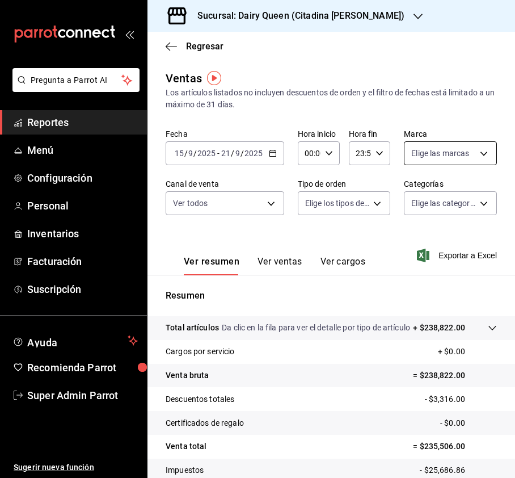
click at [445, 142] on body "Pregunta a Parrot AI Reportes Menú Configuración Personal Inventarios Facturaci…" at bounding box center [257, 239] width 515 height 478
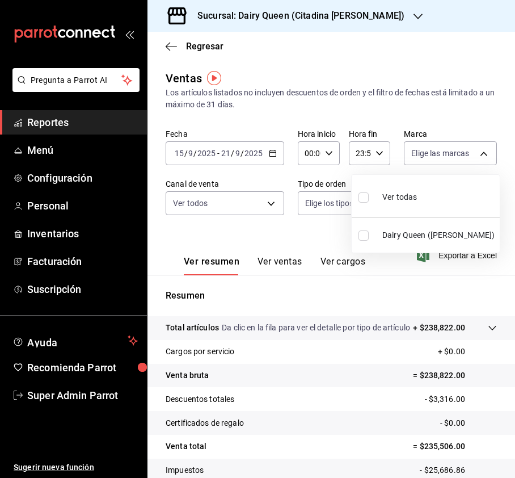
click at [365, 195] on input "checkbox" at bounding box center [364, 197] width 10 height 10
checkbox input "true"
type input "717bfa50-bc69-42a7-8b49-f1020925bb02"
checkbox input "true"
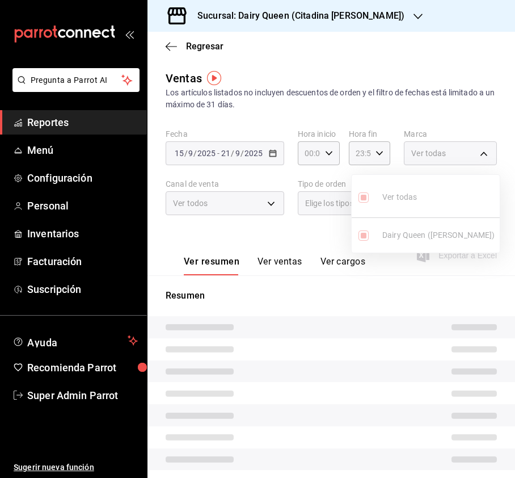
click at [253, 207] on div at bounding box center [257, 239] width 515 height 478
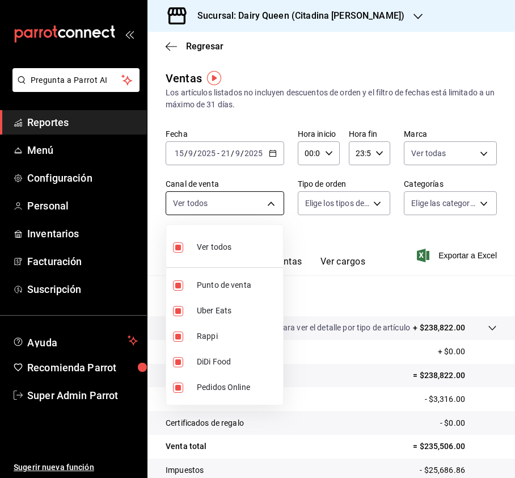
click at [268, 196] on body "Pregunta a Parrot AI Reportes Menú Configuración Personal Inventarios Facturaci…" at bounding box center [257, 239] width 515 height 478
click at [384, 188] on div at bounding box center [257, 239] width 515 height 478
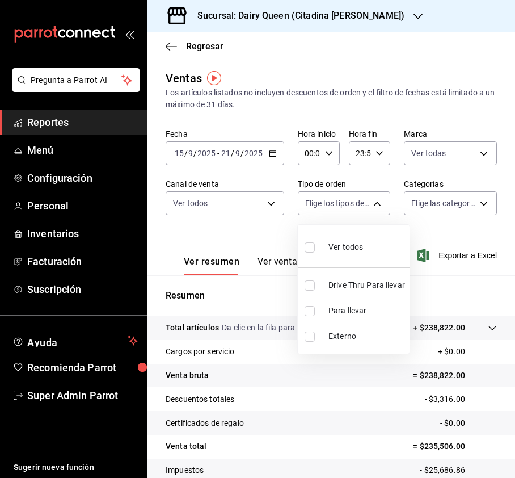
click at [380, 203] on body "Pregunta a Parrot AI Reportes Menú Configuración Personal Inventarios Facturaci…" at bounding box center [257, 239] width 515 height 478
click at [311, 243] on input "checkbox" at bounding box center [310, 247] width 10 height 10
checkbox input "true"
type input "6bf4a5ae-8b8b-4ee1-94e7-529522dc0ad0,a19bf12a-0ad9-4d73-82da-1c240c3e8e0b,EXTER…"
checkbox input "true"
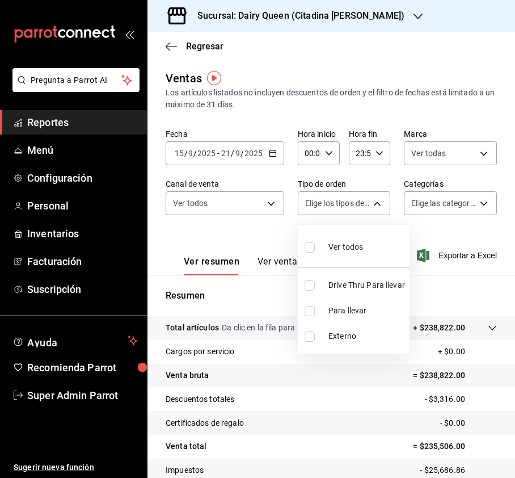
checkbox input "true"
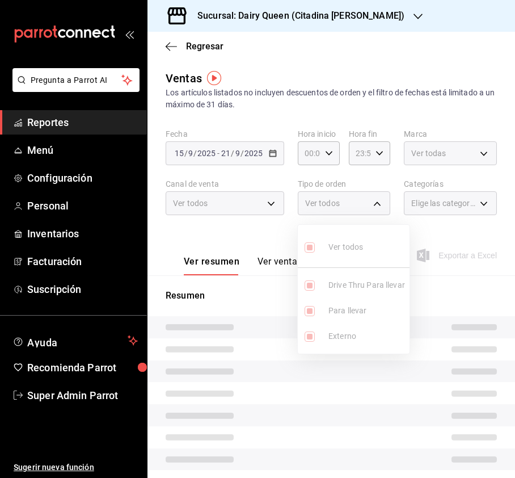
click at [481, 201] on div at bounding box center [257, 239] width 515 height 478
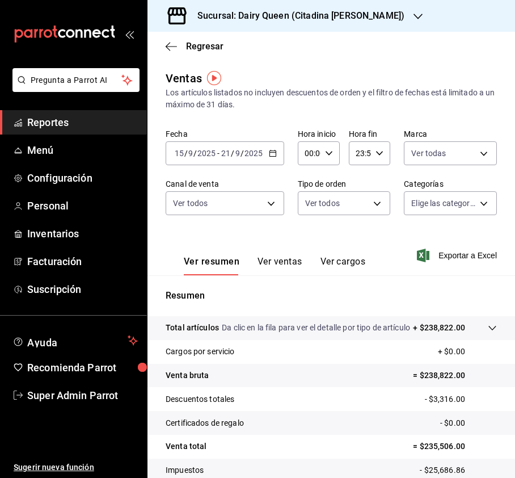
click at [473, 203] on body "Pregunta a Parrot AI Reportes Menú Configuración Personal Inventarios Facturaci…" at bounding box center [257, 239] width 515 height 478
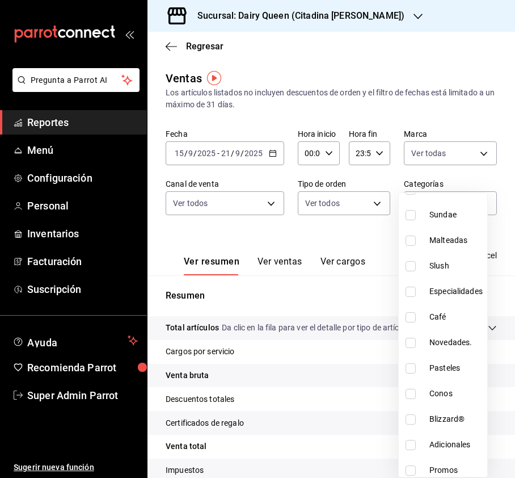
scroll to position [139, 0]
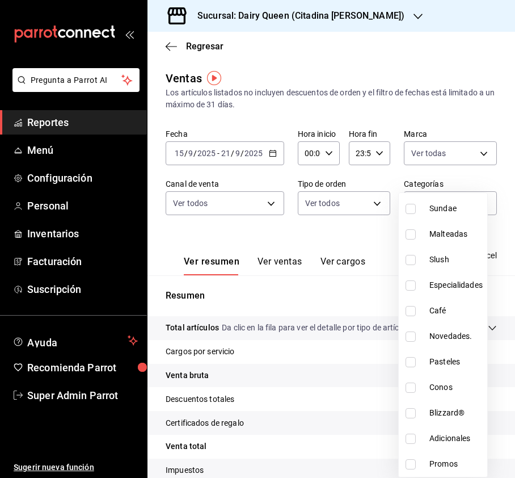
click at [409, 360] on input "checkbox" at bounding box center [411, 362] width 10 height 10
checkbox input "true"
type input "8fa03e6c-eff5-49a4-bfa6-b0e065f91dfd"
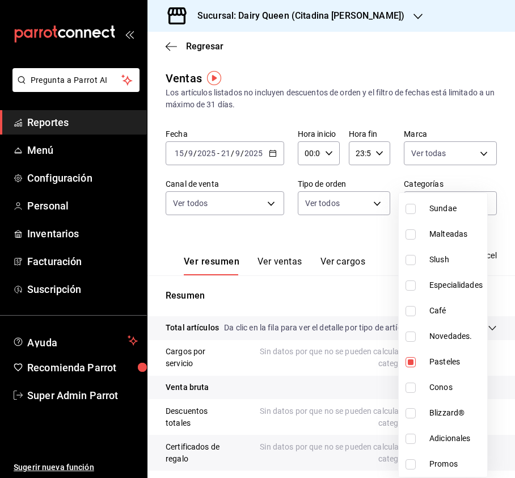
click at [496, 125] on div at bounding box center [257, 239] width 515 height 478
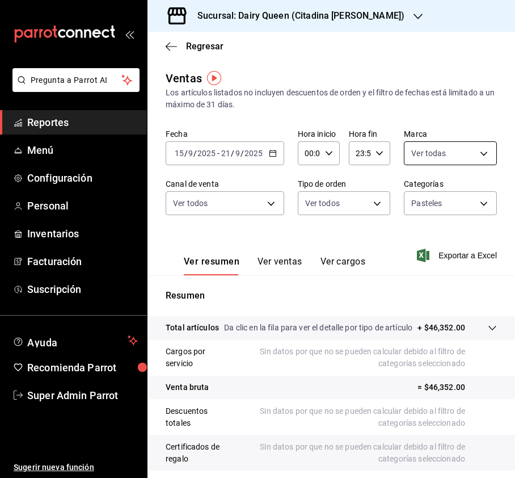
click at [461, 148] on body "Pregunta a Parrot AI Reportes Menú Configuración Personal Inventarios Facturaci…" at bounding box center [257, 239] width 515 height 478
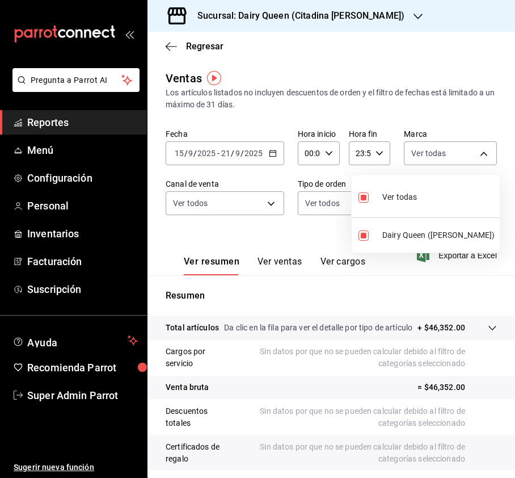
click at [274, 218] on div at bounding box center [257, 239] width 515 height 478
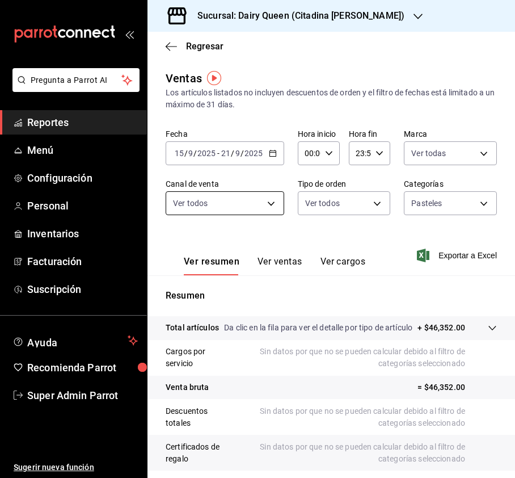
click at [266, 204] on body "Pregunta a Parrot AI Reportes Menú Configuración Personal Inventarios Facturaci…" at bounding box center [257, 239] width 515 height 478
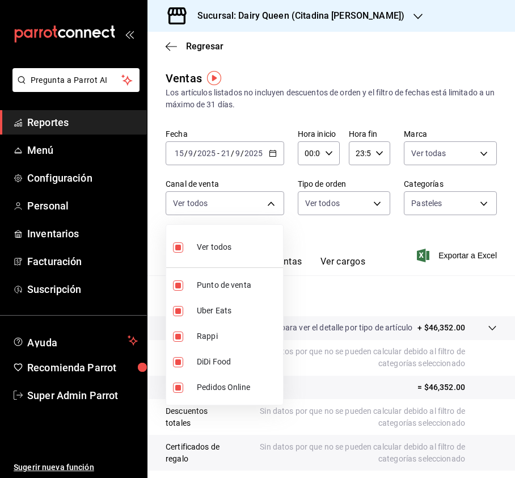
click at [341, 208] on div at bounding box center [257, 239] width 515 height 478
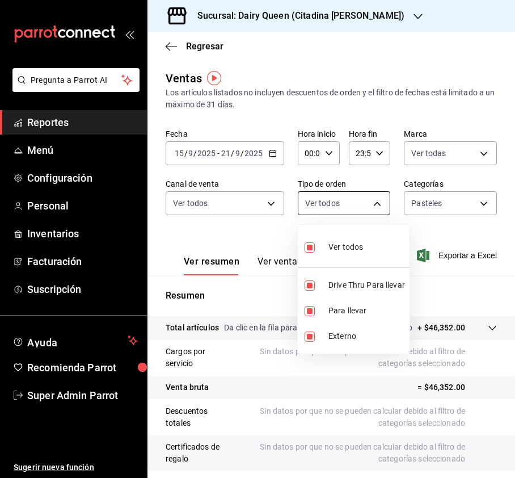
click at [370, 203] on body "Pregunta a Parrot AI Reportes Menú Configuración Personal Inventarios Facturaci…" at bounding box center [257, 239] width 515 height 478
click at [418, 204] on div at bounding box center [257, 239] width 515 height 478
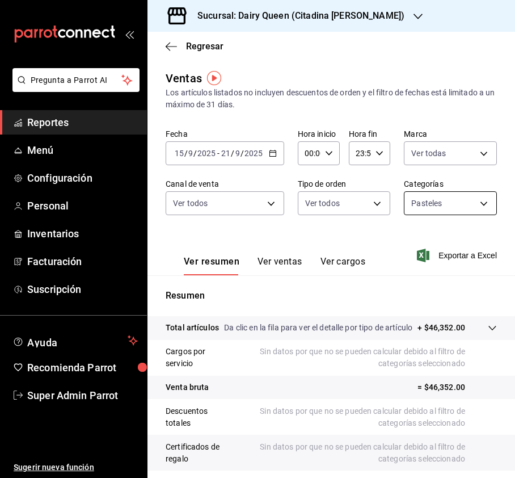
click at [449, 199] on body "Pregunta a Parrot AI Reportes Menú Configuración Personal Inventarios Facturaci…" at bounding box center [257, 239] width 515 height 478
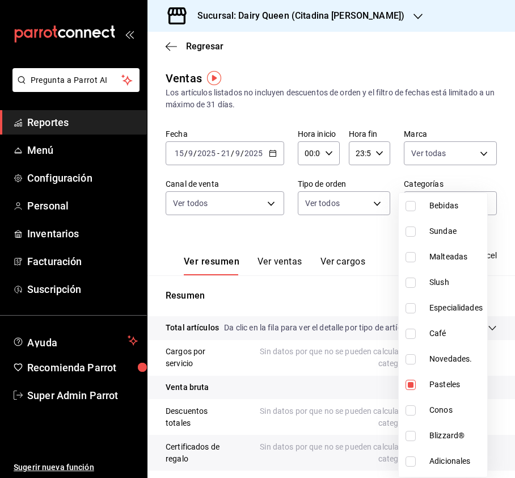
scroll to position [139, 0]
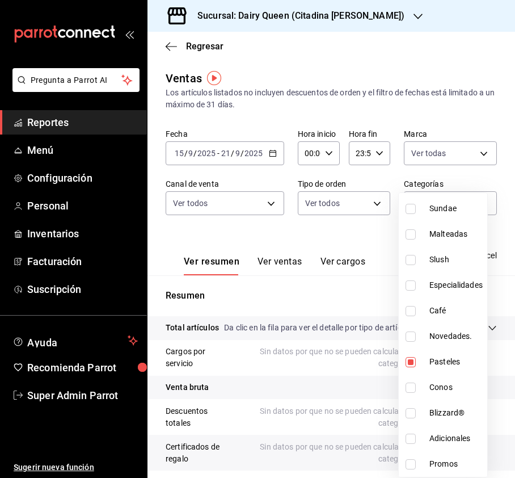
click at [481, 98] on div at bounding box center [257, 239] width 515 height 478
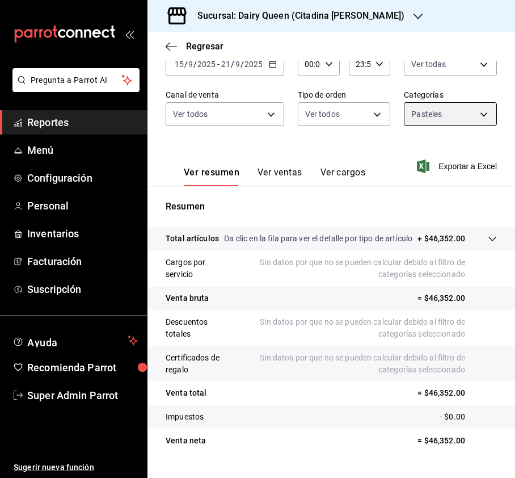
scroll to position [83, 0]
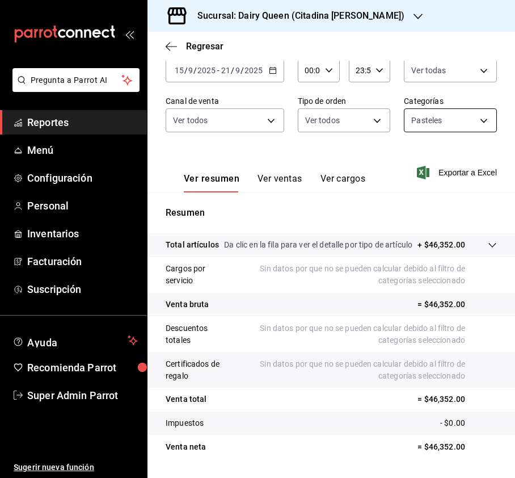
click at [448, 111] on body "Pregunta a Parrot AI Reportes Menú Configuración Personal Inventarios Facturaci…" at bounding box center [257, 239] width 515 height 478
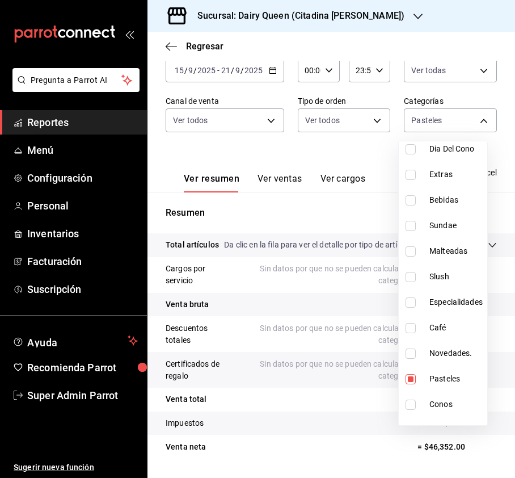
scroll to position [139, 0]
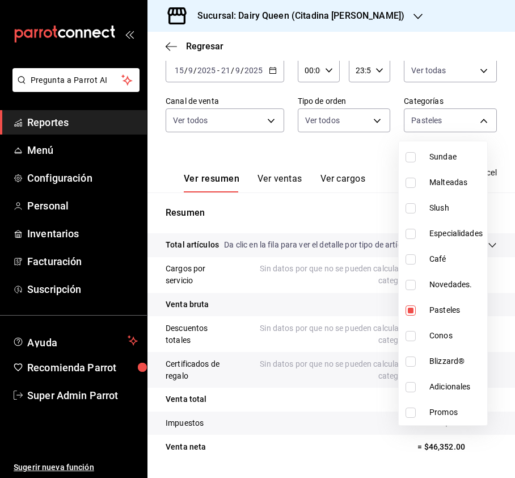
click at [360, 125] on div at bounding box center [257, 239] width 515 height 478
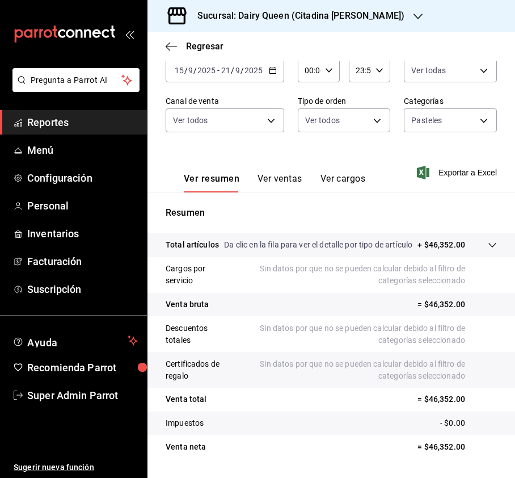
click at [365, 121] on body "Pregunta a Parrot AI Reportes Menú Configuración Personal Inventarios Facturaci…" at bounding box center [257, 239] width 515 height 478
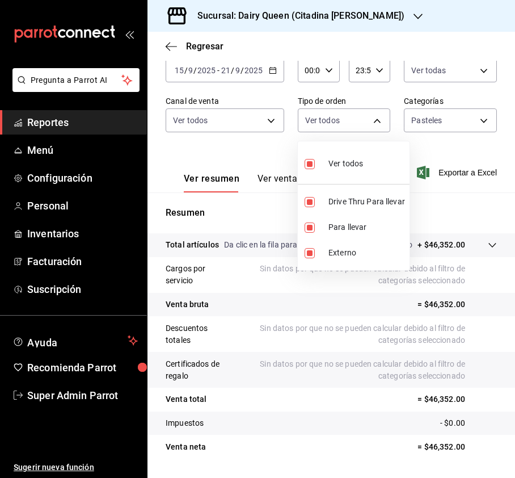
click at [271, 116] on div at bounding box center [257, 239] width 515 height 478
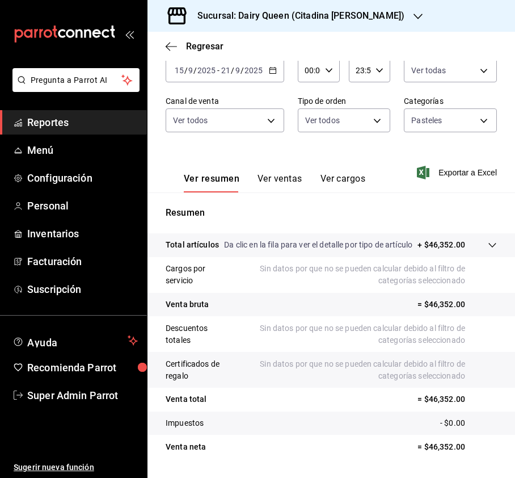
click at [270, 116] on body "Pregunta a Parrot AI Reportes Menú Configuración Personal Inventarios Facturaci…" at bounding box center [257, 239] width 515 height 478
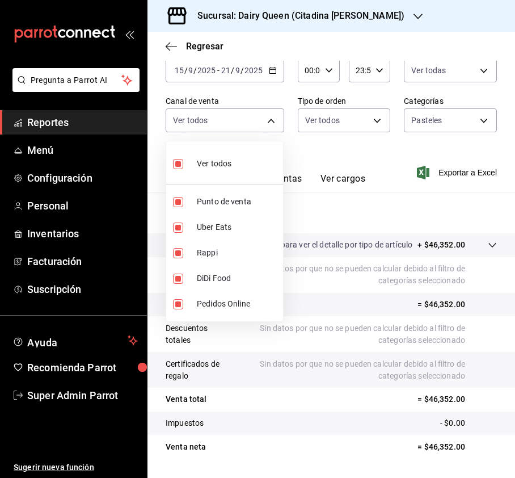
click at [398, 188] on div at bounding box center [257, 239] width 515 height 478
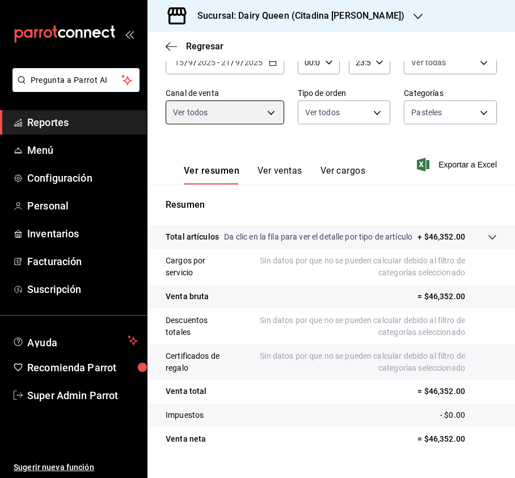
scroll to position [100, 0]
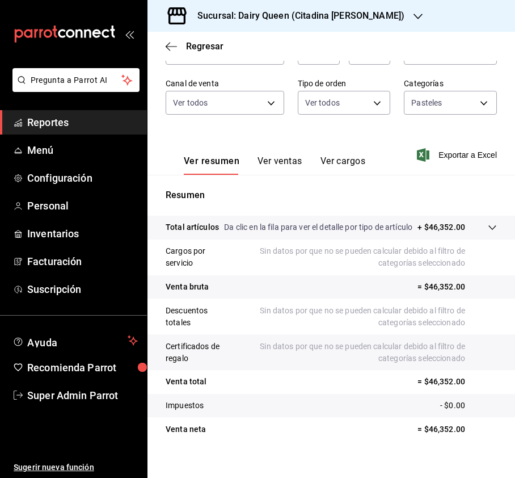
click at [280, 163] on button "Ver ventas" at bounding box center [280, 165] width 45 height 19
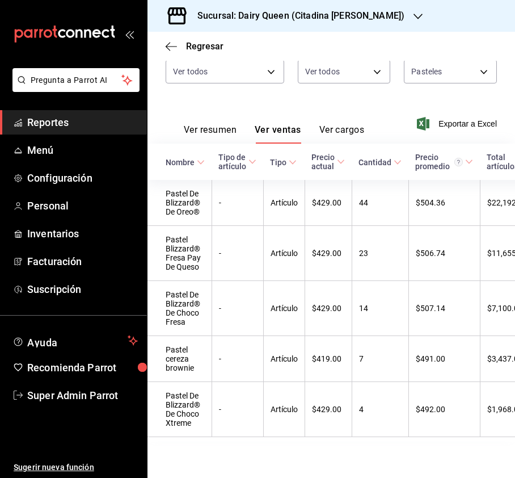
scroll to position [159, 0]
drag, startPoint x: 300, startPoint y: 37, endPoint x: 301, endPoint y: 31, distance: 6.9
click at [300, 37] on div "Regresar" at bounding box center [332, 46] width 368 height 29
click at [307, 9] on h3 "Sucursal: Dairy Queen (Citadina [PERSON_NAME])" at bounding box center [296, 16] width 216 height 14
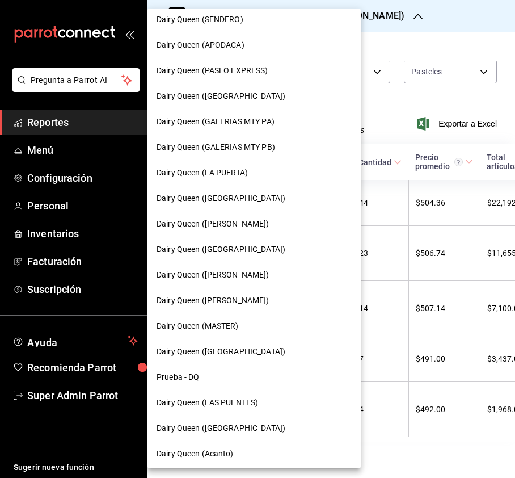
scroll to position [378, 0]
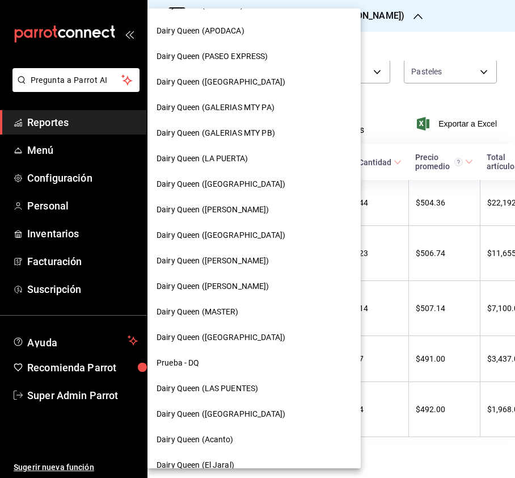
click at [251, 284] on span "Dairy Queen ([PERSON_NAME])" at bounding box center [213, 286] width 113 height 12
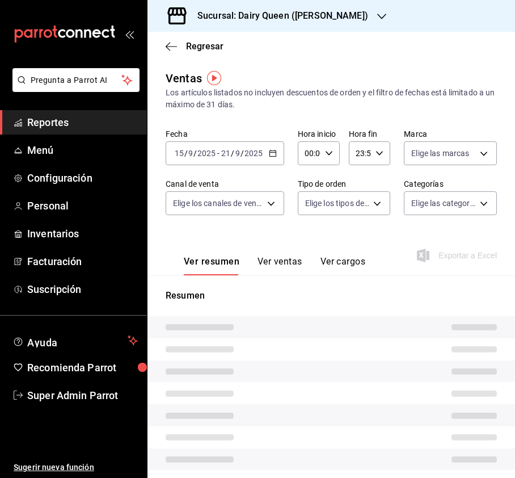
type input "PARROT,UBER_EATS,RAPPI,DIDI_FOOD,ONLINE"
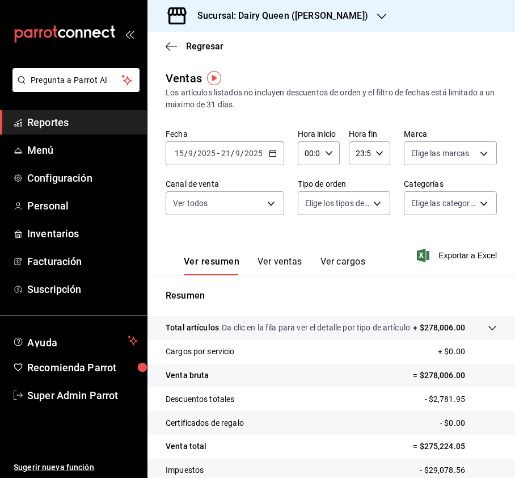
click at [440, 51] on div "Regresar" at bounding box center [332, 46] width 368 height 29
click at [448, 150] on body "Pregunta a Parrot AI Reportes Menú Configuración Personal Inventarios Facturaci…" at bounding box center [257, 239] width 515 height 478
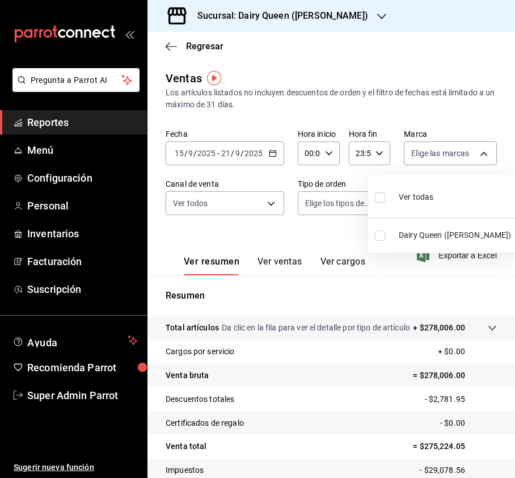
click at [379, 196] on input "checkbox" at bounding box center [380, 197] width 10 height 10
checkbox input "true"
type input "5316575b-f0dc-44a3-8a13-82a7f01ac61e"
checkbox input "true"
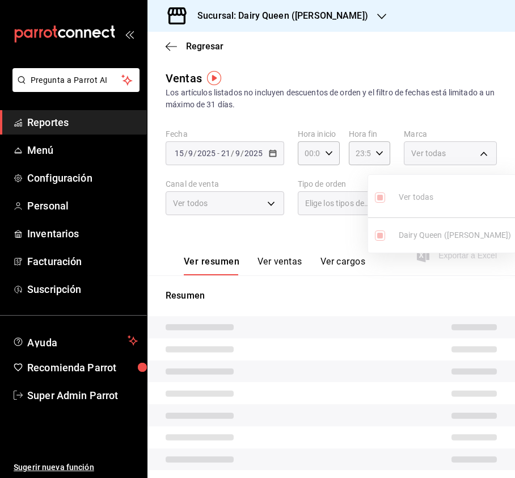
click at [222, 219] on div at bounding box center [257, 239] width 515 height 478
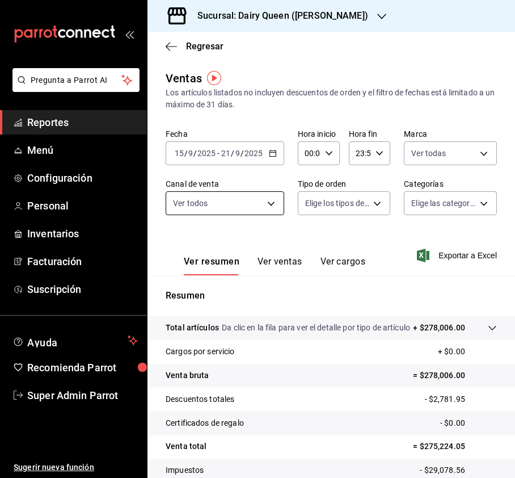
click at [266, 203] on body "Pregunta a Parrot AI Reportes Menú Configuración Personal Inventarios Facturaci…" at bounding box center [257, 239] width 515 height 478
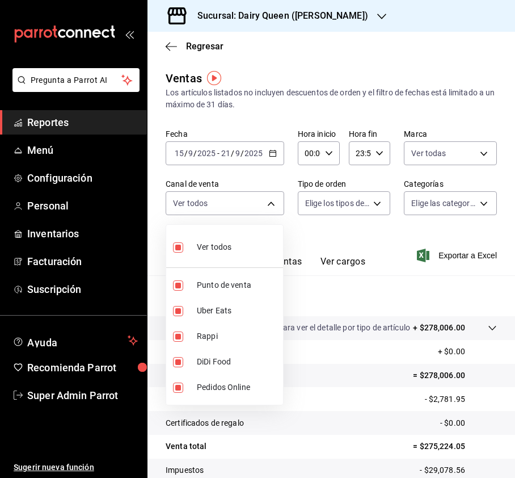
click at [346, 191] on div at bounding box center [257, 239] width 515 height 478
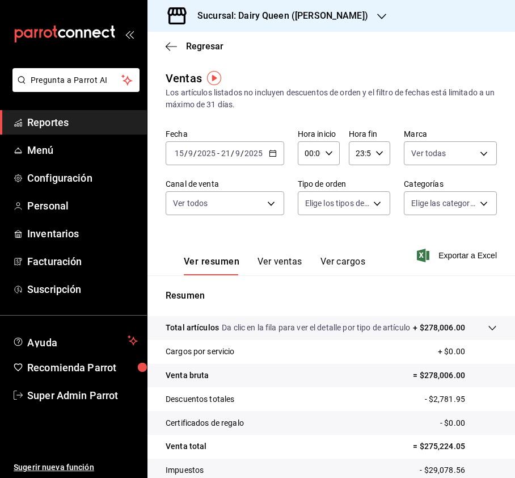
click at [352, 203] on body "Pregunta a Parrot AI Reportes Menú Configuración Personal Inventarios Facturaci…" at bounding box center [257, 239] width 515 height 478
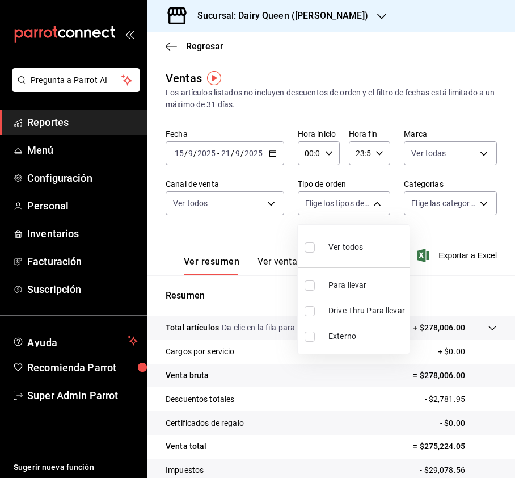
click at [307, 241] on label at bounding box center [312, 247] width 15 height 16
click at [307, 242] on input "checkbox" at bounding box center [310, 247] width 10 height 10
checkbox input "false"
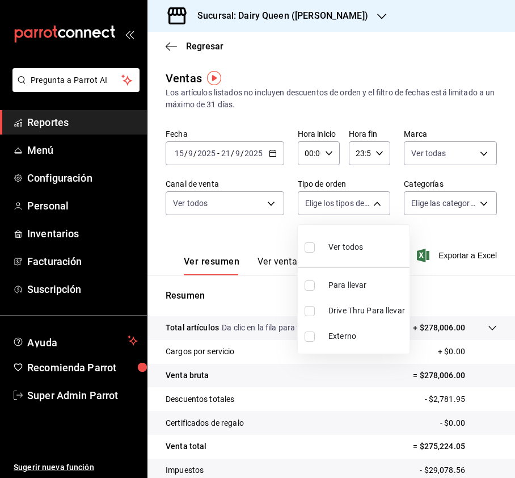
checkbox input "false"
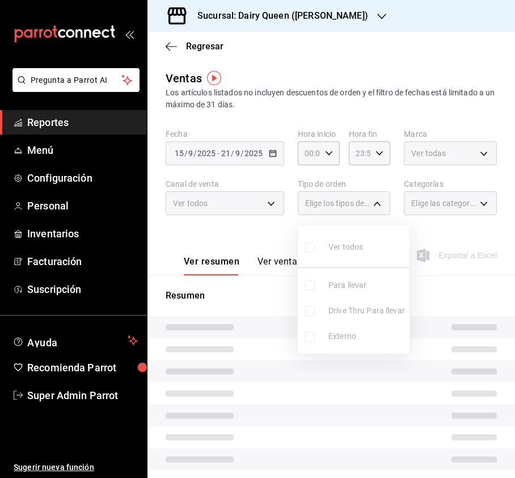
click at [445, 201] on div at bounding box center [257, 239] width 515 height 478
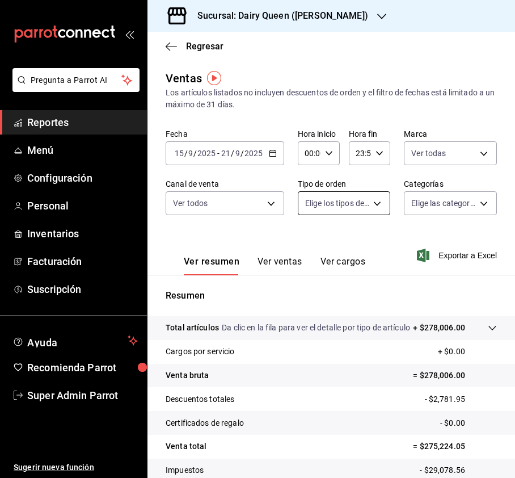
click at [353, 204] on body "Pregunta a Parrot AI Reportes Menú Configuración Personal Inventarios Facturaci…" at bounding box center [257, 239] width 515 height 478
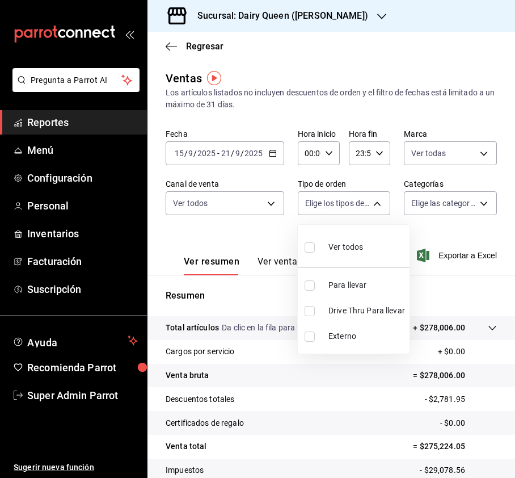
click at [305, 246] on input "checkbox" at bounding box center [310, 247] width 10 height 10
checkbox input "true"
type input "6d92a254-07c0-4be7-abf8-5ec7c6e8a389,c8da99d8-6c5a-4205-b75b-80a1220301b7,EXTER…"
checkbox input "true"
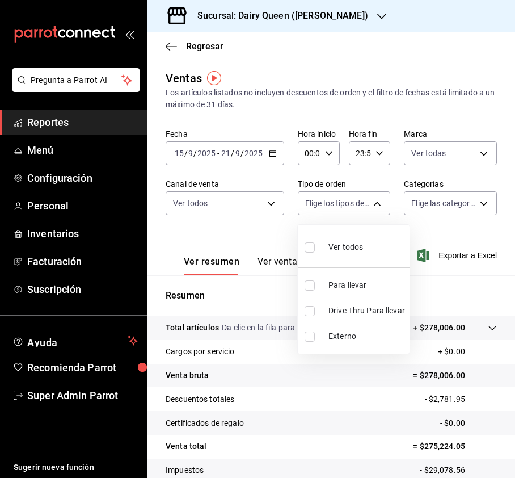
checkbox input "true"
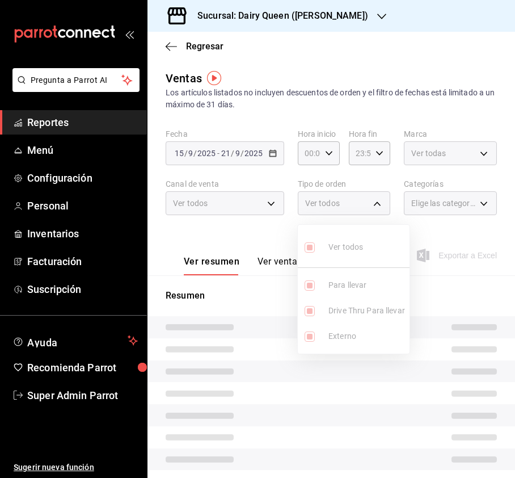
click at [464, 203] on div at bounding box center [257, 239] width 515 height 478
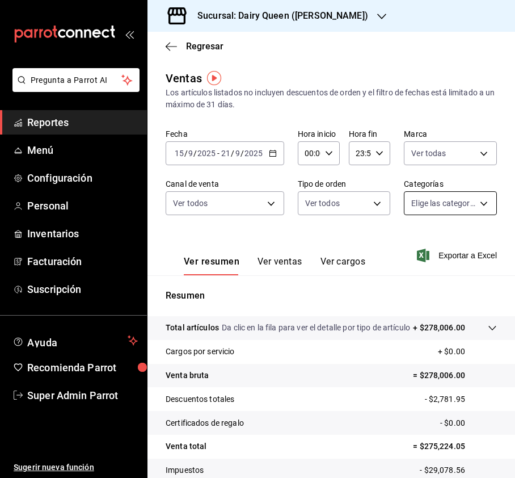
click at [469, 202] on body "Pregunta a Parrot AI Reportes Menú Configuración Personal Inventarios Facturaci…" at bounding box center [257, 239] width 515 height 478
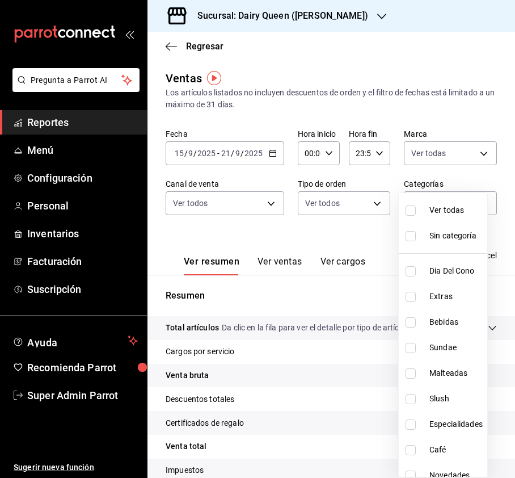
scroll to position [139, 0]
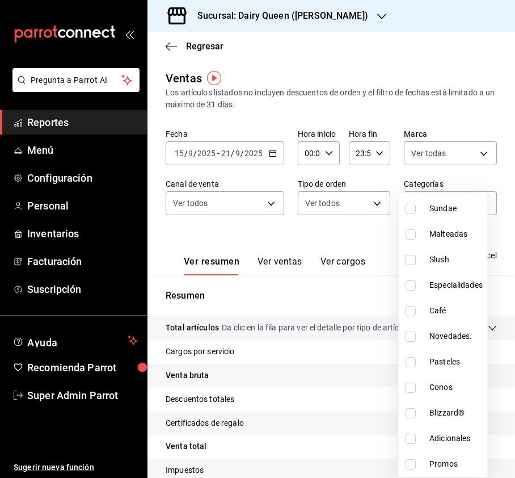
click at [409, 362] on input "checkbox" at bounding box center [411, 362] width 10 height 10
checkbox input "true"
type input "a162005c-93e2-4d45-9b07-32be0485a25f"
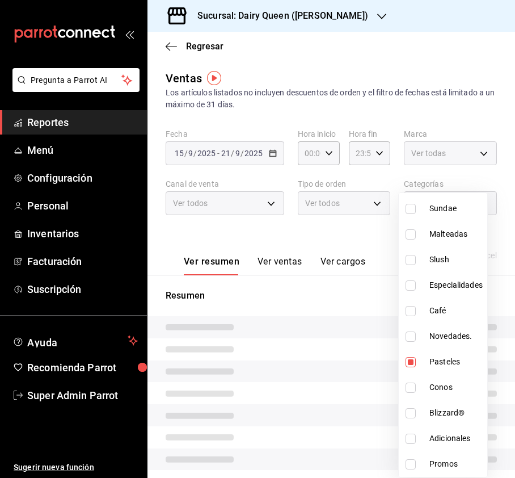
click at [369, 228] on div at bounding box center [257, 239] width 515 height 478
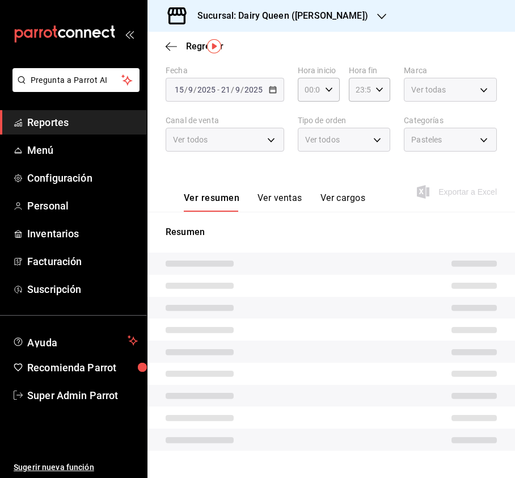
scroll to position [85, 0]
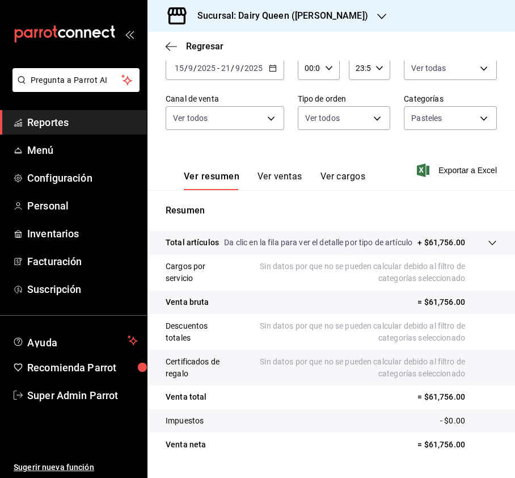
drag, startPoint x: 294, startPoint y: 178, endPoint x: 348, endPoint y: 184, distance: 54.8
click at [294, 178] on button "Ver ventas" at bounding box center [280, 180] width 45 height 19
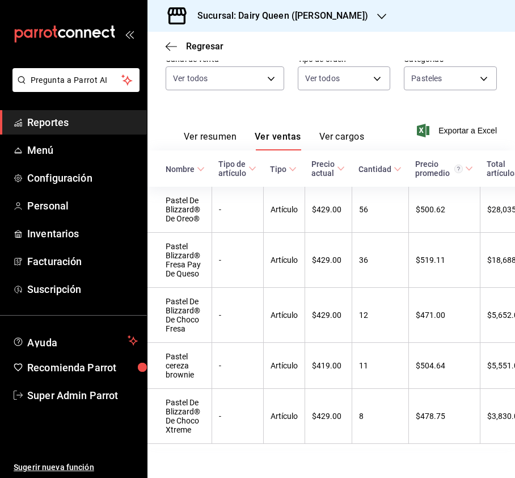
scroll to position [159, 0]
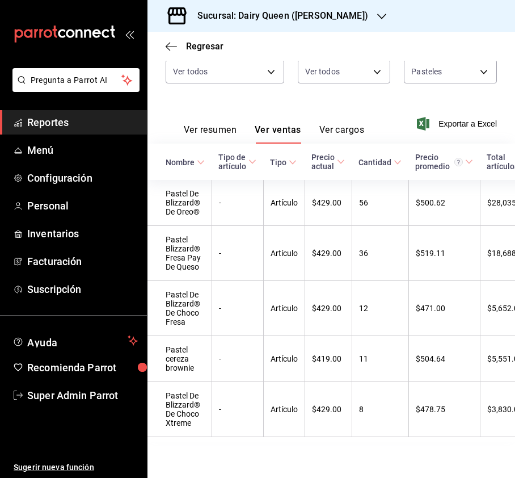
click at [331, 34] on div "Regresar" at bounding box center [332, 46] width 368 height 29
click at [336, 12] on h3 "Sucursal: Dairy Queen ([PERSON_NAME])" at bounding box center [278, 16] width 180 height 14
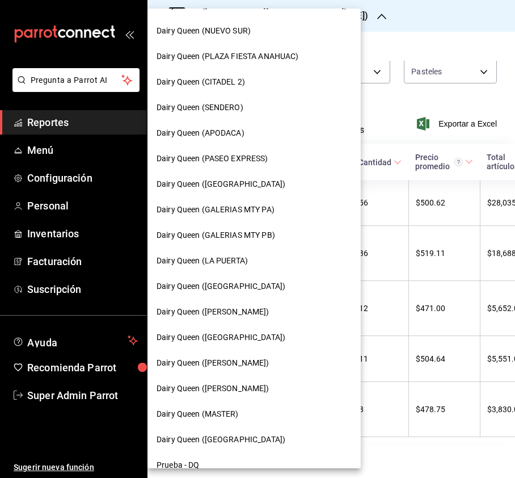
scroll to position [302, 0]
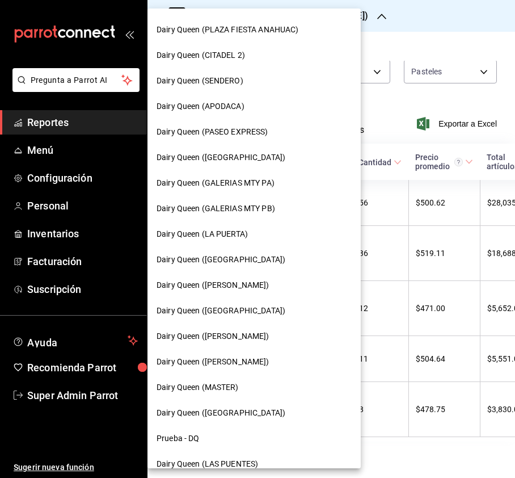
click at [243, 409] on span "Dairy Queen ([GEOGRAPHIC_DATA])" at bounding box center [221, 413] width 129 height 12
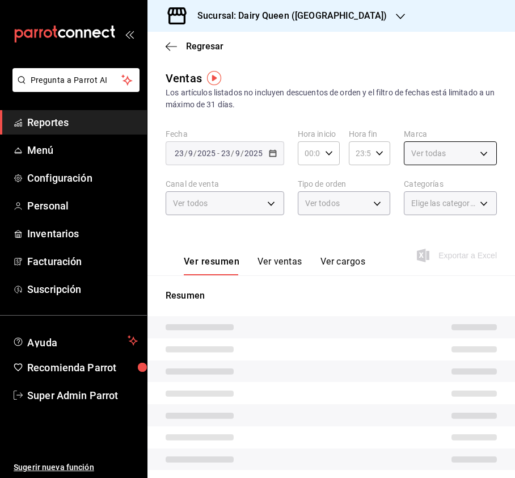
click at [471, 157] on body "Pregunta a Parrot AI Reportes Menú Configuración Personal Inventarios Facturaci…" at bounding box center [257, 239] width 515 height 478
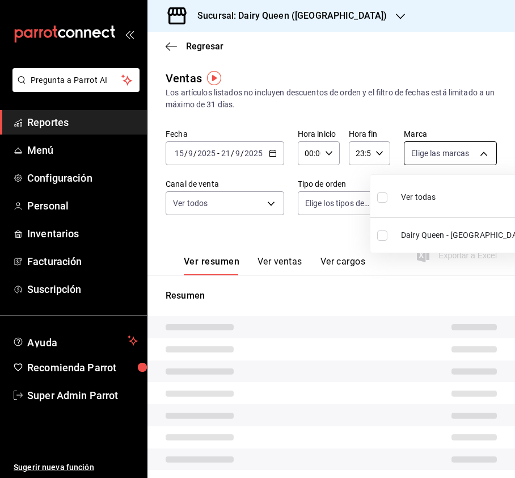
type input "PARROT,UBER_EATS,RAPPI,DIDI_FOOD,ONLINE"
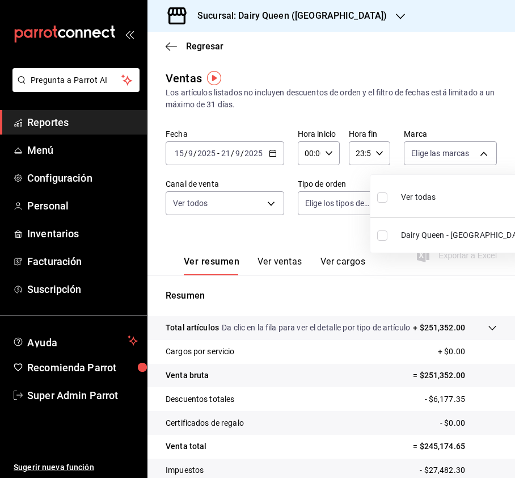
click at [382, 195] on input "checkbox" at bounding box center [382, 197] width 10 height 10
checkbox input "true"
type input "d9a92afd-05fb-4729-8e6f-15e2fd402234"
checkbox input "true"
click at [259, 205] on div at bounding box center [257, 239] width 515 height 478
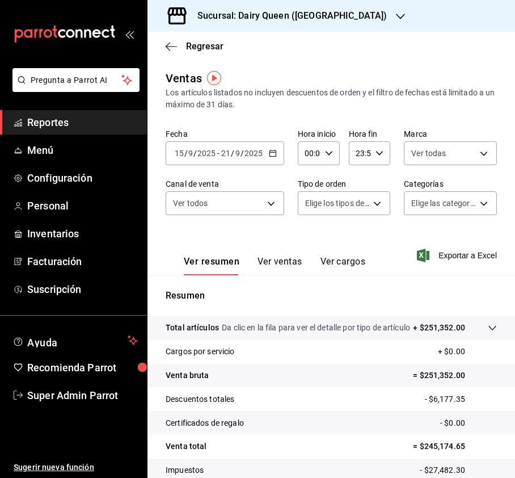
click at [457, 139] on div "Ver todas d9a92afd-05fb-4729-8e6f-15e2fd402234" at bounding box center [450, 151] width 93 height 28
click at [461, 148] on body "Pregunta a Parrot AI Reportes Menú Configuración Personal Inventarios Facturaci…" at bounding box center [257, 239] width 515 height 478
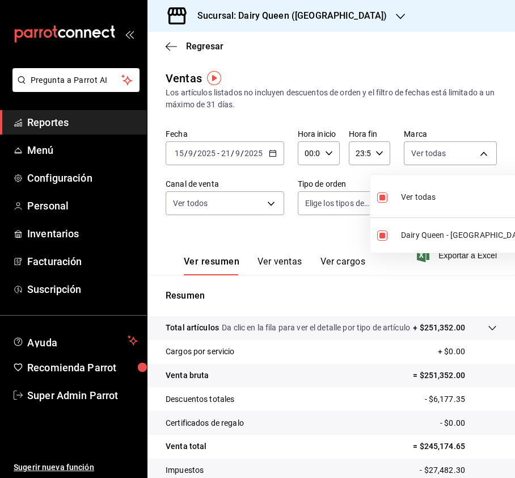
click at [355, 12] on div at bounding box center [257, 239] width 515 height 478
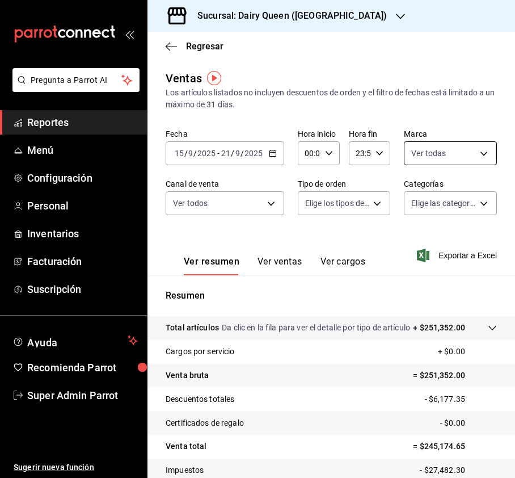
click at [470, 157] on body "Pregunta a Parrot AI Reportes Menú Configuración Personal Inventarios Facturaci…" at bounding box center [257, 239] width 515 height 478
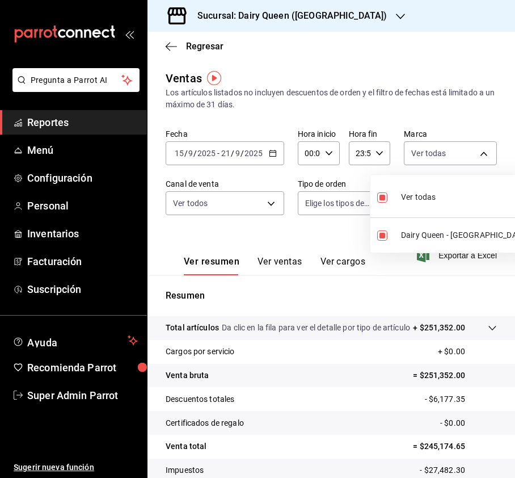
click at [432, 96] on div at bounding box center [257, 239] width 515 height 478
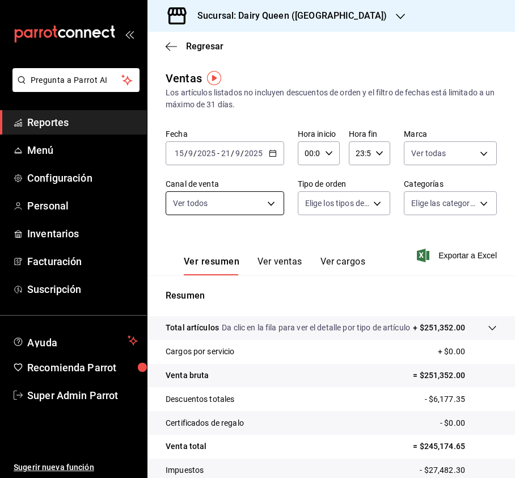
click at [264, 195] on body "Pregunta a Parrot AI Reportes Menú Configuración Personal Inventarios Facturaci…" at bounding box center [257, 239] width 515 height 478
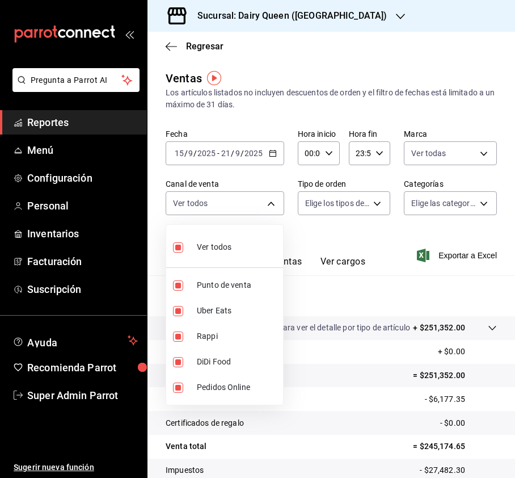
click at [473, 103] on div at bounding box center [257, 239] width 515 height 478
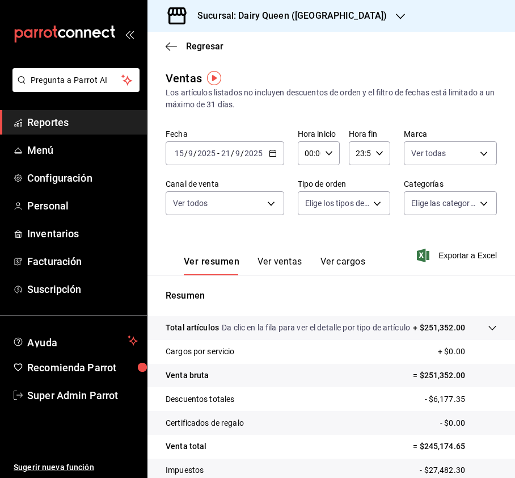
click at [339, 203] on body "Pregunta a Parrot AI Reportes Menú Configuración Personal Inventarios Facturaci…" at bounding box center [257, 239] width 515 height 478
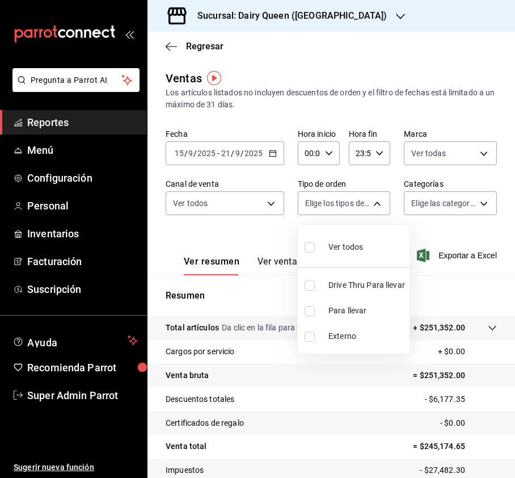
click at [309, 253] on label at bounding box center [312, 247] width 15 height 16
click at [309, 253] on input "checkbox" at bounding box center [310, 247] width 10 height 10
checkbox input "false"
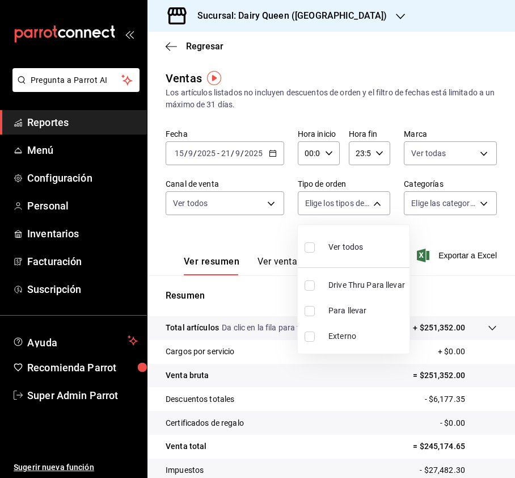
checkbox input "false"
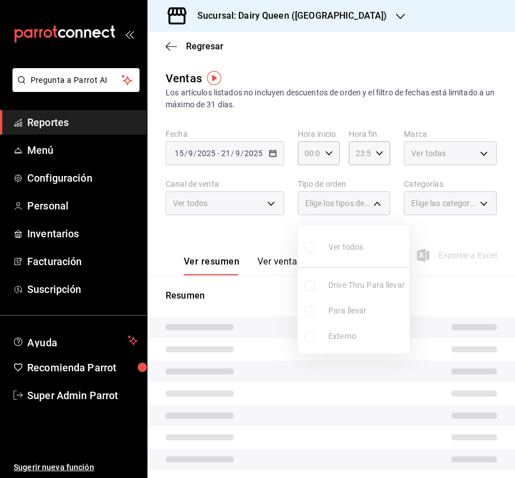
click at [466, 199] on div at bounding box center [257, 239] width 515 height 478
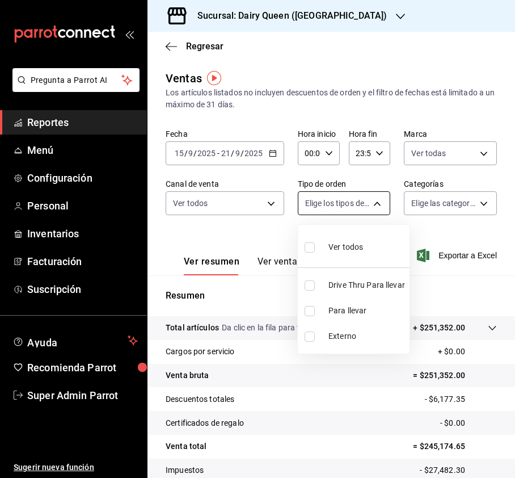
click at [364, 200] on body "Pregunta a Parrot AI Reportes Menú Configuración Personal Inventarios Facturaci…" at bounding box center [257, 239] width 515 height 478
click at [309, 244] on input "checkbox" at bounding box center [310, 247] width 10 height 10
checkbox input "true"
type input "7a6e6cdb-2dc5-4c06-86bb-998346f35964,81492c30-725b-4cbc-ae2b-23758e93dcd8,EXTER…"
checkbox input "true"
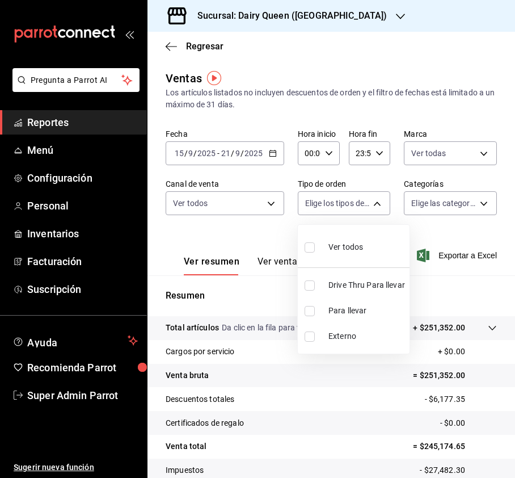
checkbox input "true"
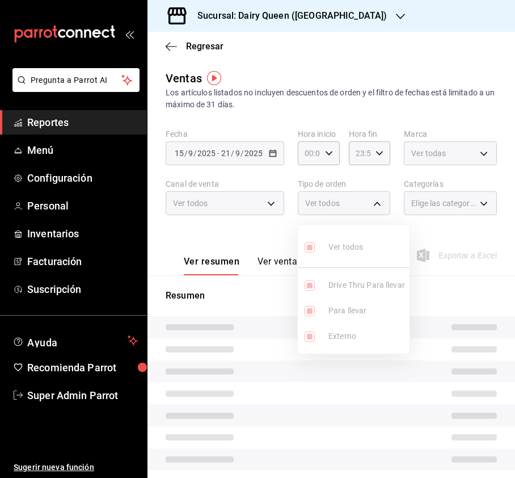
click at [457, 202] on div at bounding box center [257, 239] width 515 height 478
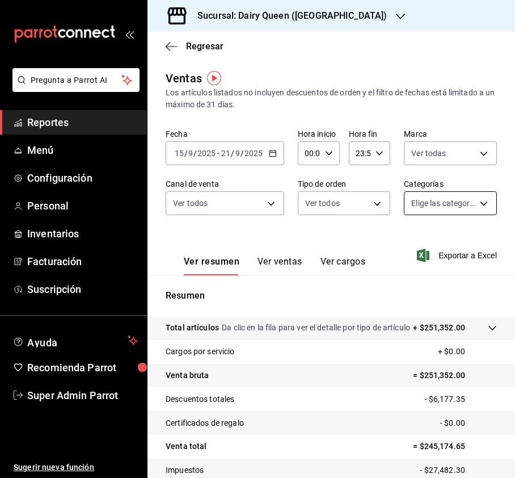
click at [476, 205] on body "Pregunta a Parrot AI Reportes Menú Configuración Personal Inventarios Facturaci…" at bounding box center [257, 239] width 515 height 478
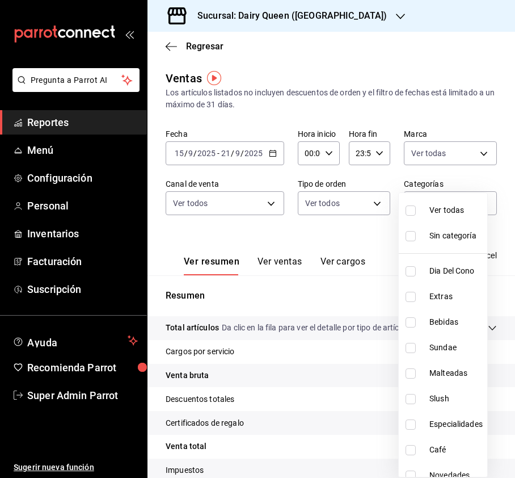
scroll to position [139, 0]
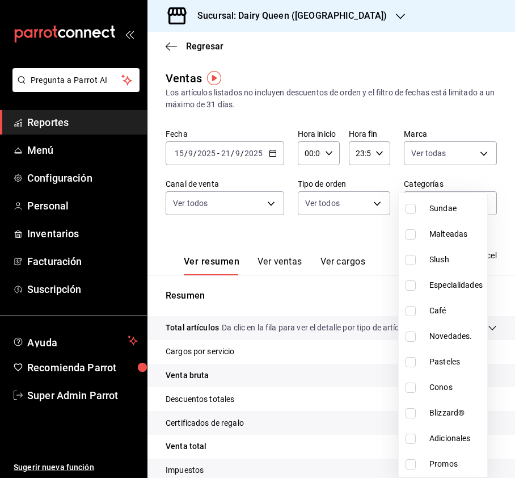
click at [411, 360] on input "checkbox" at bounding box center [411, 362] width 10 height 10
checkbox input "true"
type input "09c6d84a-7757-494c-bcec-9fe4f41d7706"
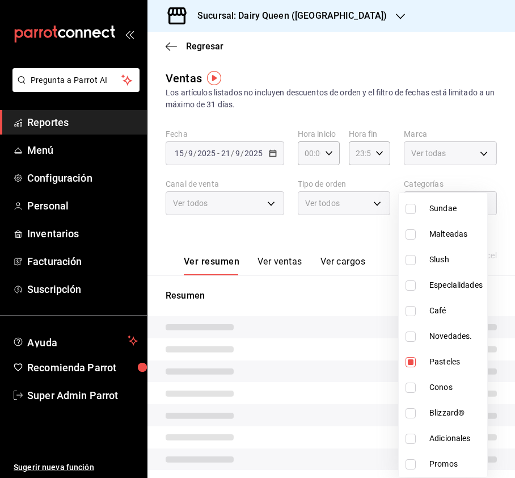
click at [470, 60] on div at bounding box center [257, 239] width 515 height 478
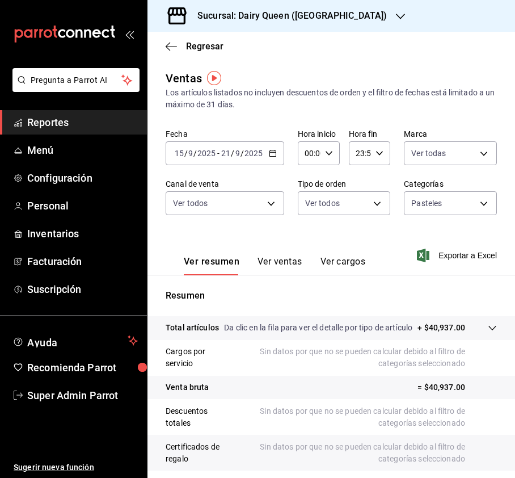
click at [280, 257] on button "Ver ventas" at bounding box center [280, 265] width 45 height 19
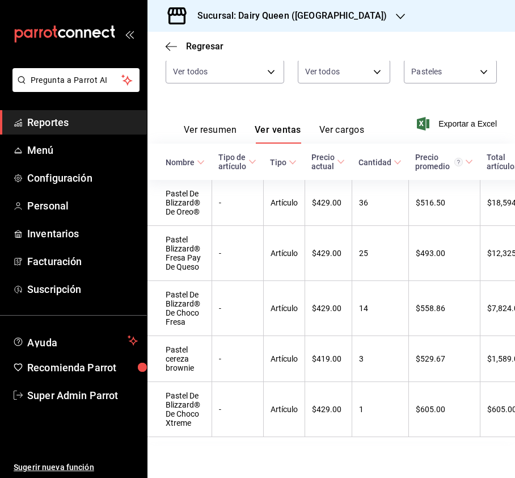
scroll to position [157, 0]
click at [330, 10] on h3 "Sucursal: Dairy Queen ([GEOGRAPHIC_DATA])" at bounding box center [287, 16] width 199 height 14
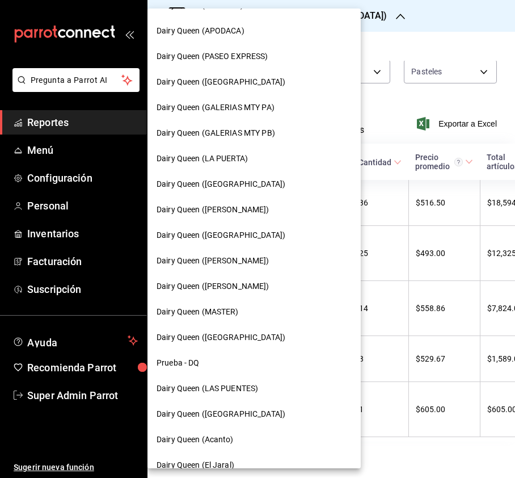
scroll to position [392, 0]
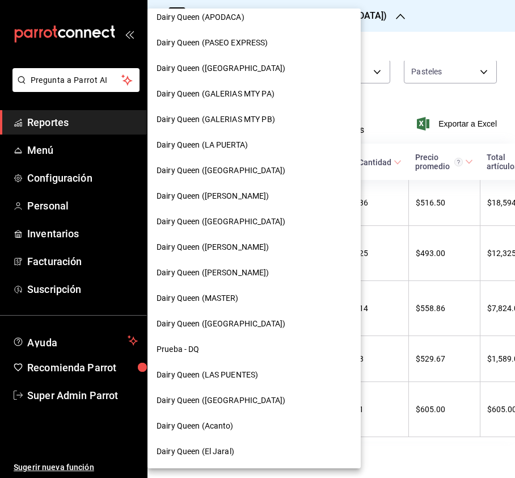
click at [226, 420] on span "Dairy Queen (Acanto)" at bounding box center [195, 426] width 77 height 12
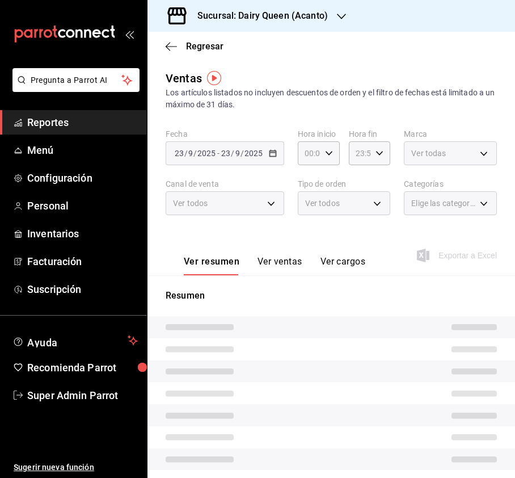
click at [464, 155] on body "Pregunta a Parrot AI Reportes Menú Configuración Personal Inventarios Facturaci…" at bounding box center [257, 239] width 515 height 478
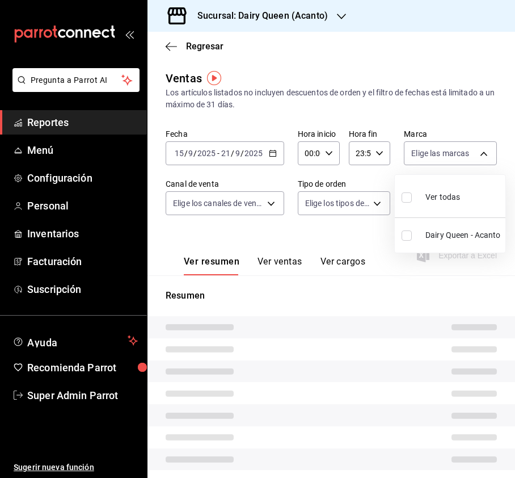
type input "PARROT,UBER_EATS,RAPPI,DIDI_FOOD,ONLINE"
click at [407, 198] on ul "Ver todas Dairy Queen - Acanto" at bounding box center [450, 214] width 111 height 78
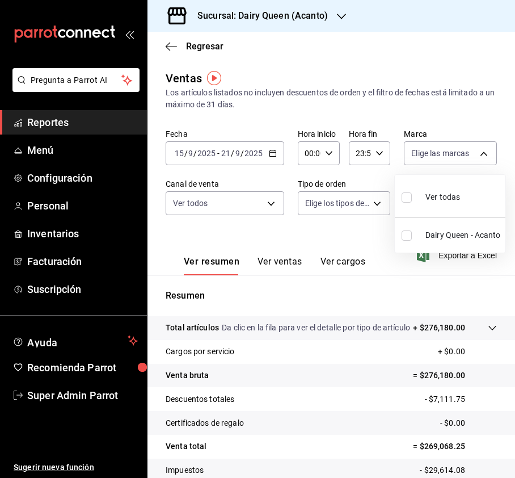
click at [405, 196] on input "checkbox" at bounding box center [407, 197] width 10 height 10
checkbox input "true"
type input "394f1dfe-00b9-45ac-b2f6-460051e74c8d"
checkbox input "true"
click at [251, 195] on div at bounding box center [257, 239] width 515 height 478
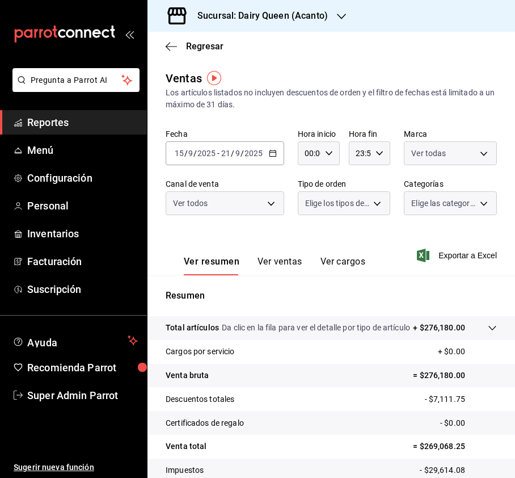
click at [271, 201] on body "Pregunta a Parrot AI Reportes Menú Configuración Personal Inventarios Facturaci…" at bounding box center [257, 239] width 515 height 478
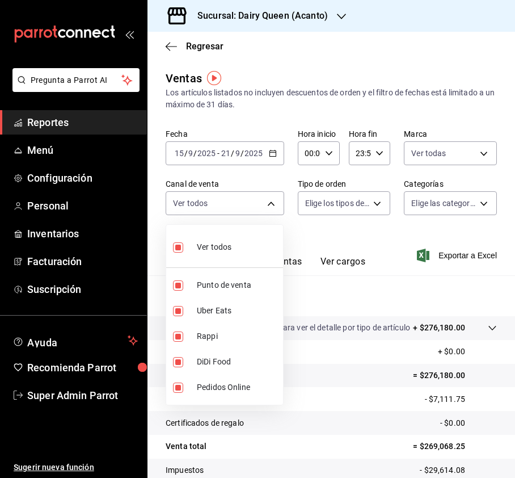
click at [338, 207] on div at bounding box center [257, 239] width 515 height 478
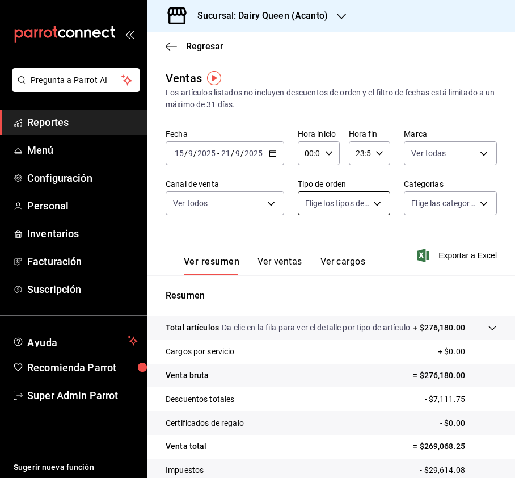
click at [370, 203] on body "Pregunta a Parrot AI Reportes Menú Configuración Personal Inventarios Facturaci…" at bounding box center [257, 239] width 515 height 478
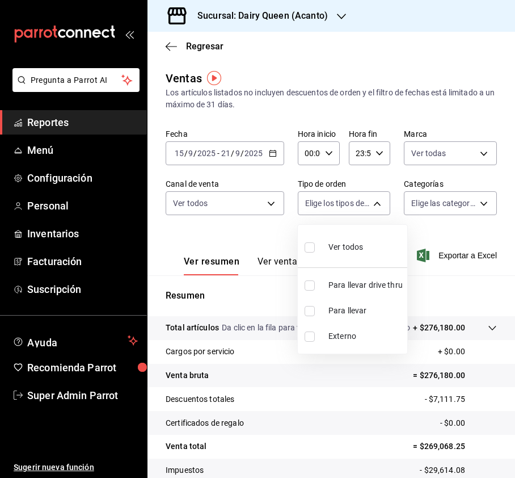
click at [312, 245] on input "checkbox" at bounding box center [310, 247] width 10 height 10
checkbox input "true"
type input "717c2c66-6af1-4aa3-9d81-ddeae4f51103,c6f53718-4498-4015-9de6-b7f46ad9cc59,EXTER…"
checkbox input "true"
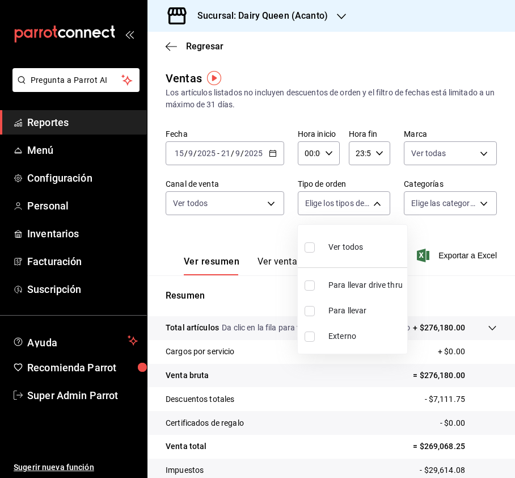
checkbox input "true"
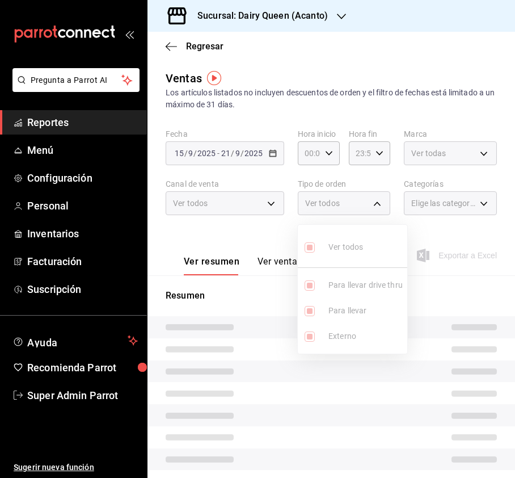
click at [435, 220] on div at bounding box center [257, 239] width 515 height 478
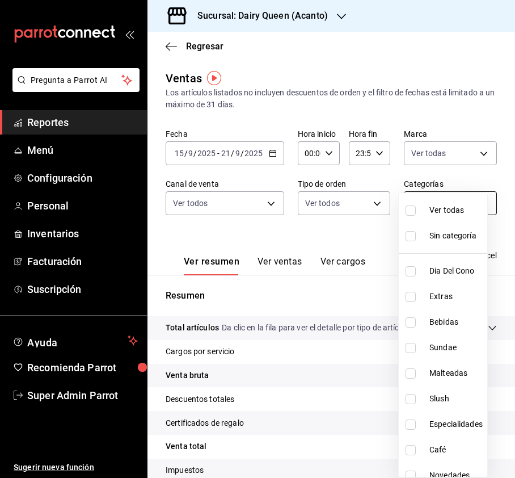
click at [461, 200] on body "Pregunta a Parrot AI Reportes Menú Configuración Personal Inventarios Facturaci…" at bounding box center [257, 239] width 515 height 478
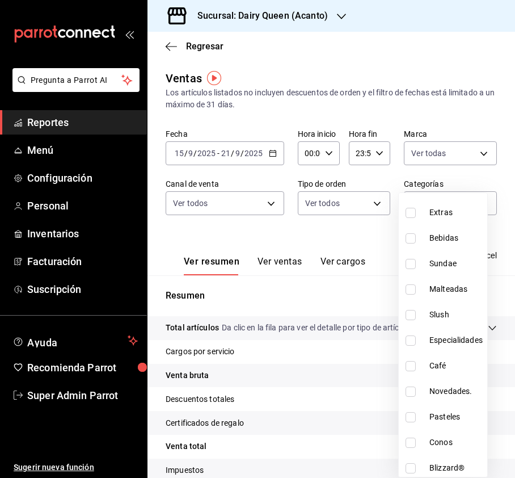
scroll to position [139, 0]
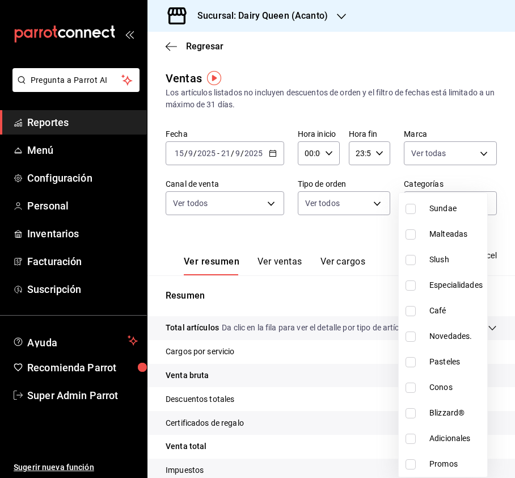
click at [407, 363] on input "checkbox" at bounding box center [411, 362] width 10 height 10
checkbox input "true"
type input "6a702636-58c0-4f81-99f3-51637644881e"
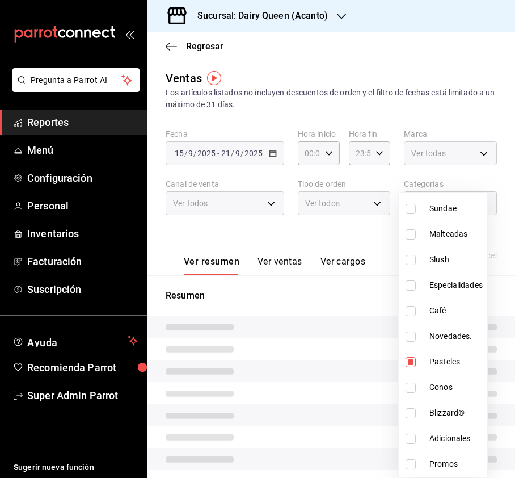
click at [495, 116] on div at bounding box center [257, 239] width 515 height 478
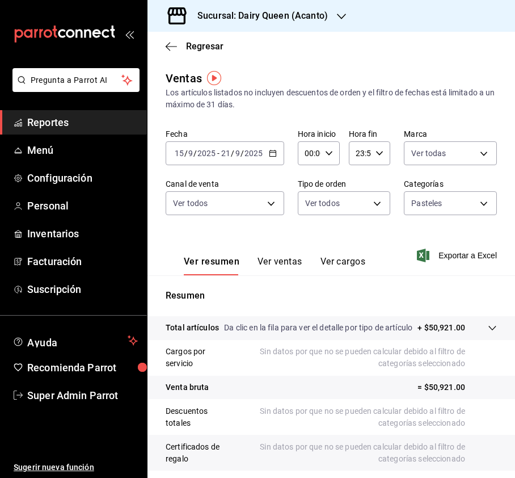
click at [288, 260] on button "Ver ventas" at bounding box center [280, 265] width 45 height 19
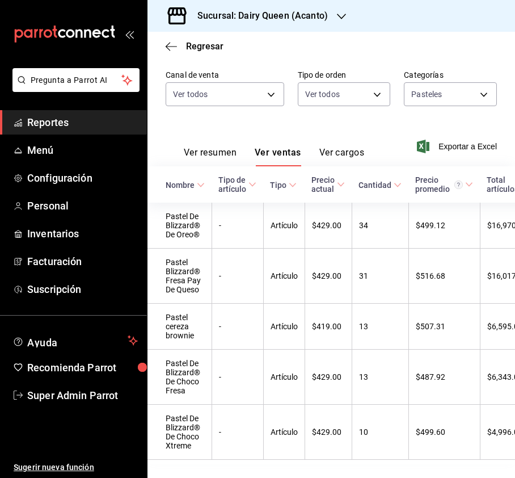
scroll to position [159, 0]
